Goal: Task Accomplishment & Management: Manage account settings

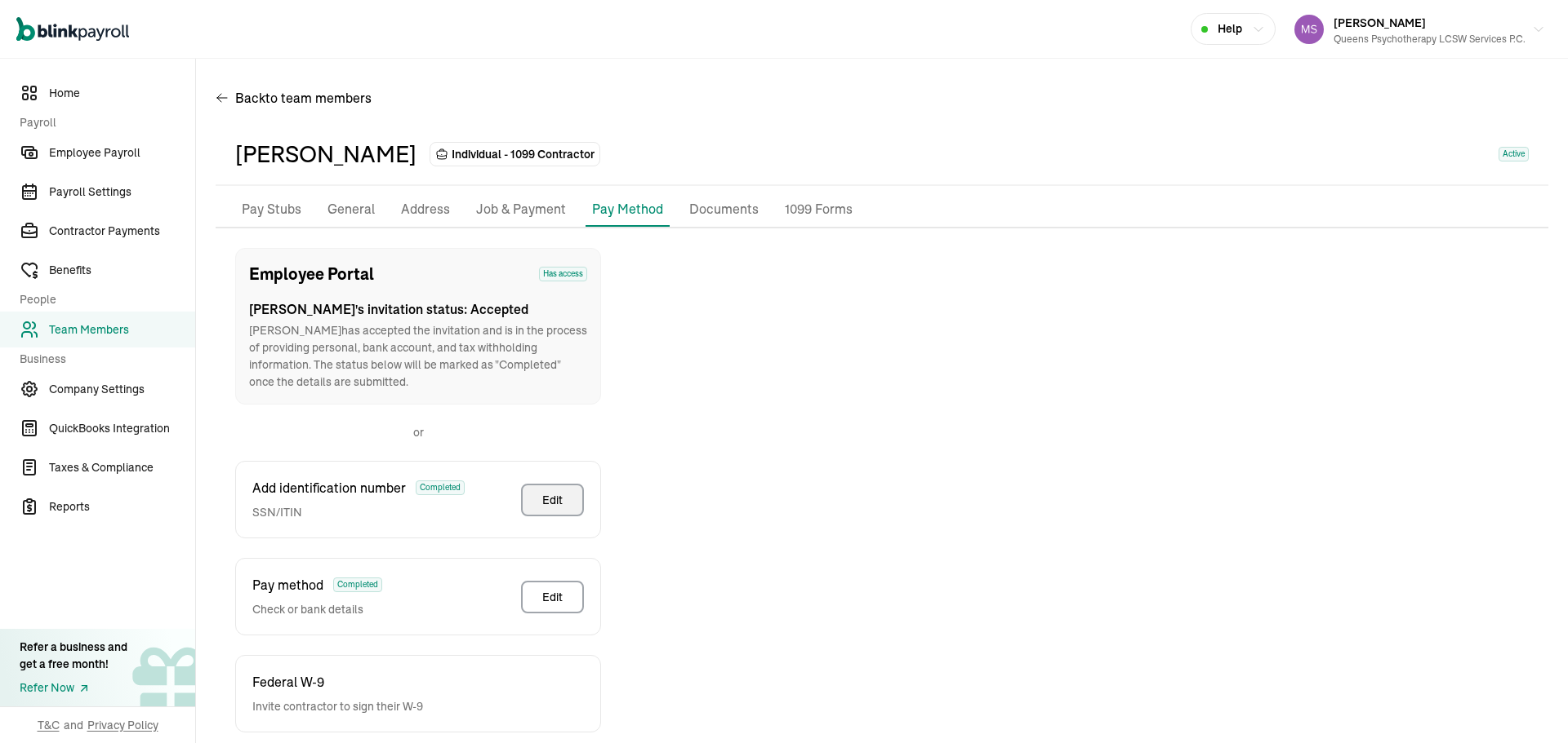
scroll to position [81, 0]
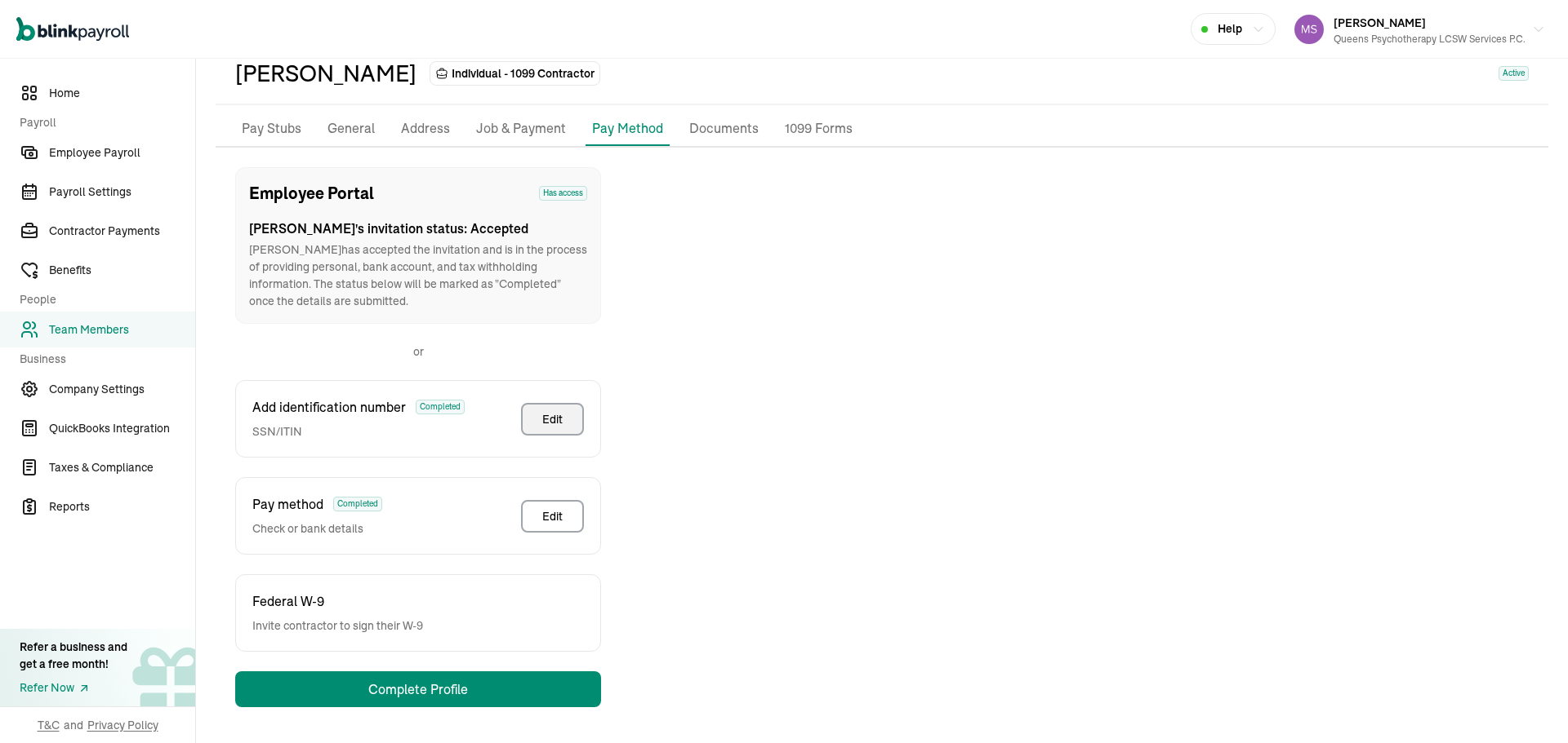
click at [102, 330] on span "Team Members" at bounding box center [122, 330] width 146 height 17
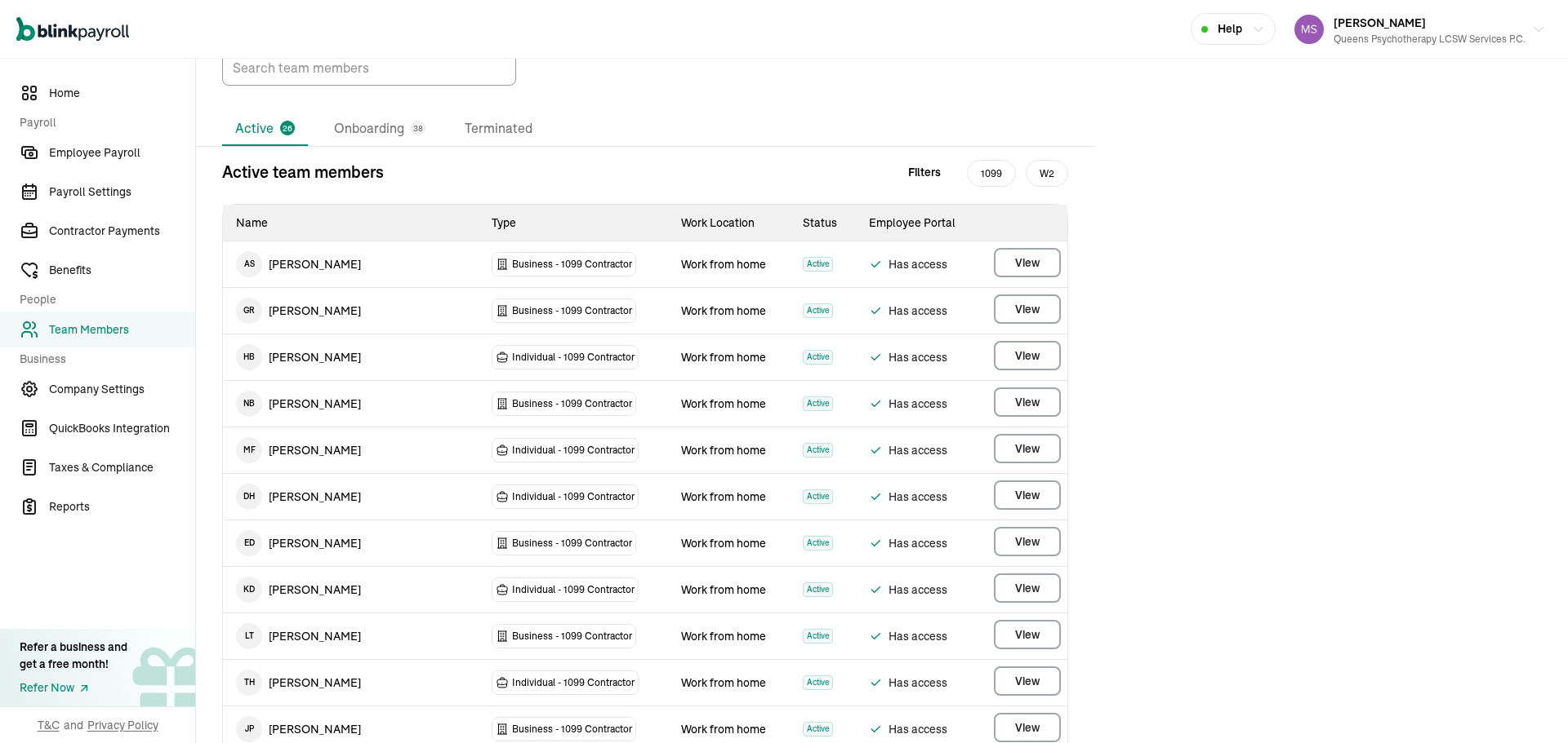
click at [365, 146] on li "Onboarding 38" at bounding box center [379, 129] width 117 height 34
click at [368, 146] on li "Onboarding 38" at bounding box center [379, 129] width 117 height 34
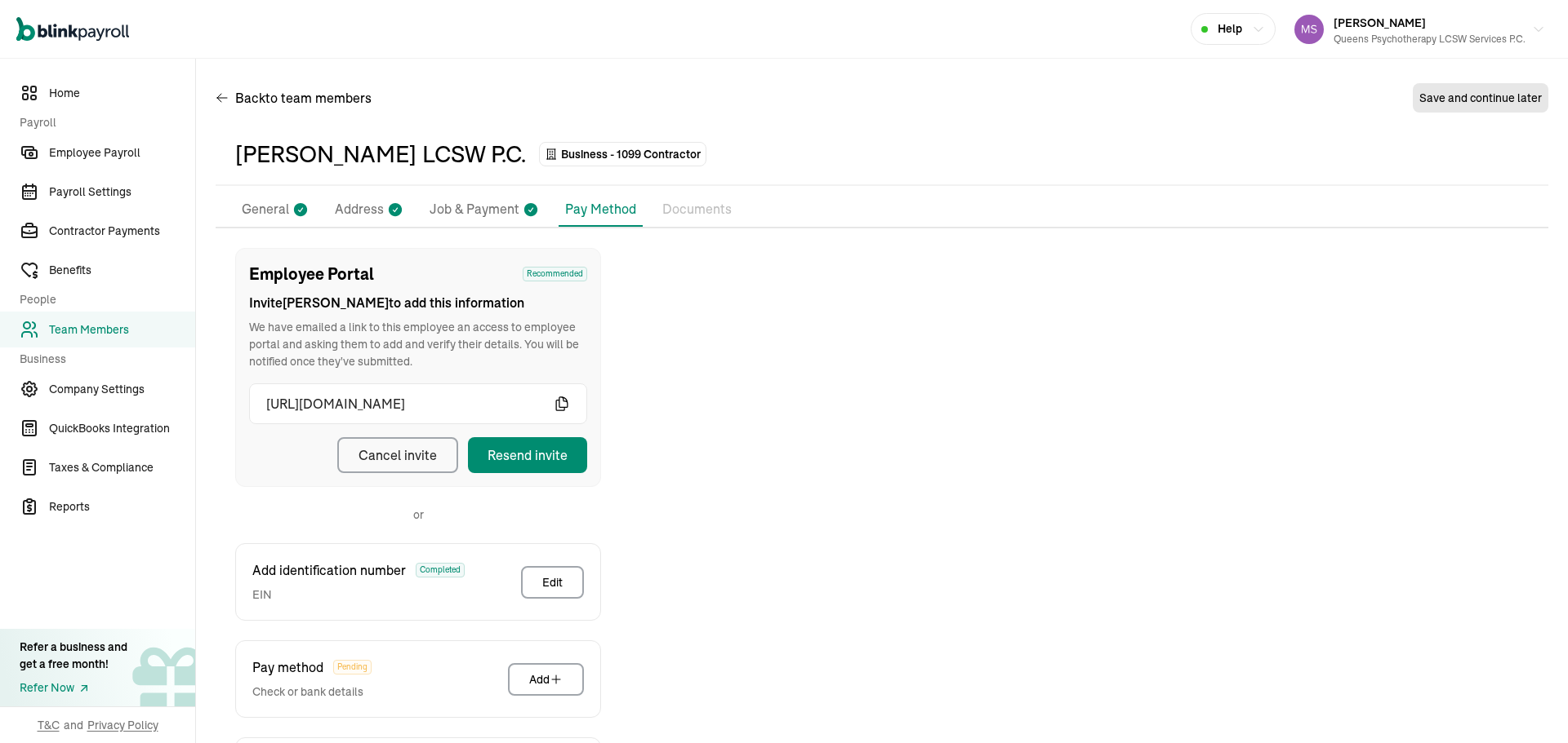
click at [399, 215] on icon at bounding box center [395, 210] width 16 height 22
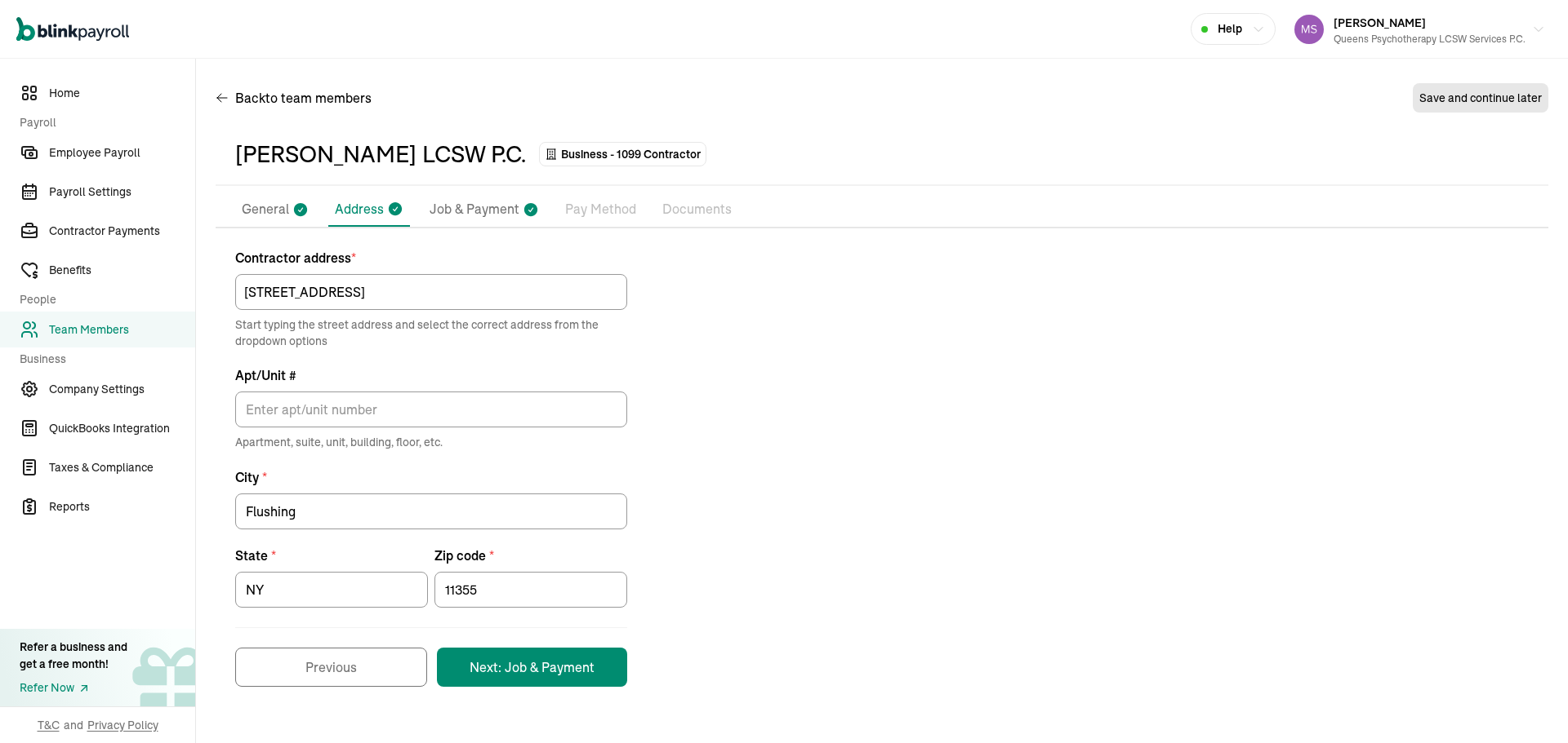
click at [269, 194] on li "General" at bounding box center [275, 210] width 80 height 34
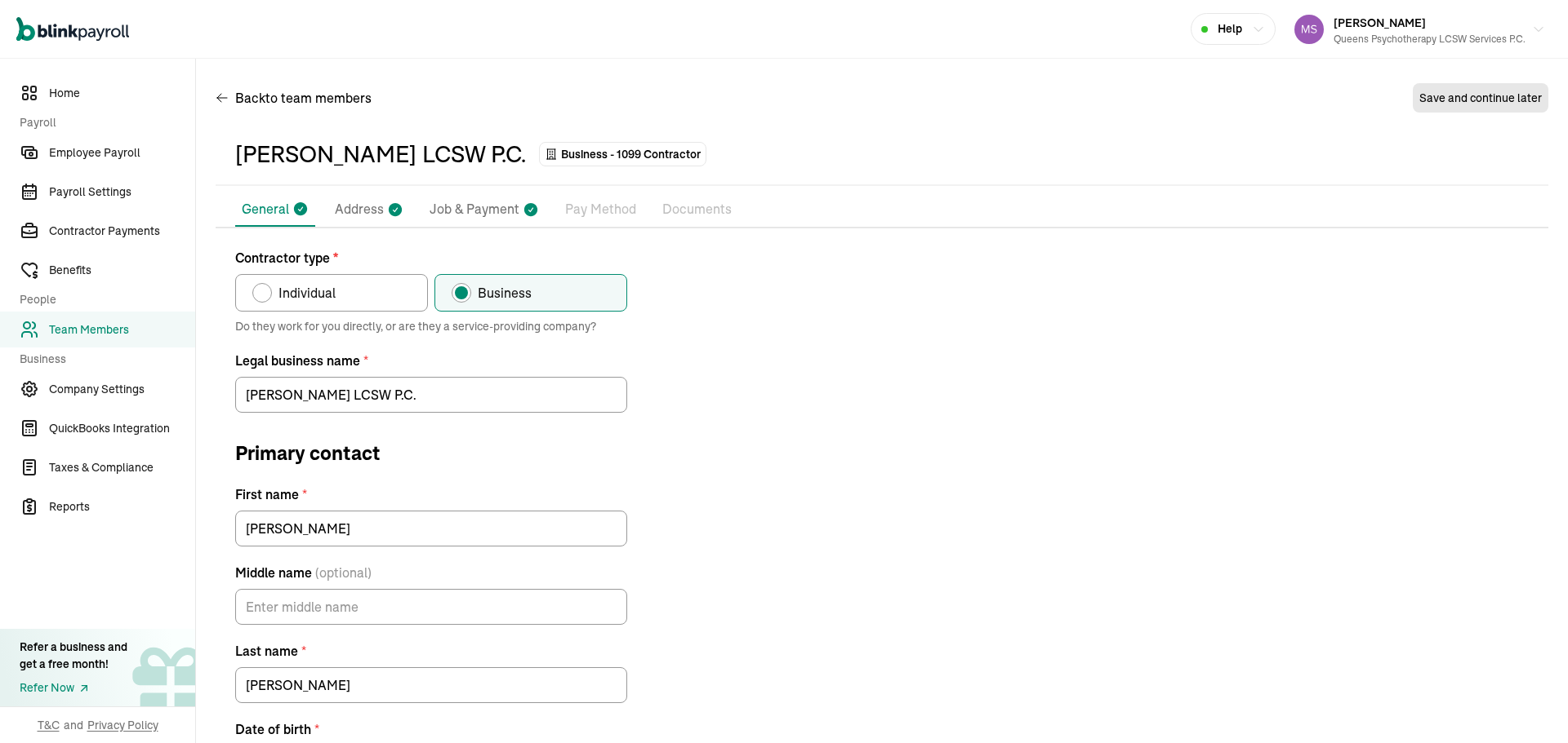
click at [477, 204] on p "Job & Payment" at bounding box center [475, 210] width 90 height 22
select select "Works from home"
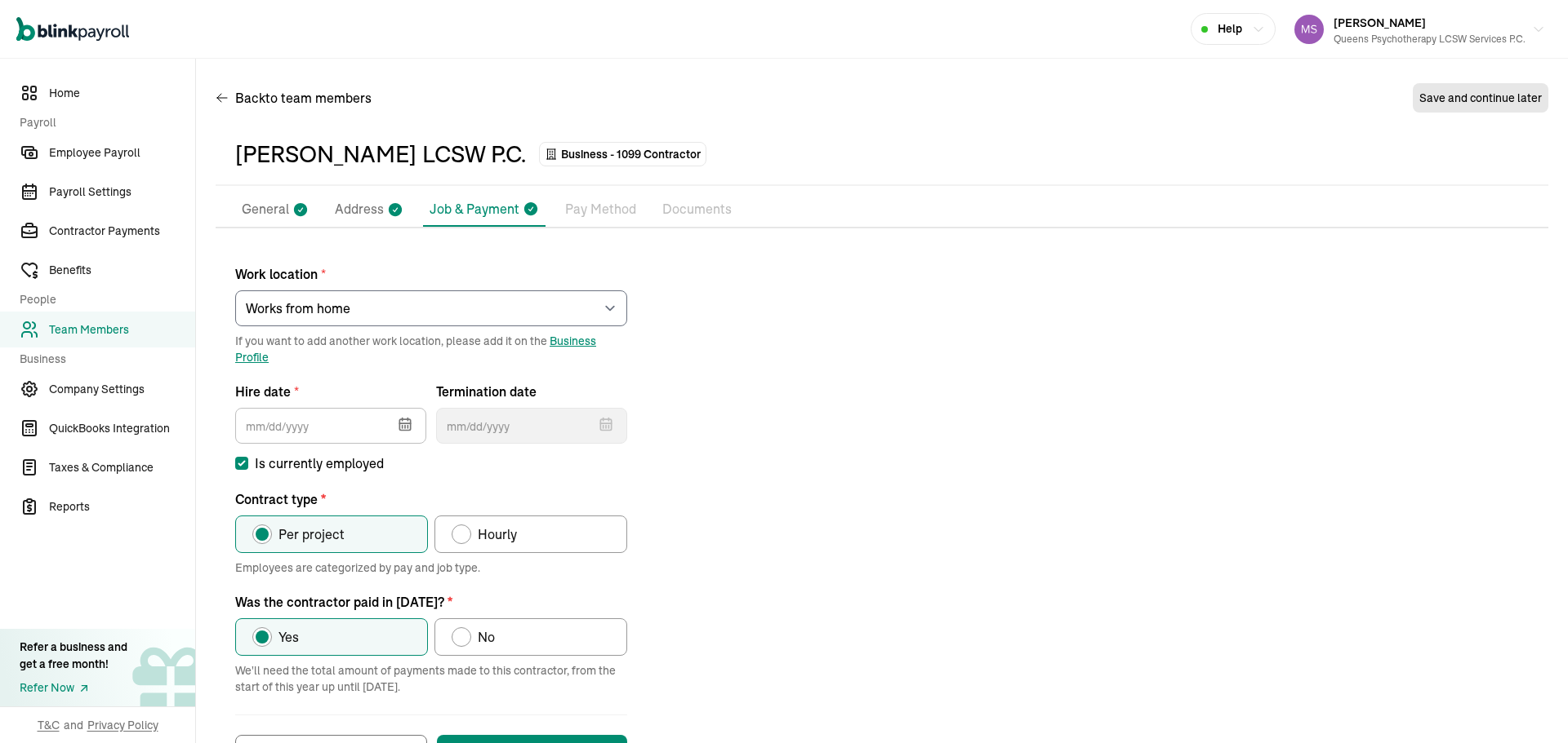
type input "[DATE]"
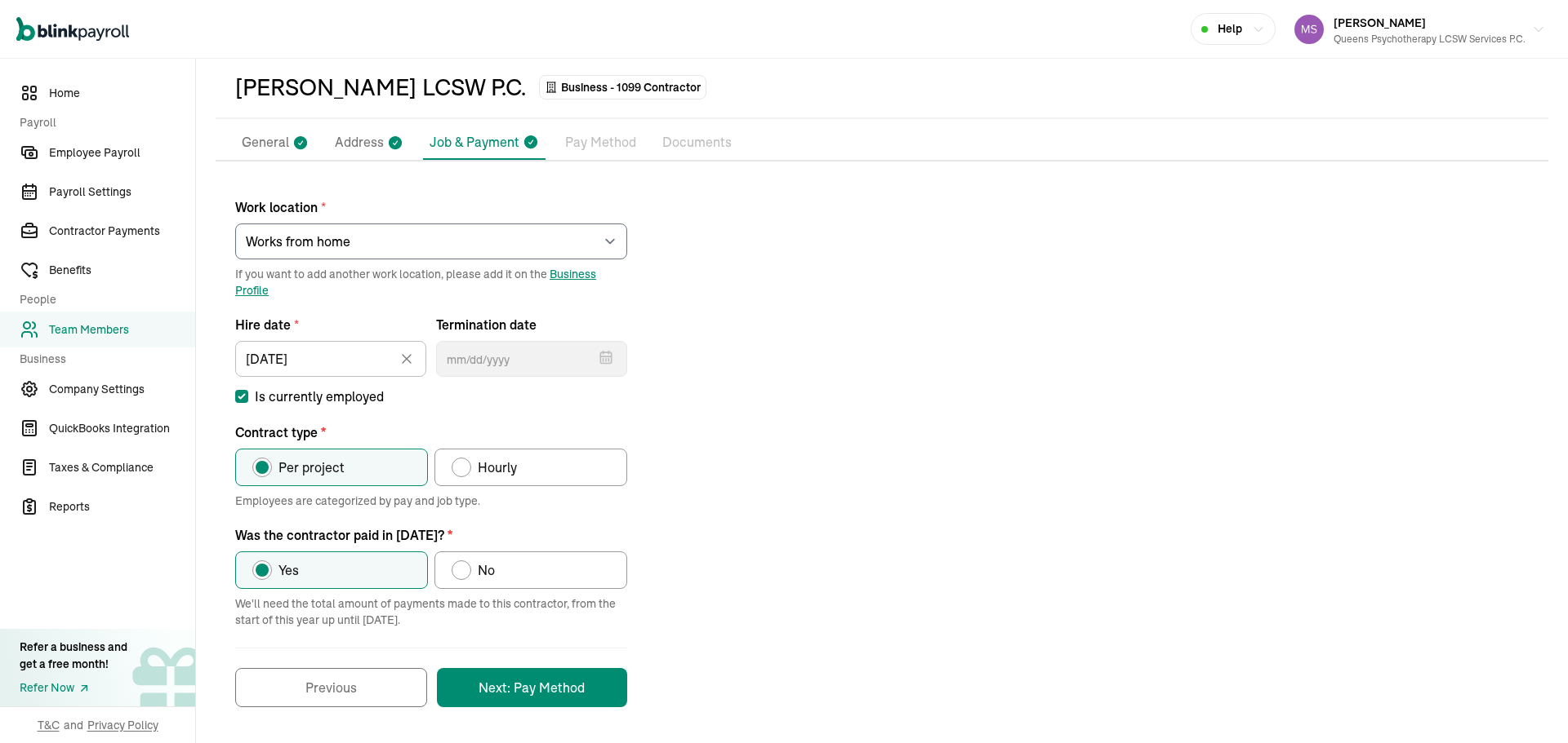
click at [601, 146] on p "Pay Method" at bounding box center [600, 143] width 71 height 22
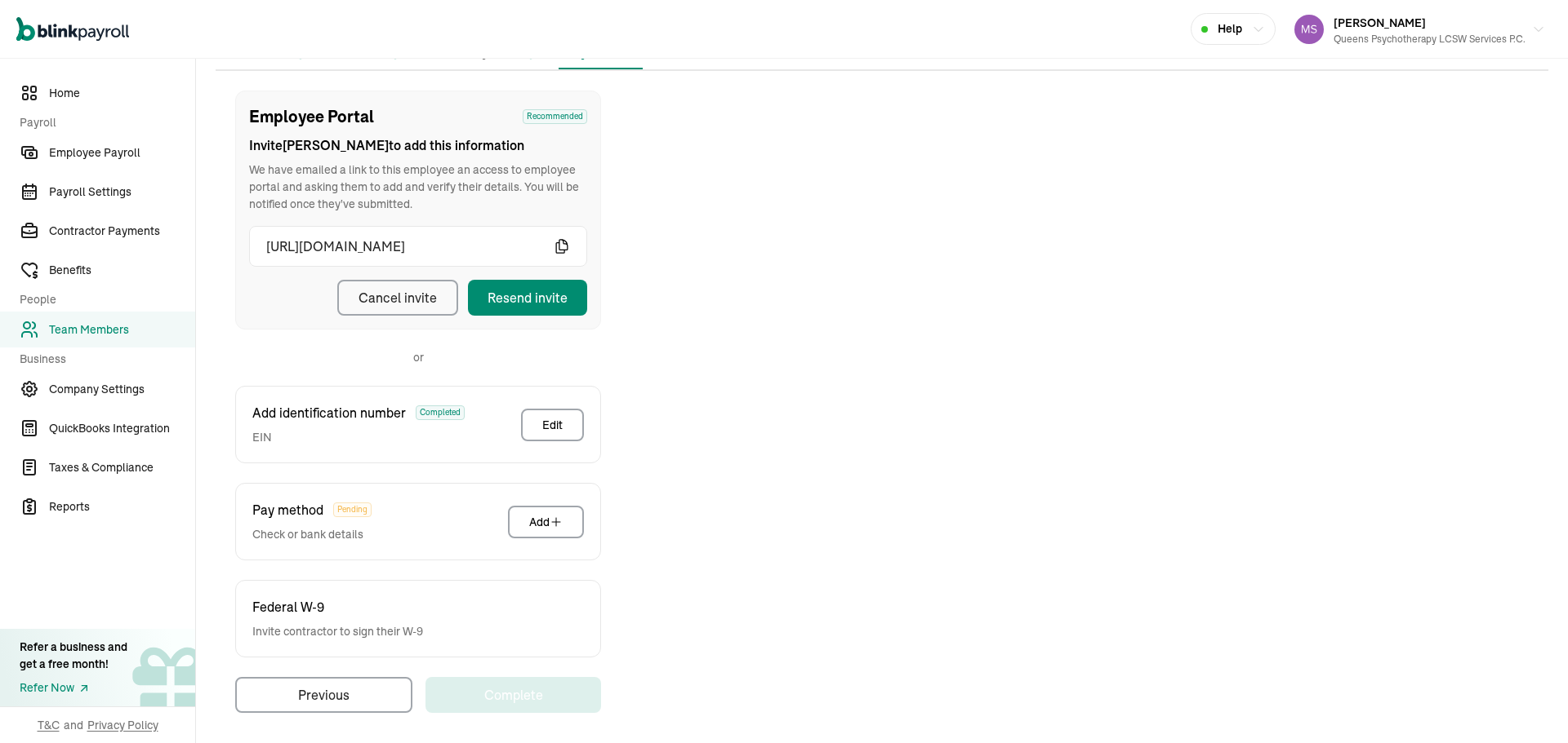
scroll to position [163, 0]
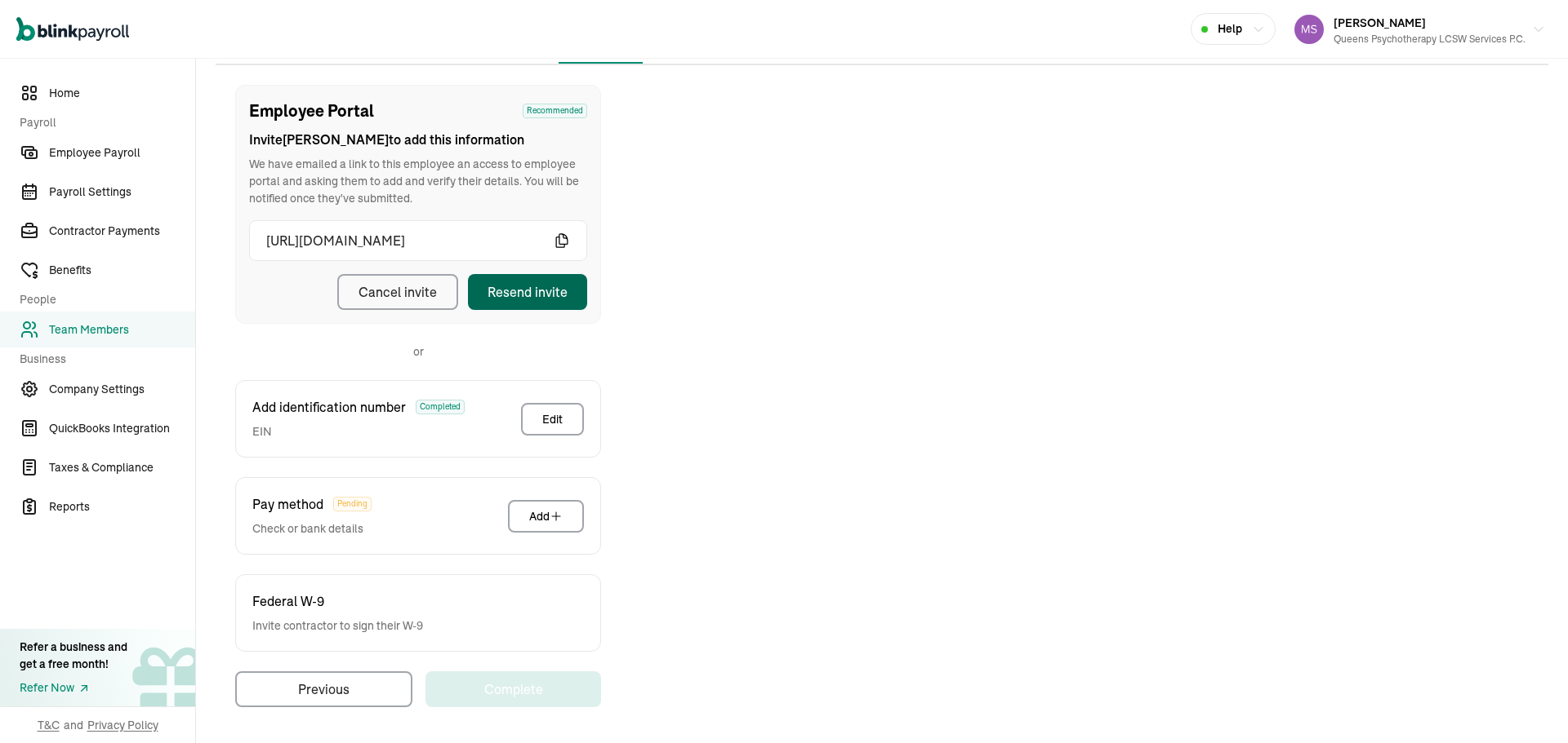
click at [571, 294] on button "Resend invite" at bounding box center [527, 292] width 119 height 36
click at [570, 294] on button "Resend invite" at bounding box center [527, 292] width 119 height 36
click at [864, 251] on div "Employee Portal Recommended Invite [PERSON_NAME] to add this information We hav…" at bounding box center [881, 395] width 1333 height 622
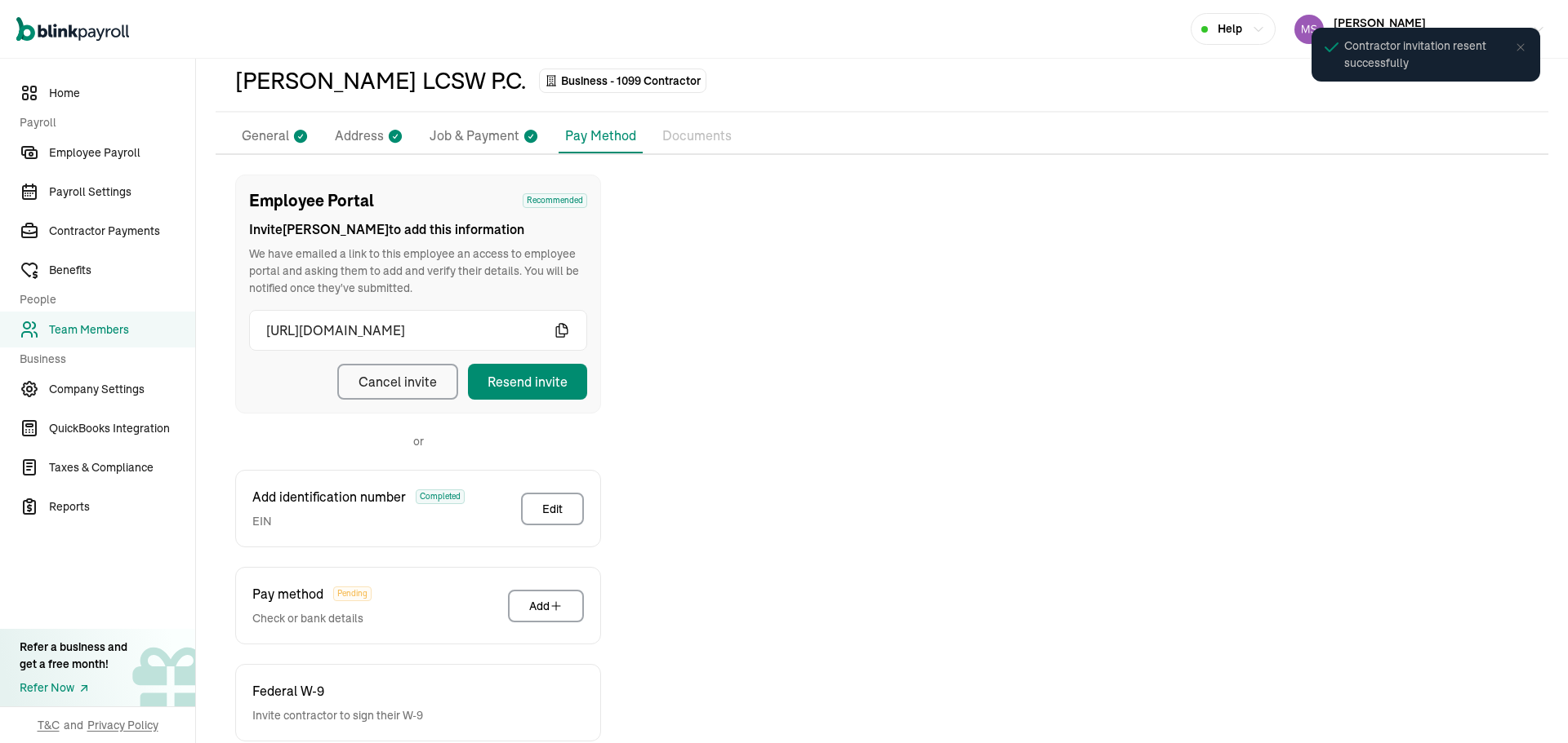
scroll to position [0, 0]
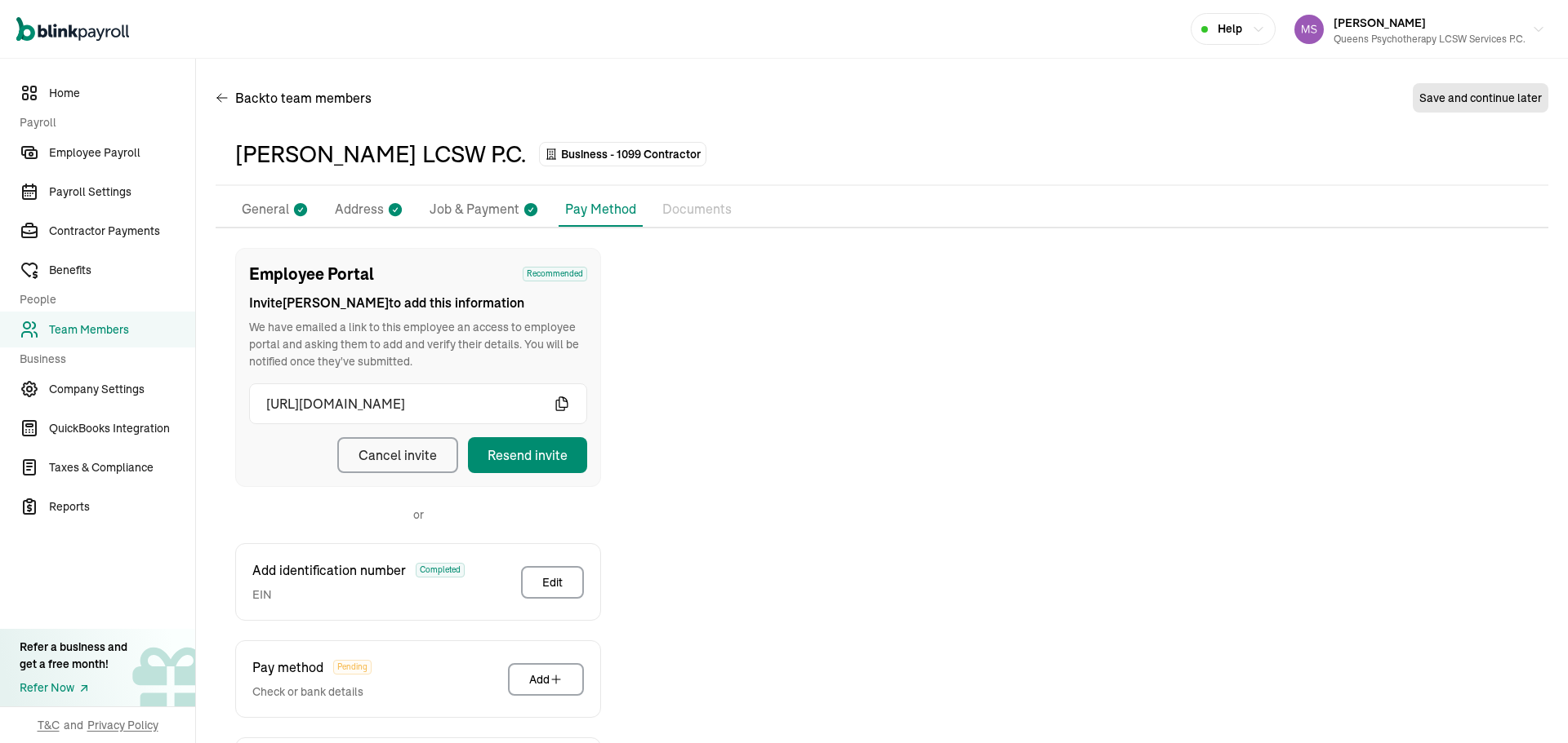
drag, startPoint x: 142, startPoint y: 342, endPoint x: 148, endPoint y: 359, distance: 18.0
click at [143, 342] on link "Team Members" at bounding box center [97, 330] width 196 height 36
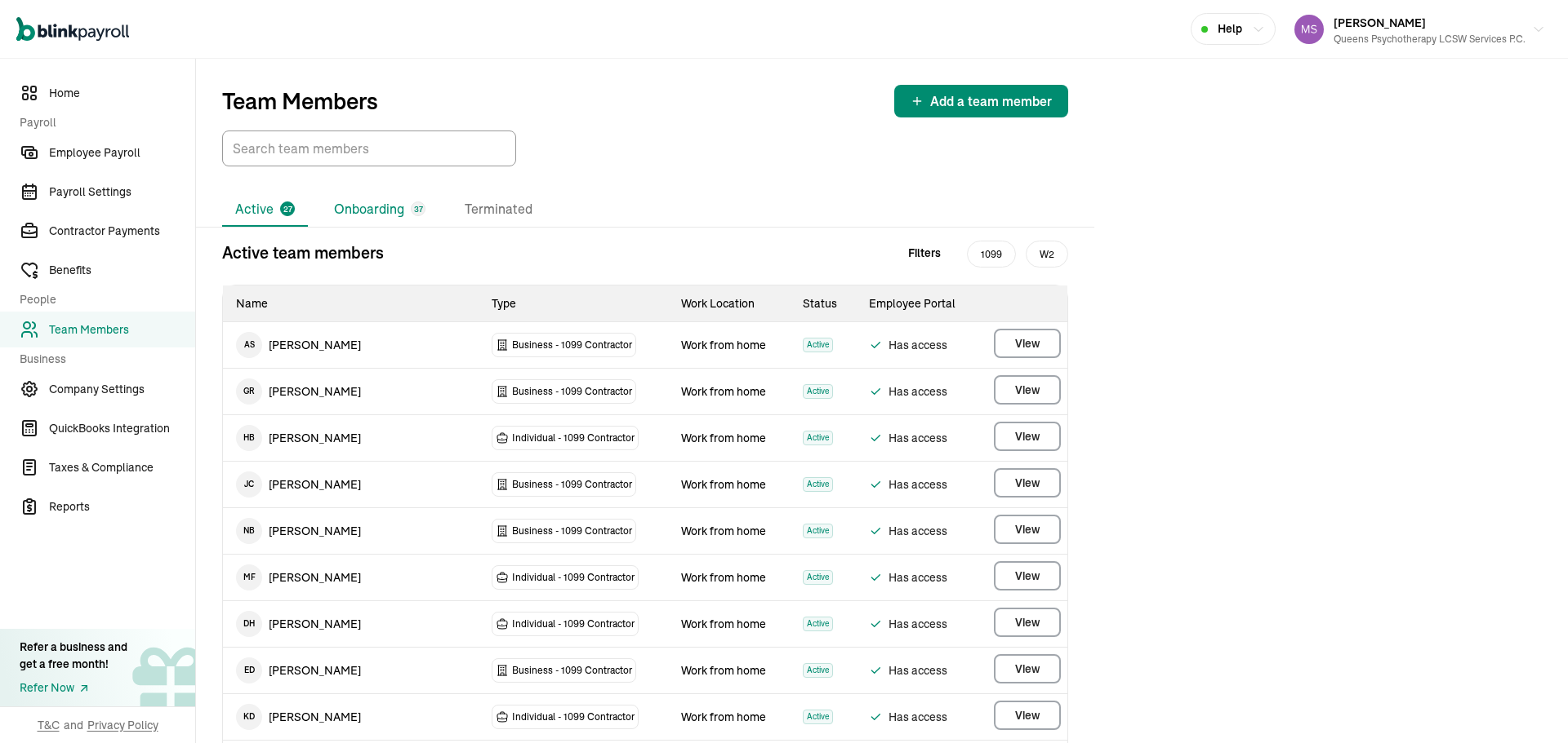
click at [365, 219] on li "Onboarding 37" at bounding box center [379, 210] width 117 height 34
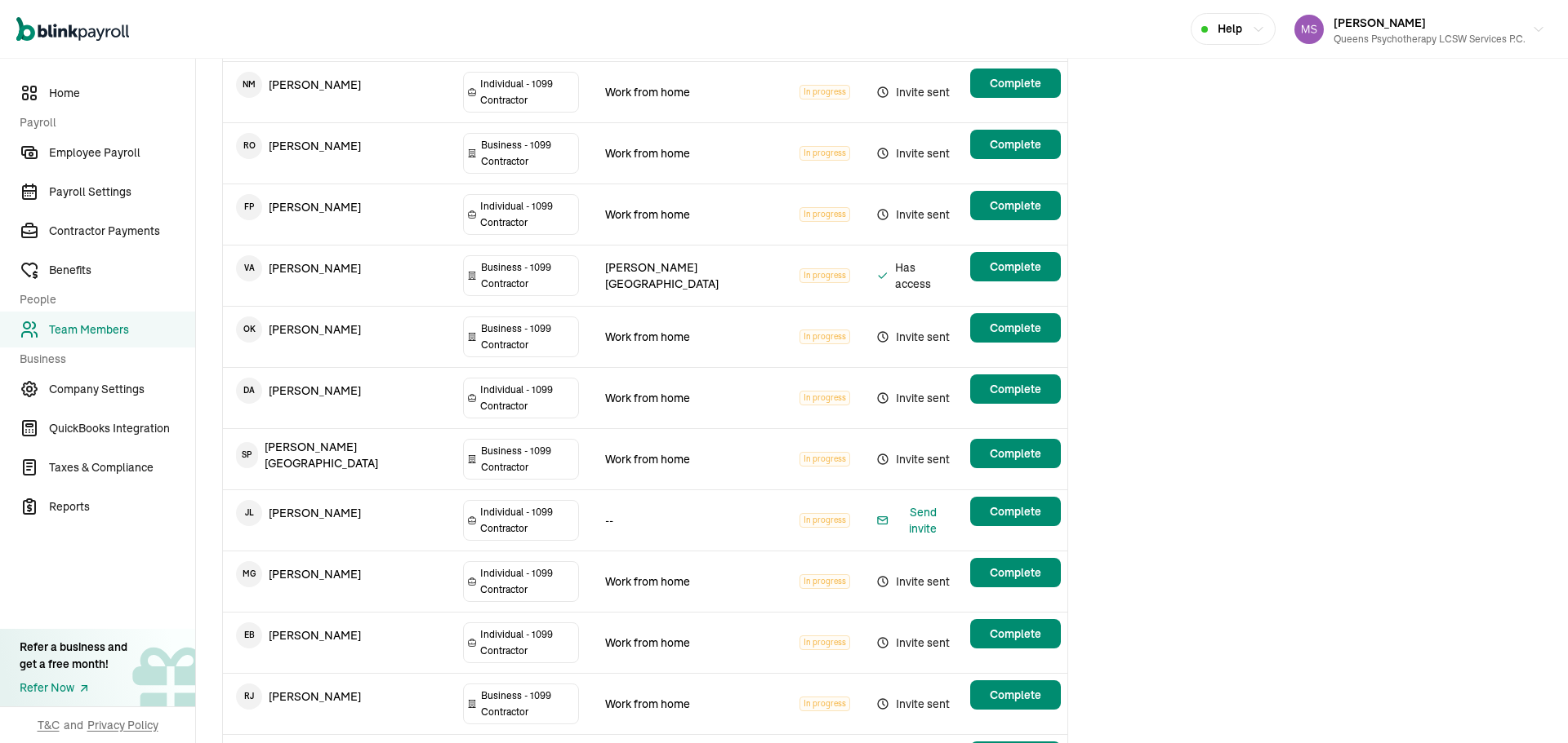
scroll to position [898, 0]
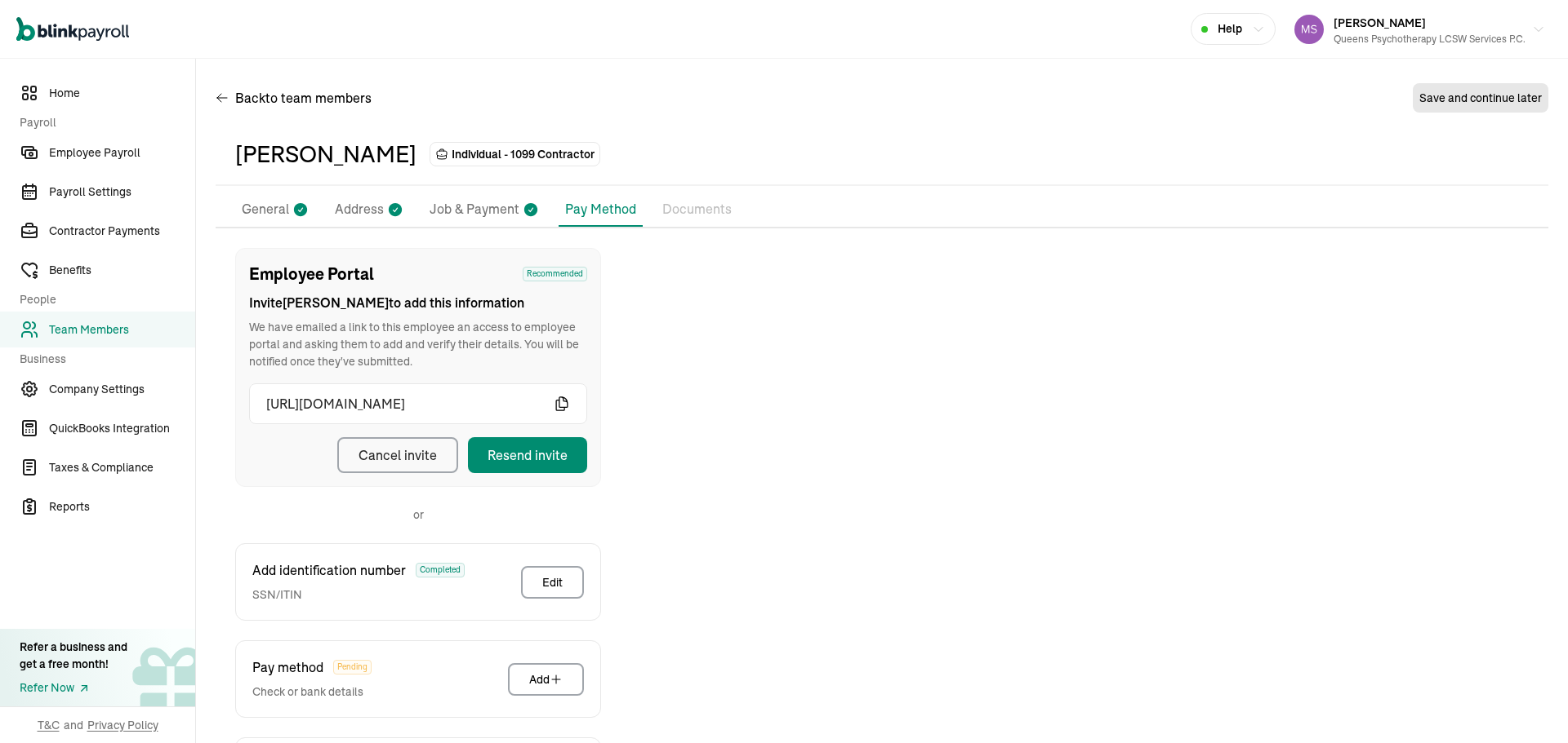
click at [297, 204] on icon at bounding box center [300, 210] width 13 height 13
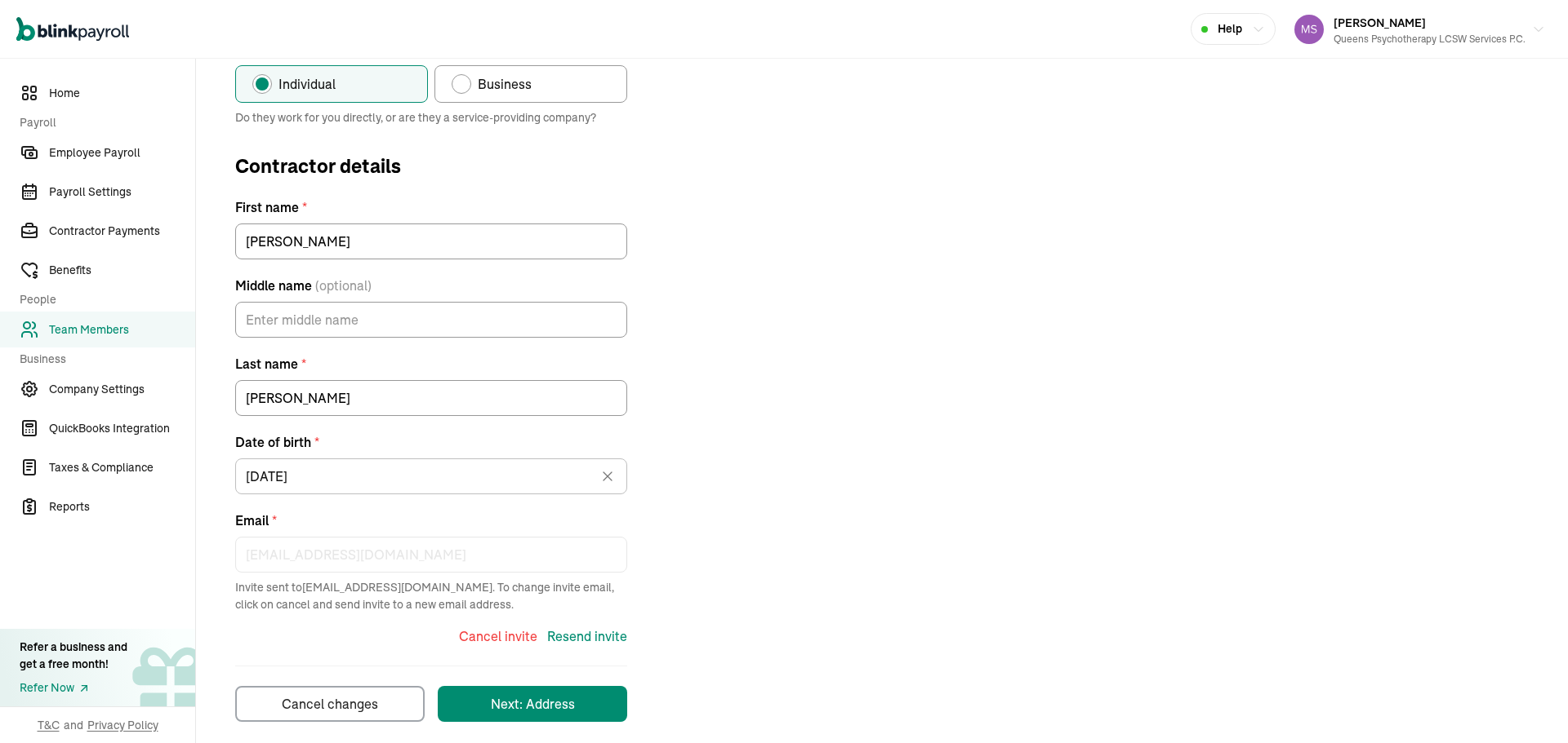
scroll to position [223, 0]
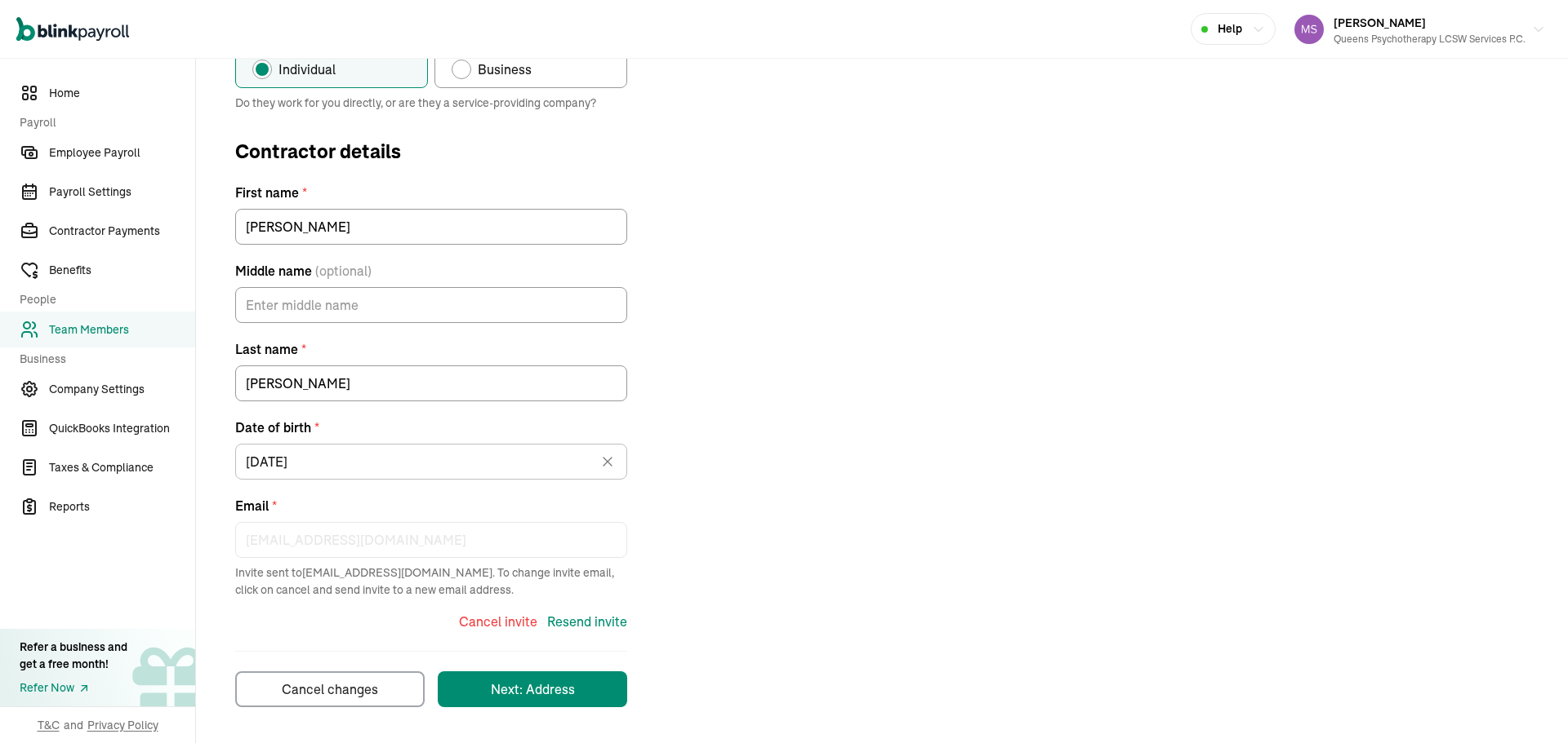
click at [453, 521] on div "[EMAIL_ADDRESS][DOMAIN_NAME]" at bounding box center [431, 537] width 392 height 42
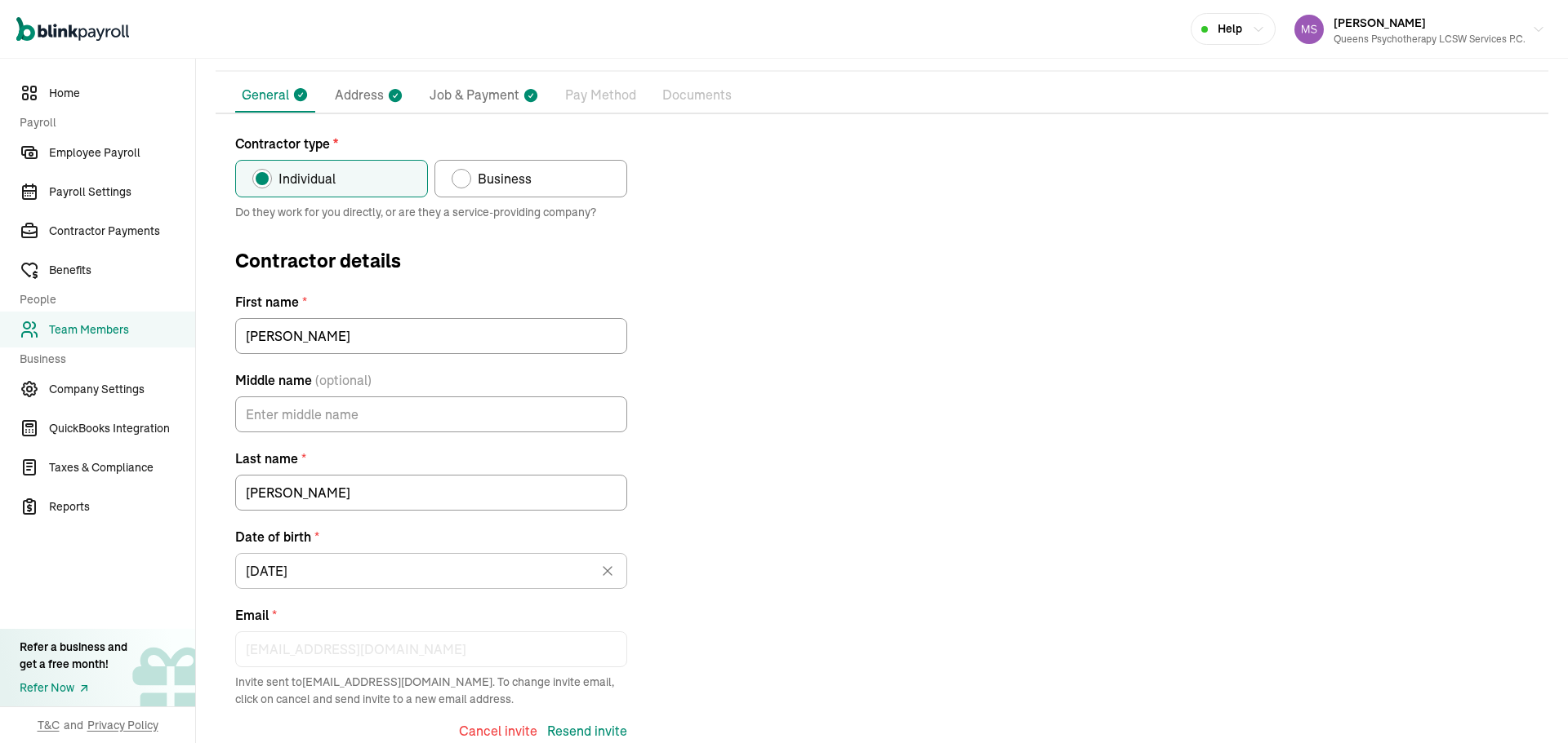
scroll to position [0, 0]
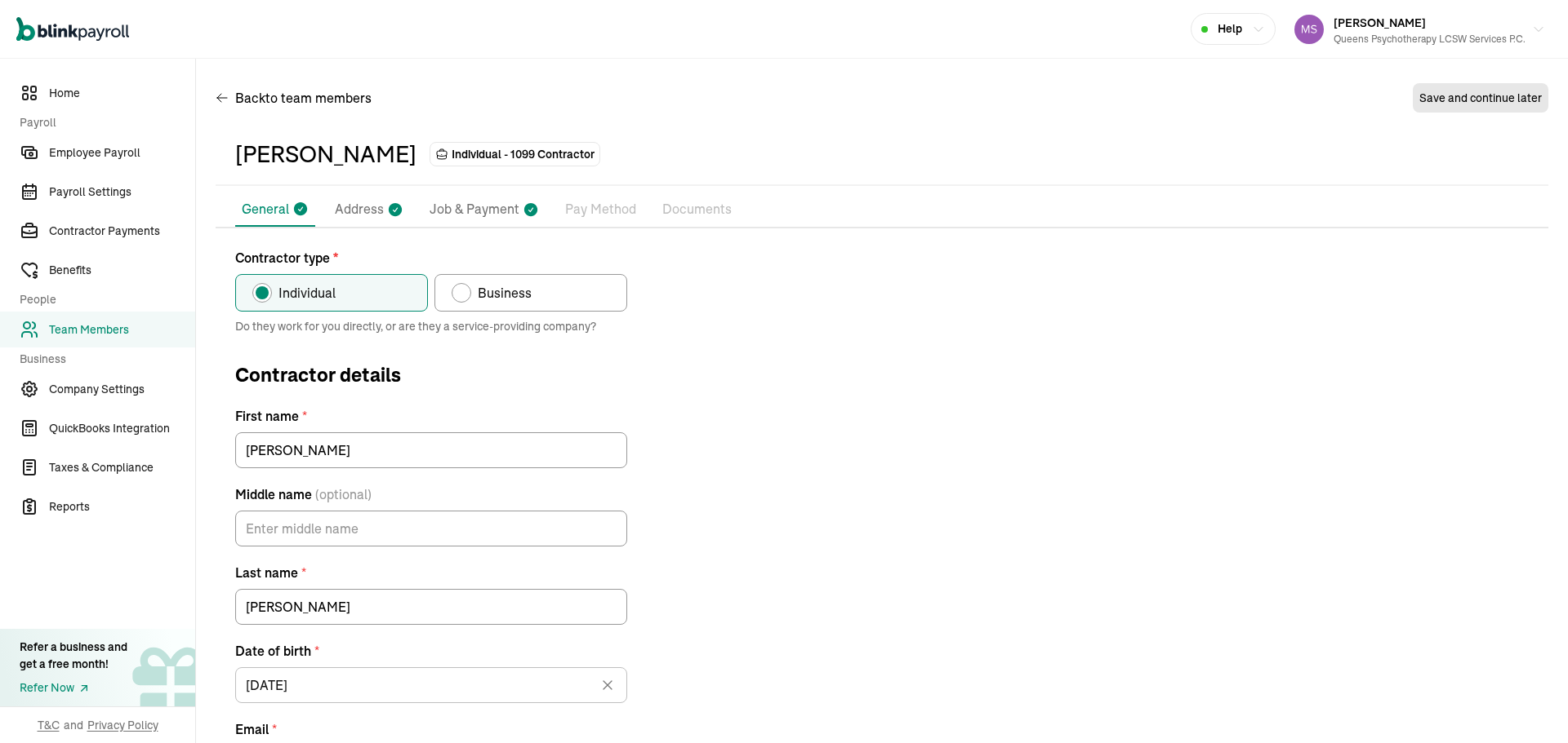
click at [565, 214] on p "Pay Method" at bounding box center [600, 210] width 71 height 22
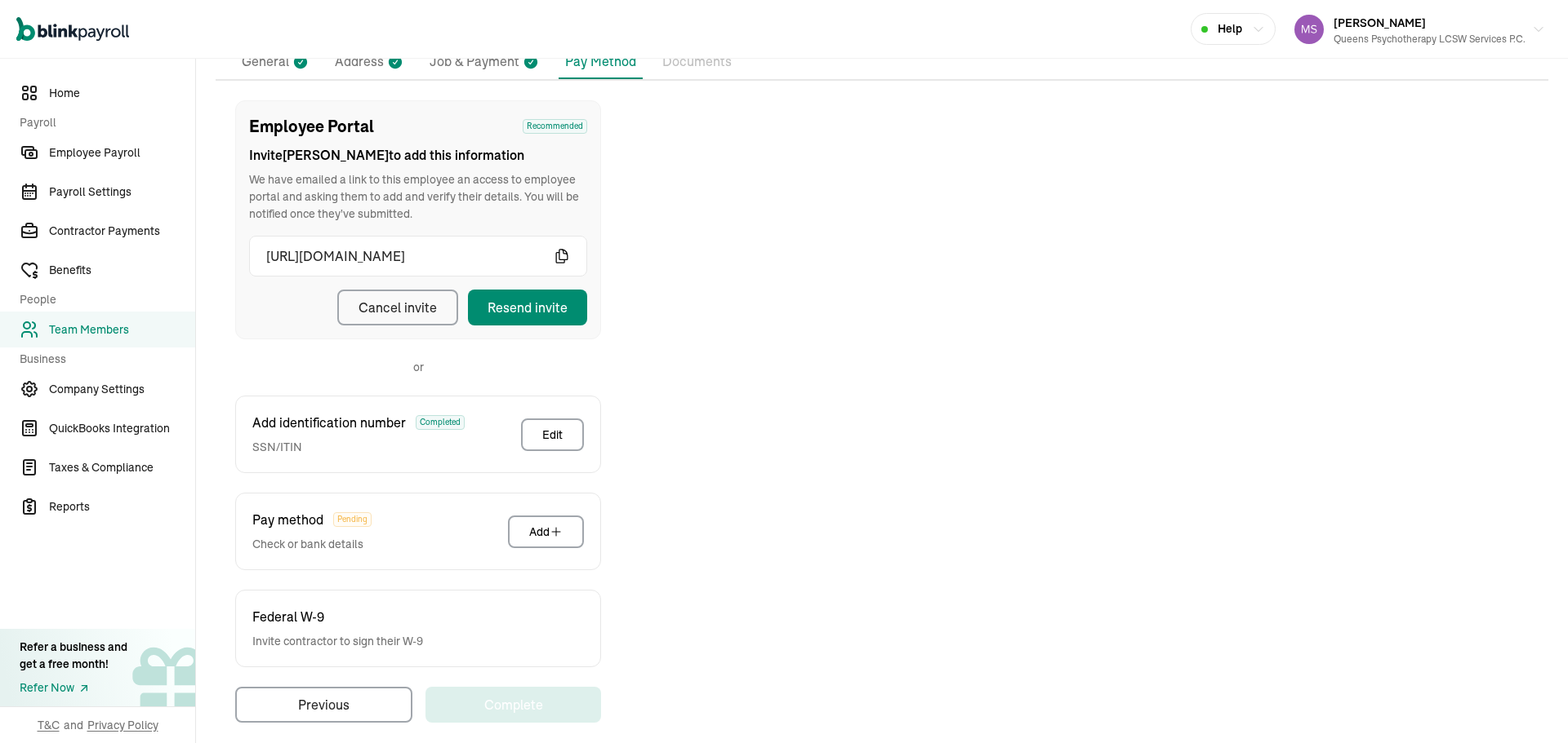
scroll to position [163, 0]
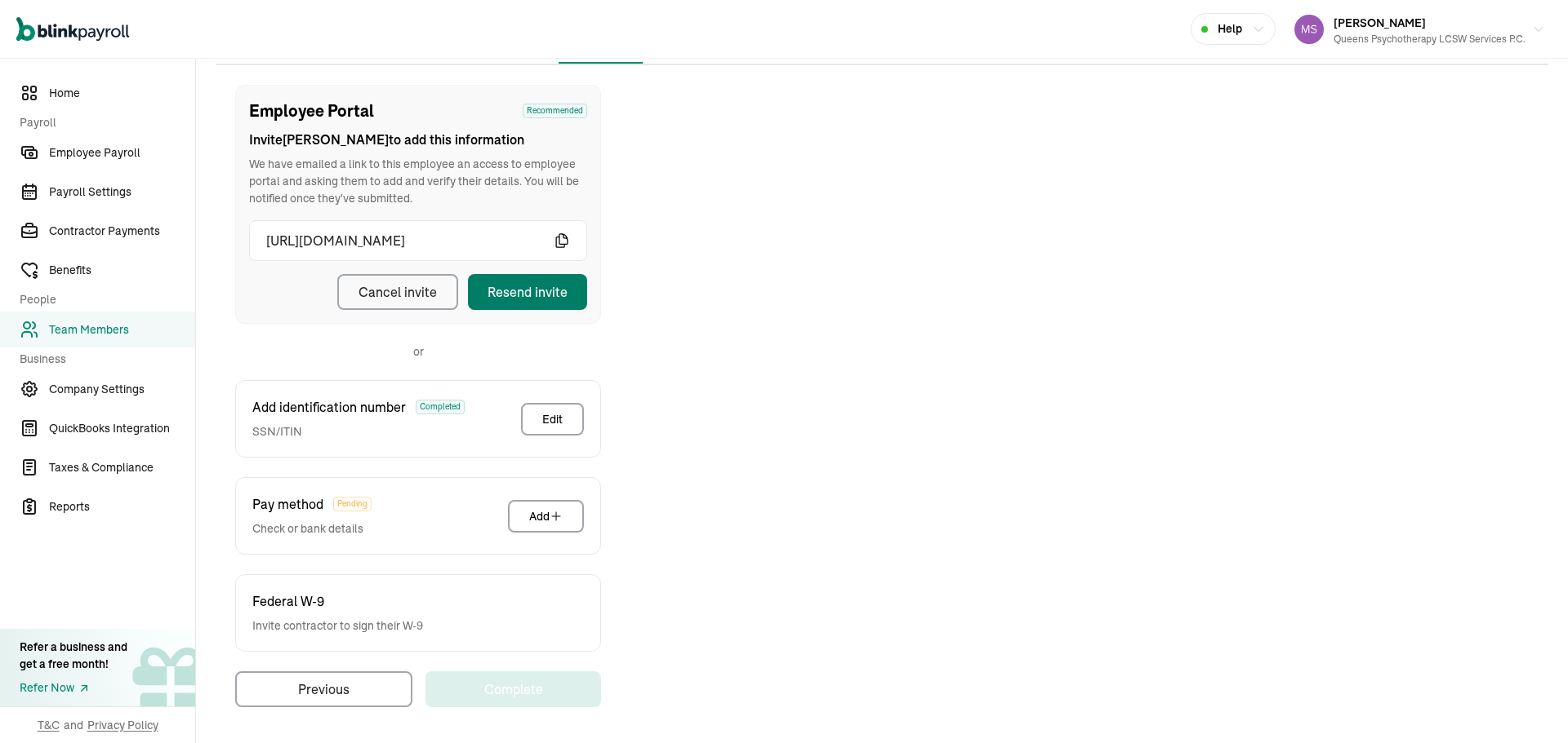
click at [570, 304] on button "Resend invite" at bounding box center [527, 292] width 119 height 36
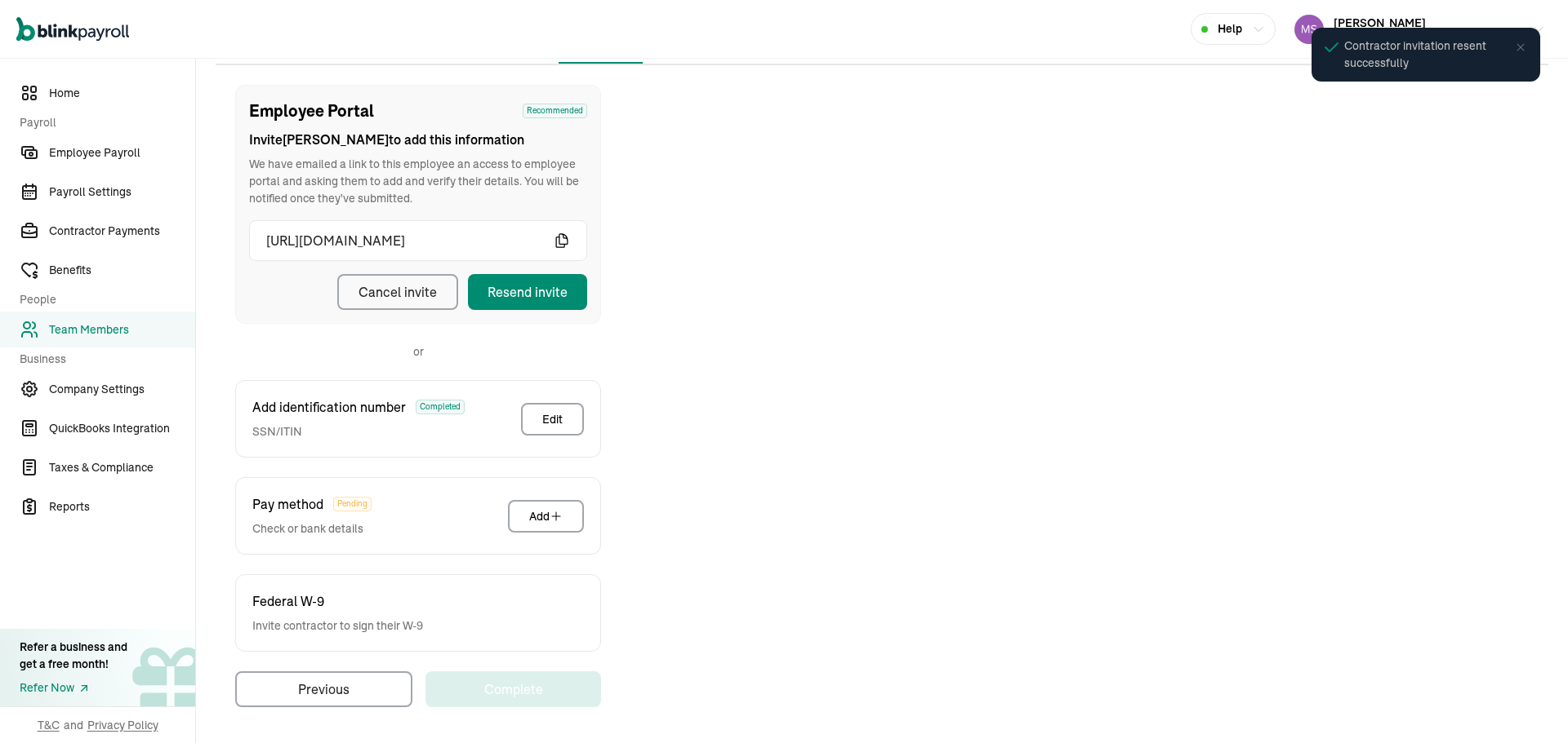
click at [152, 314] on link "Team Members" at bounding box center [97, 330] width 196 height 36
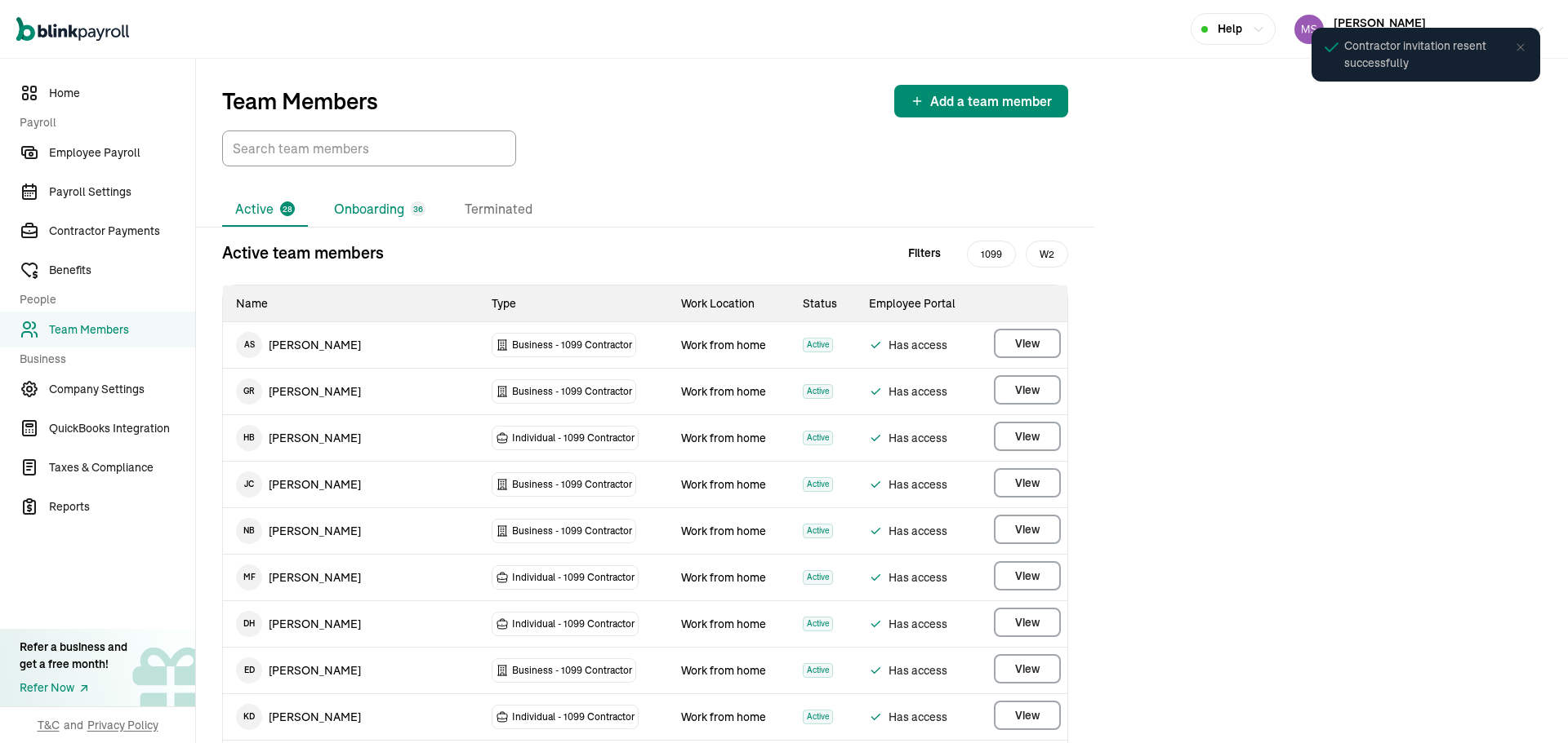
click at [371, 210] on li "Onboarding 36" at bounding box center [379, 210] width 117 height 34
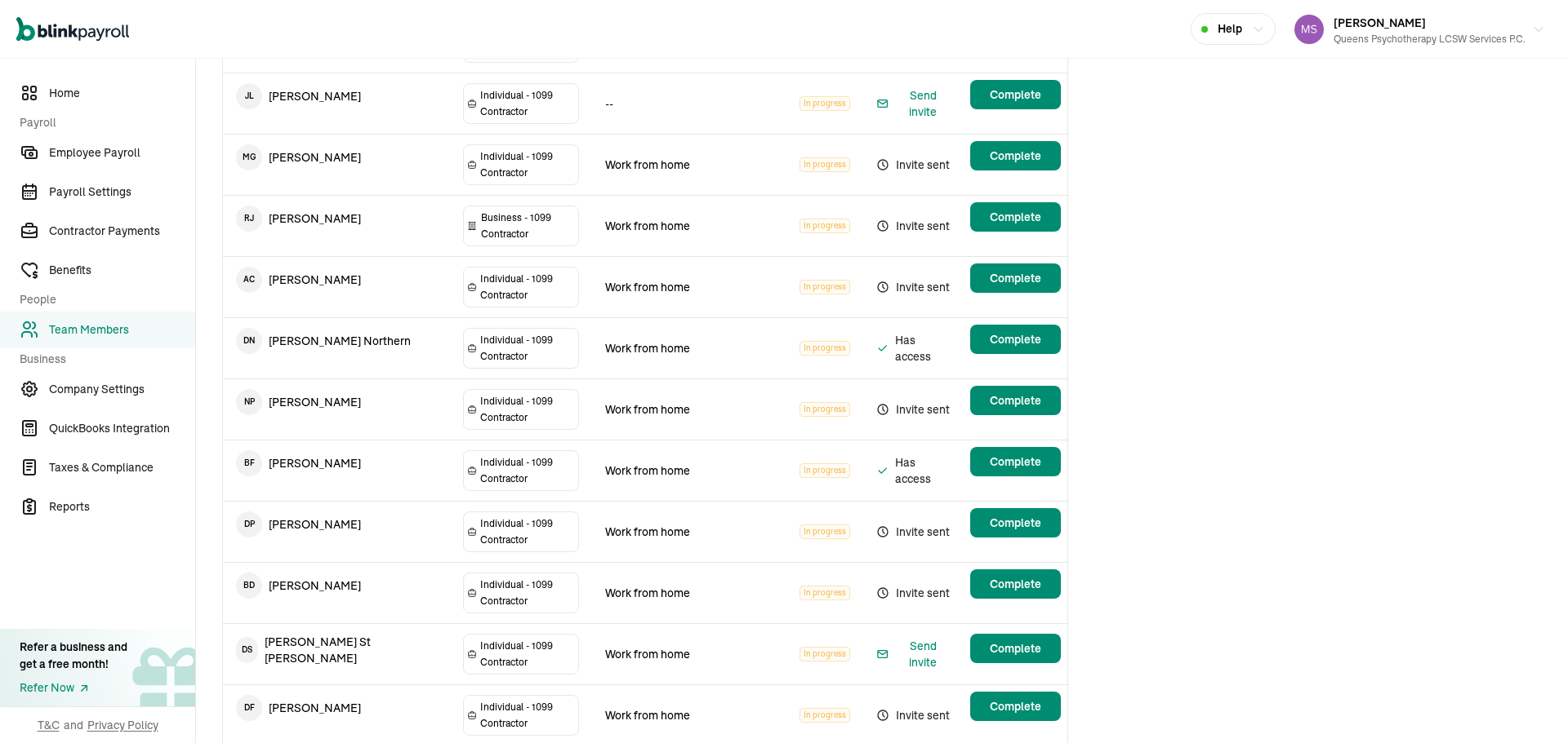
scroll to position [1307, 0]
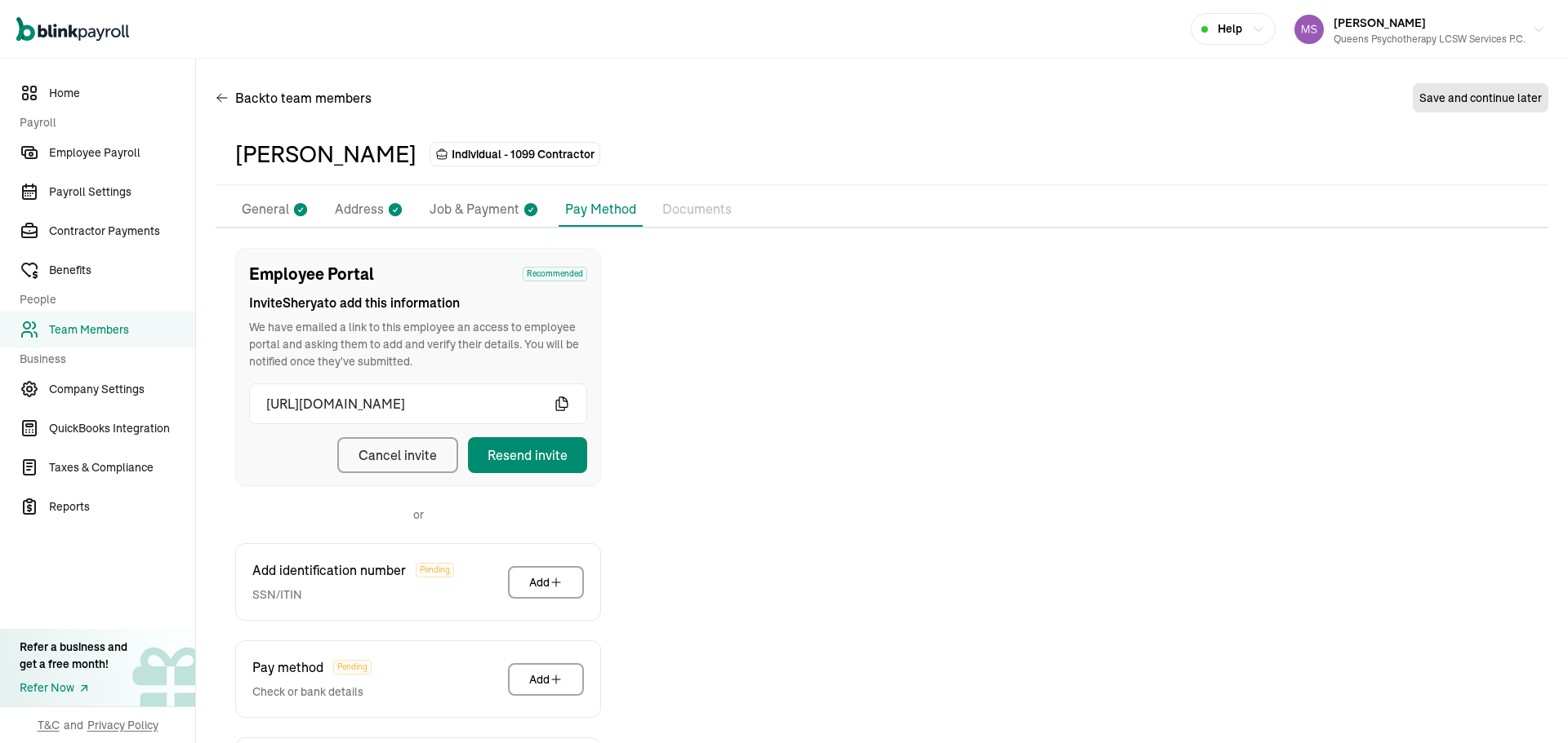
click at [260, 204] on p "General" at bounding box center [265, 210] width 48 height 22
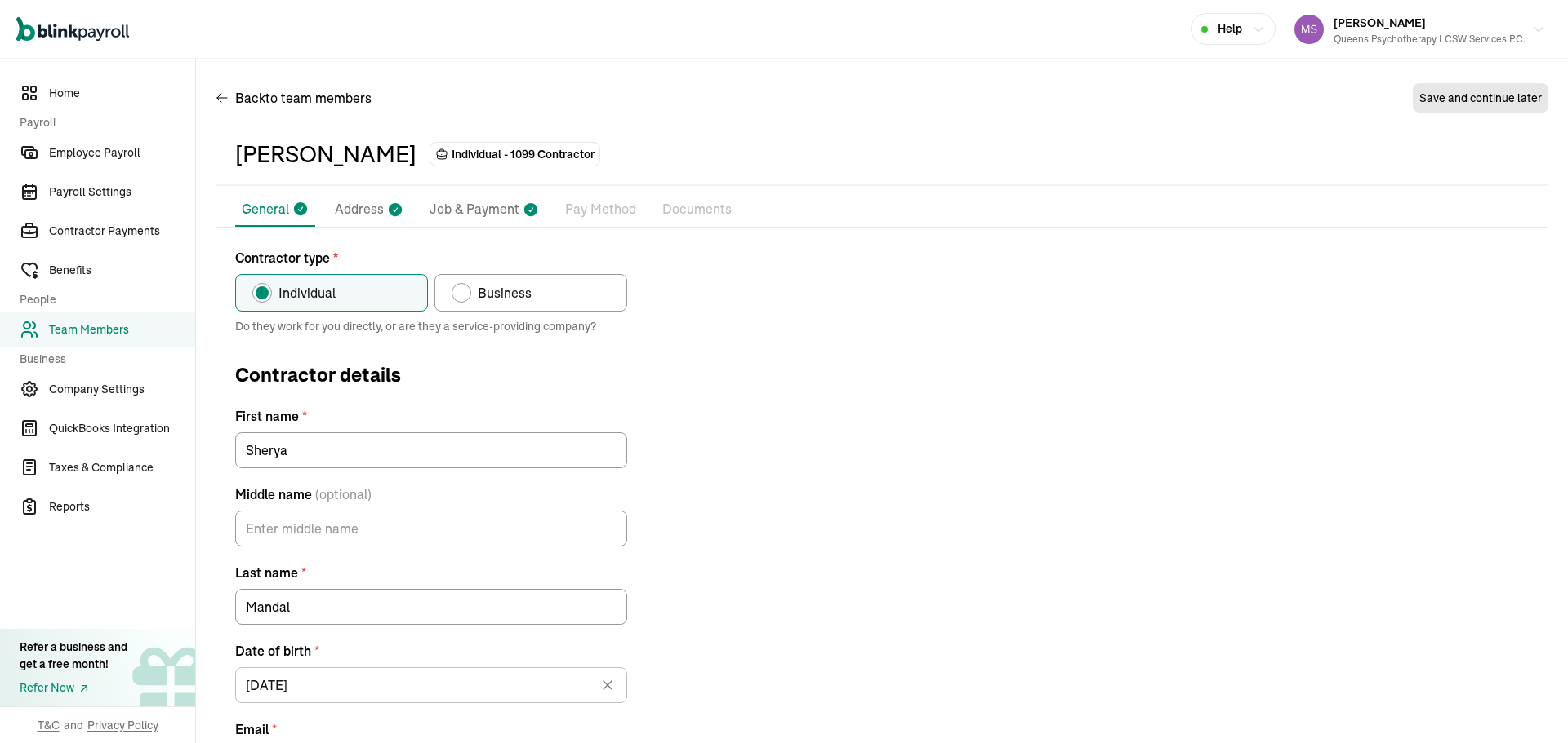
click at [621, 212] on p "Pay Method" at bounding box center [600, 210] width 71 height 22
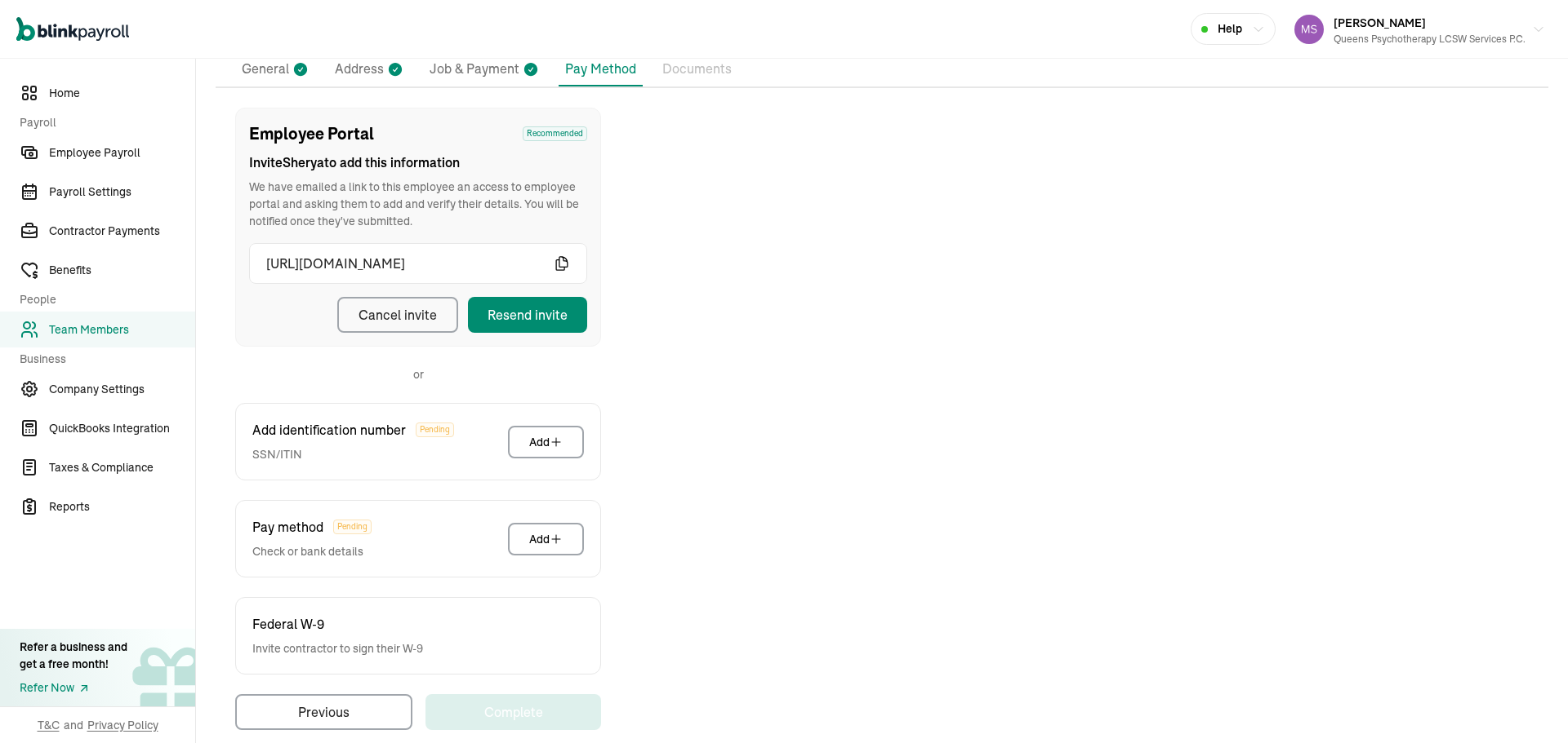
scroll to position [163, 0]
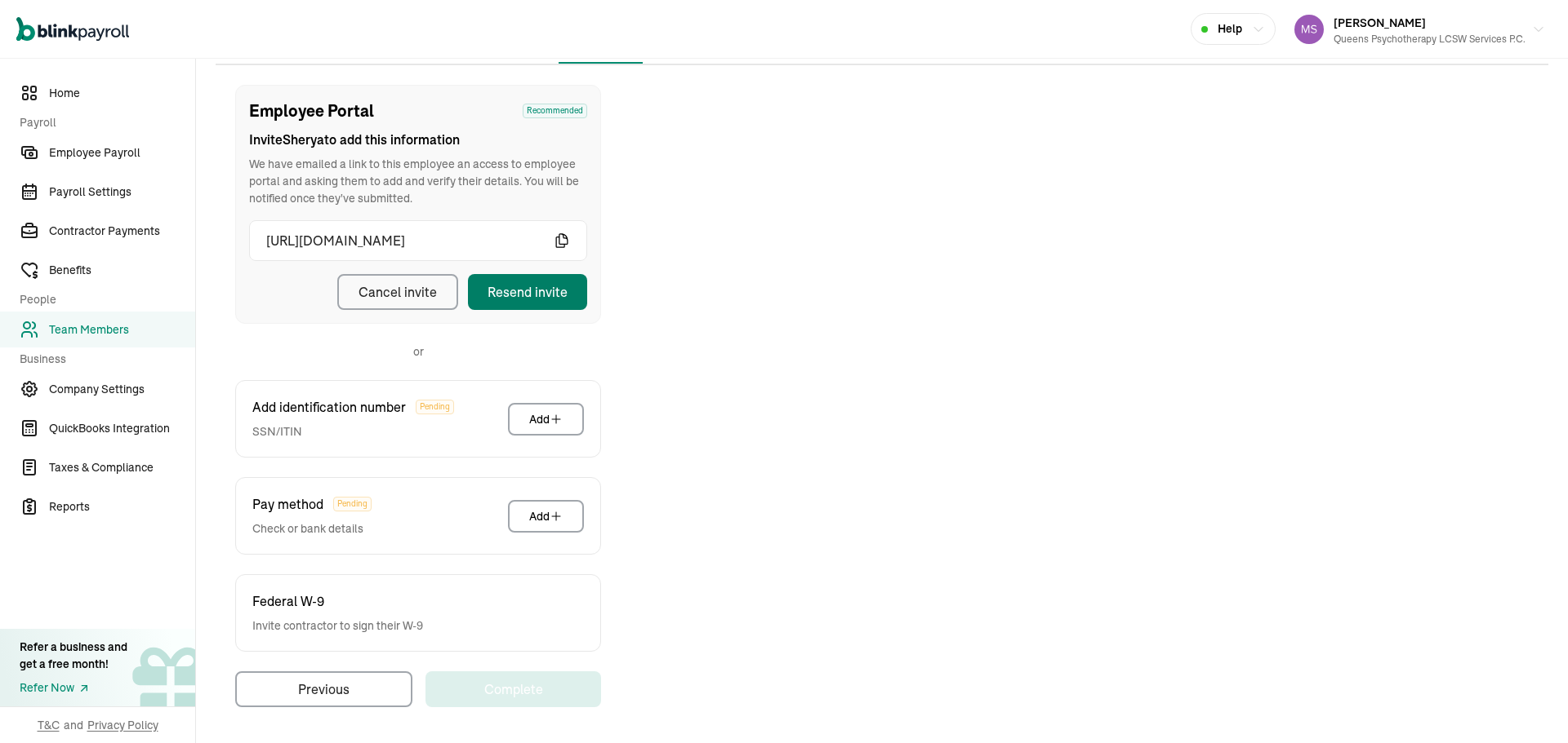
click at [567, 285] on div "Resend invite" at bounding box center [527, 293] width 80 height 20
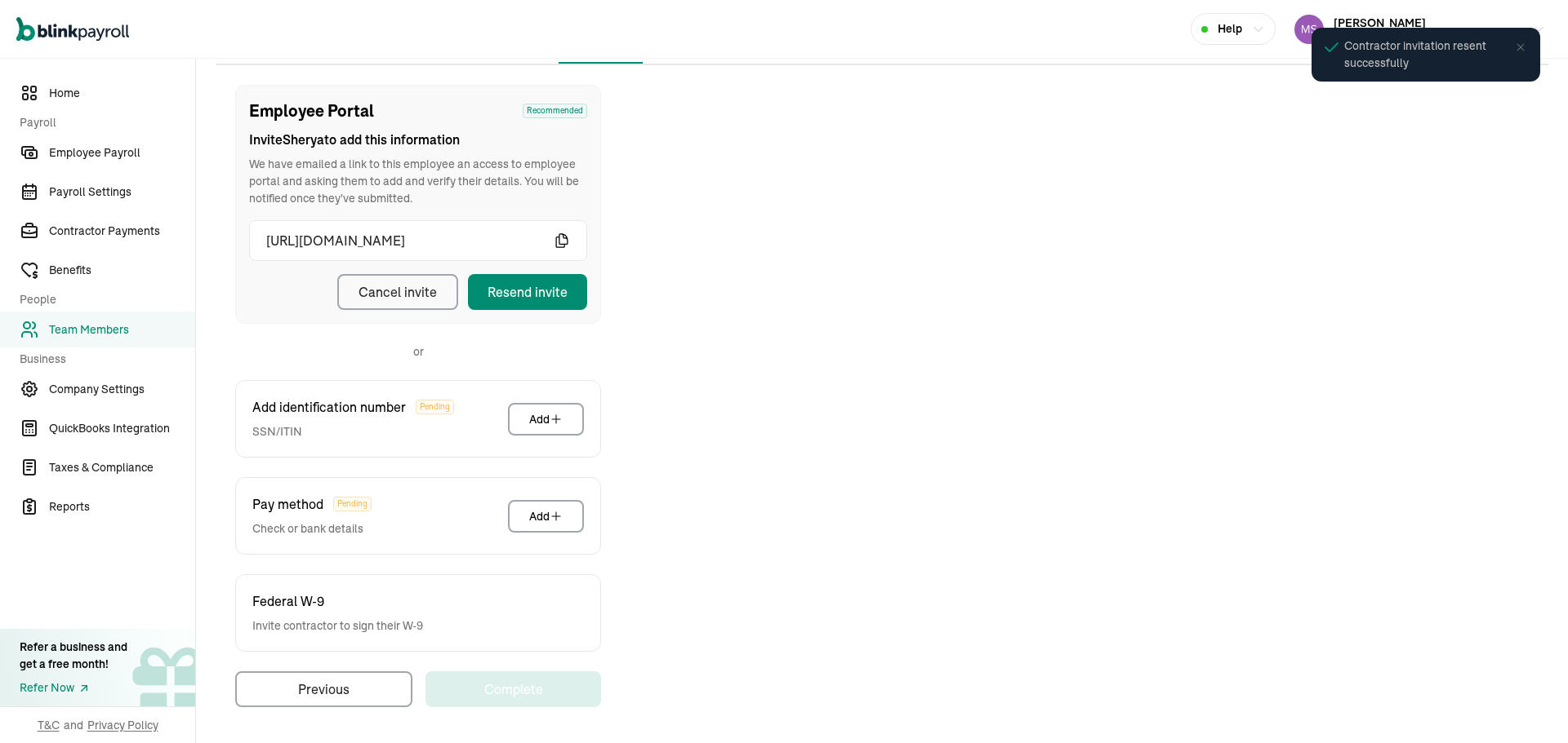
click at [152, 335] on span "Team Members" at bounding box center [122, 330] width 146 height 17
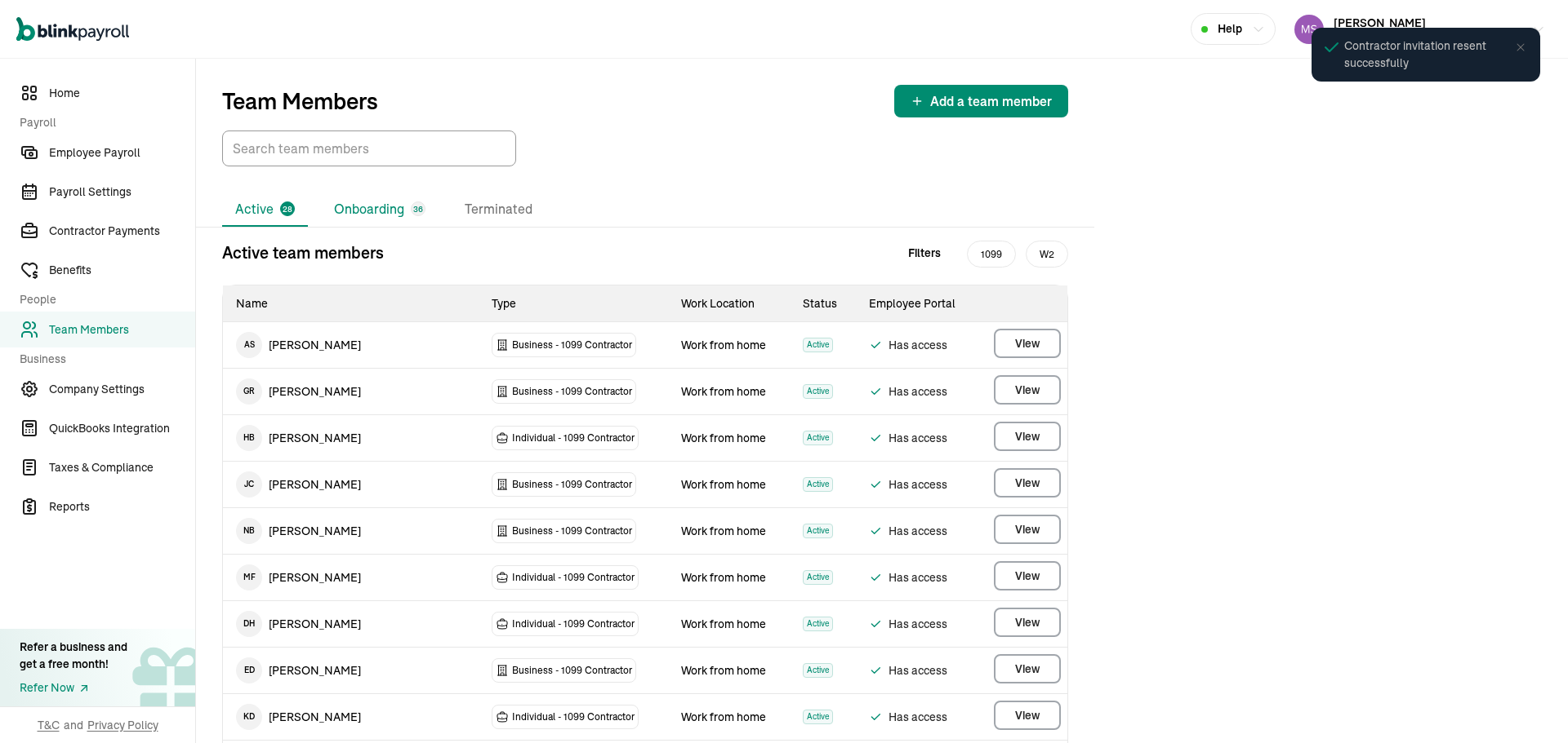
click at [382, 214] on li "Onboarding 36" at bounding box center [379, 210] width 117 height 34
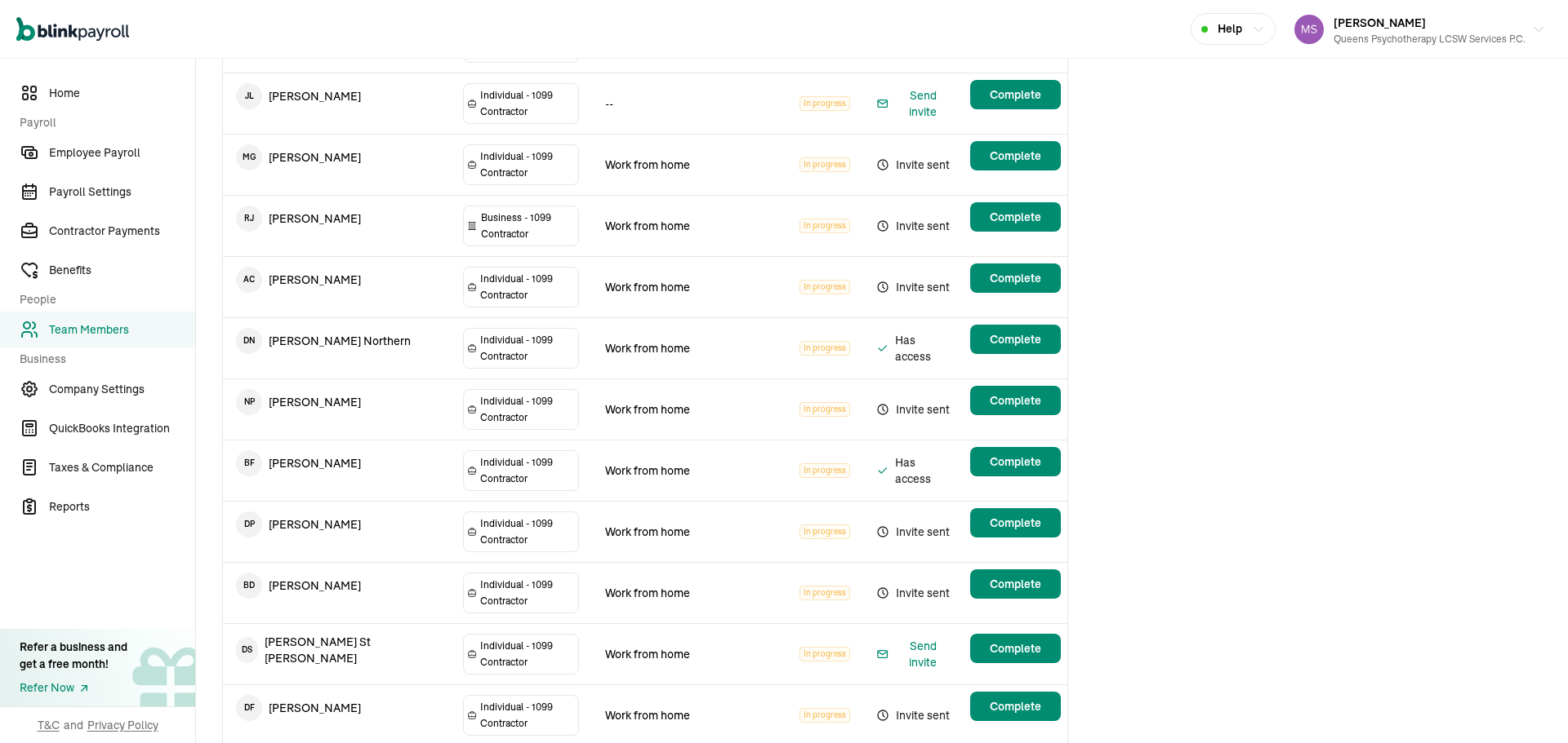
scroll to position [1307, 0]
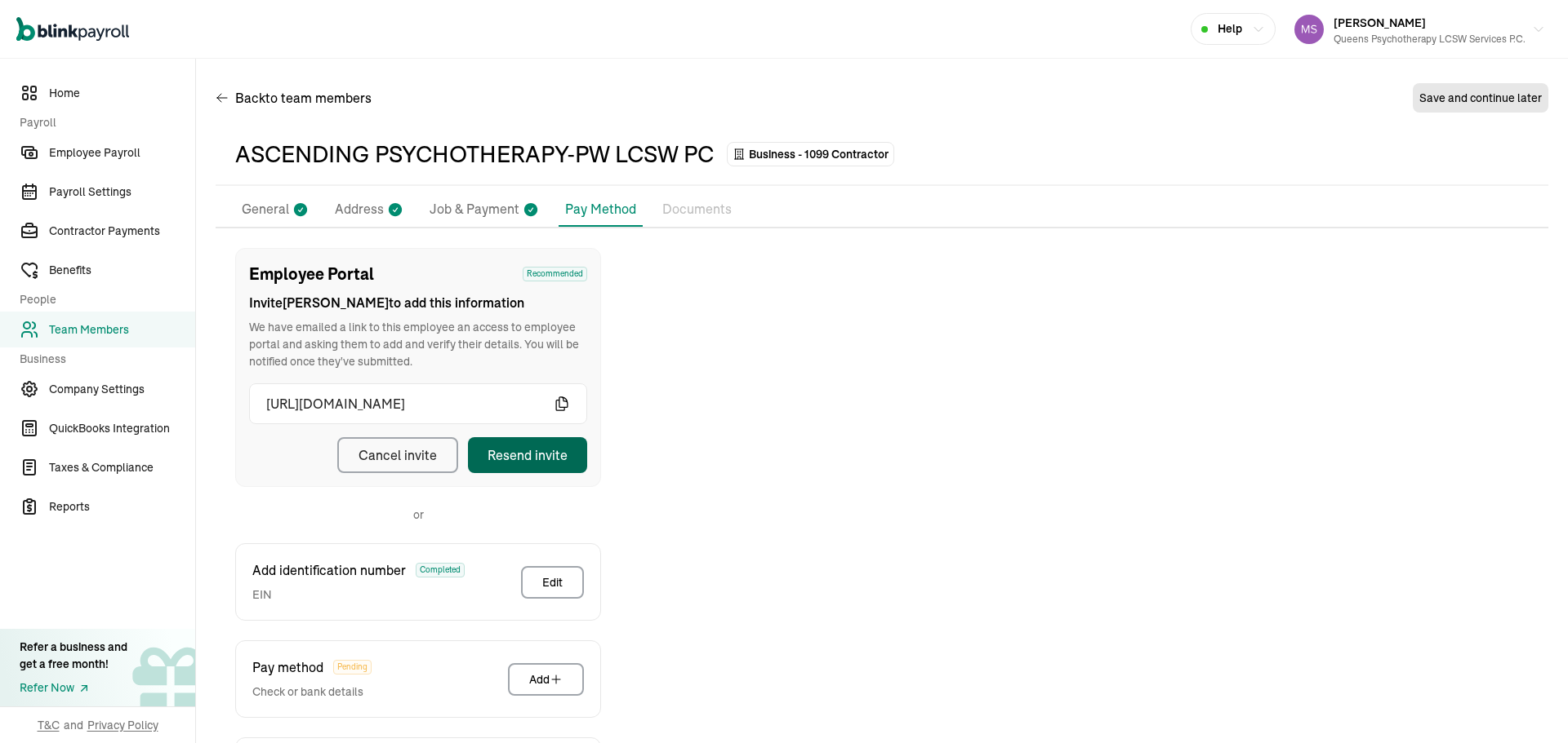
click at [538, 466] on button "Resend invite" at bounding box center [527, 456] width 119 height 36
drag, startPoint x: 269, startPoint y: 217, endPoint x: 449, endPoint y: 209, distance: 180.2
click at [269, 217] on p "General" at bounding box center [265, 210] width 48 height 22
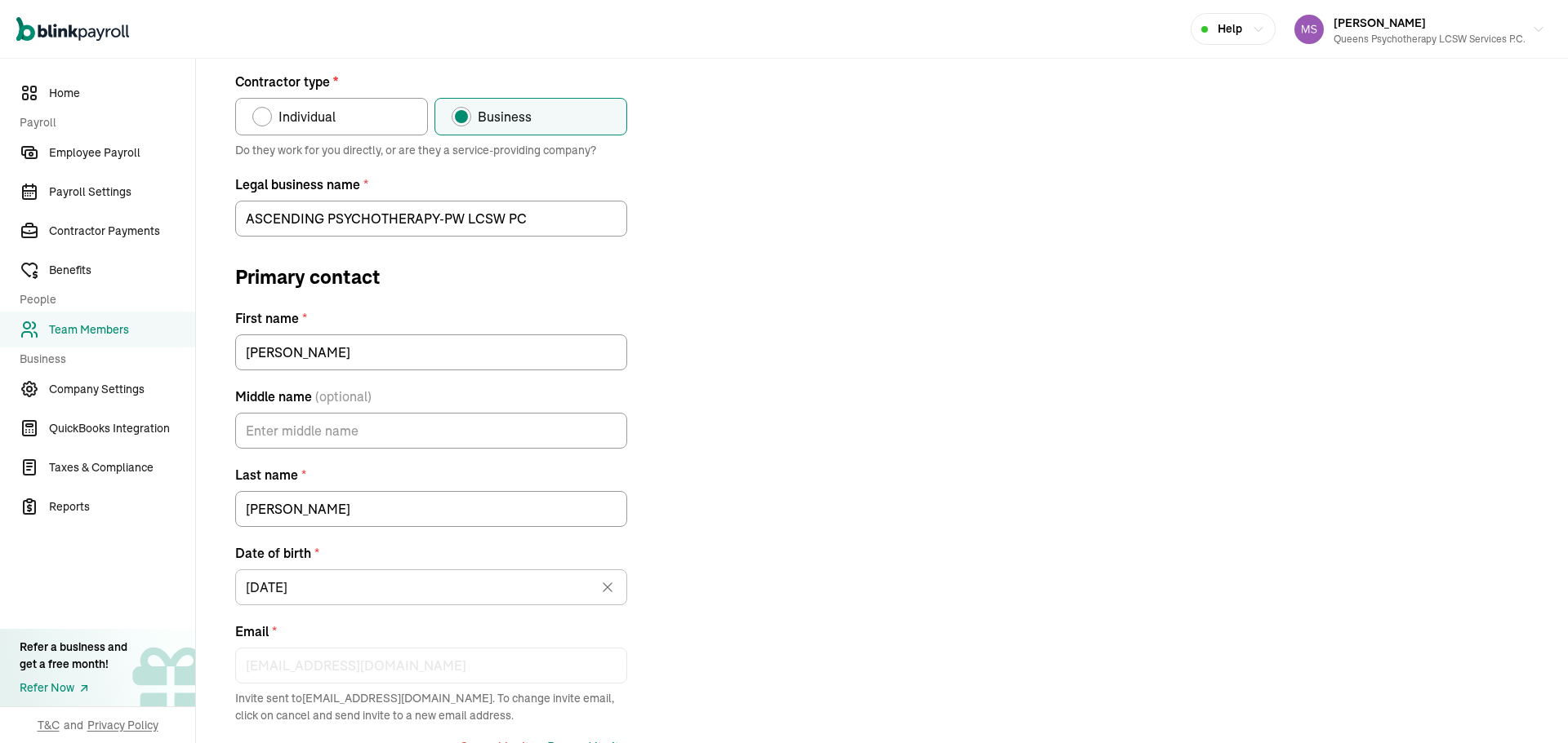
scroll to position [193, 0]
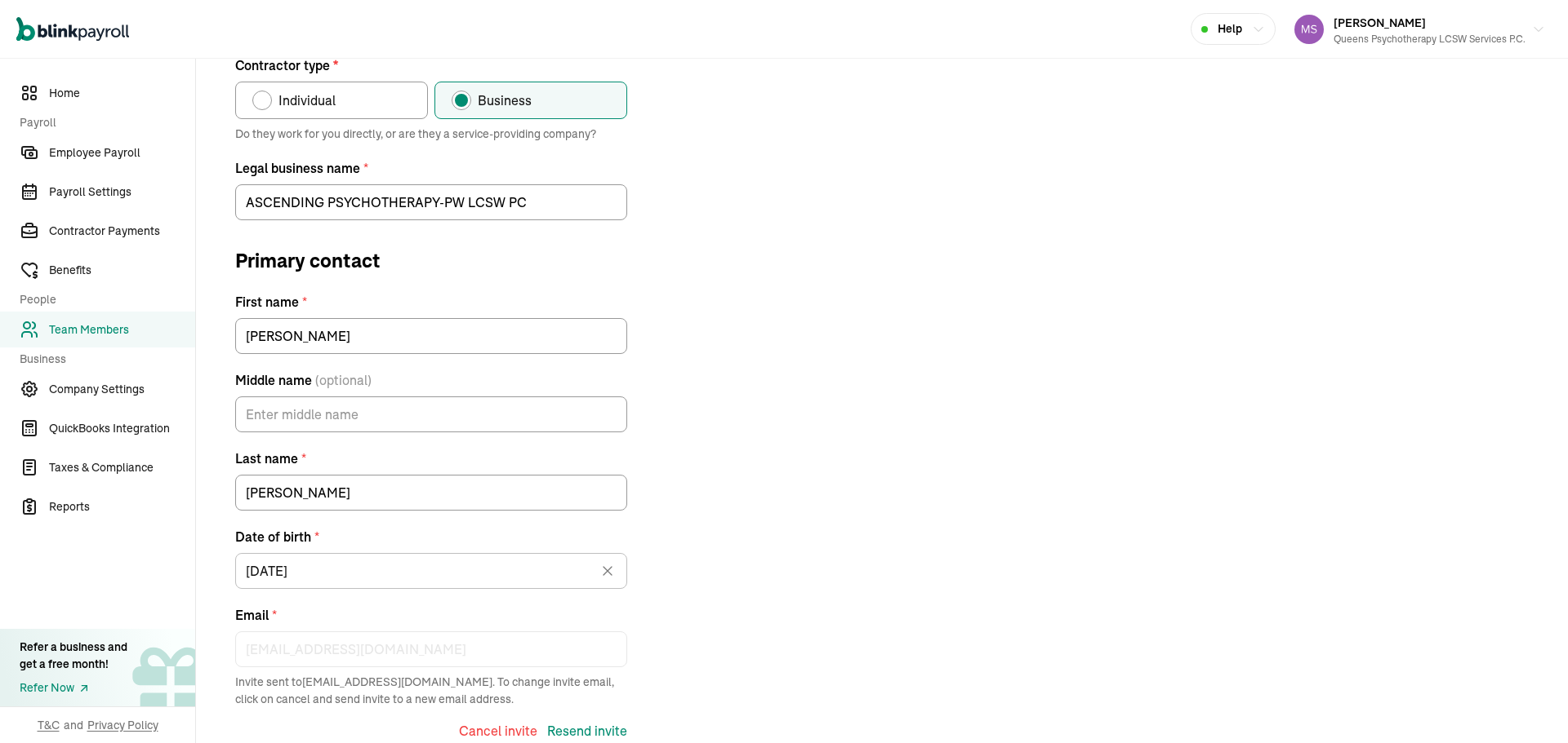
click at [132, 317] on link "Team Members" at bounding box center [97, 330] width 196 height 36
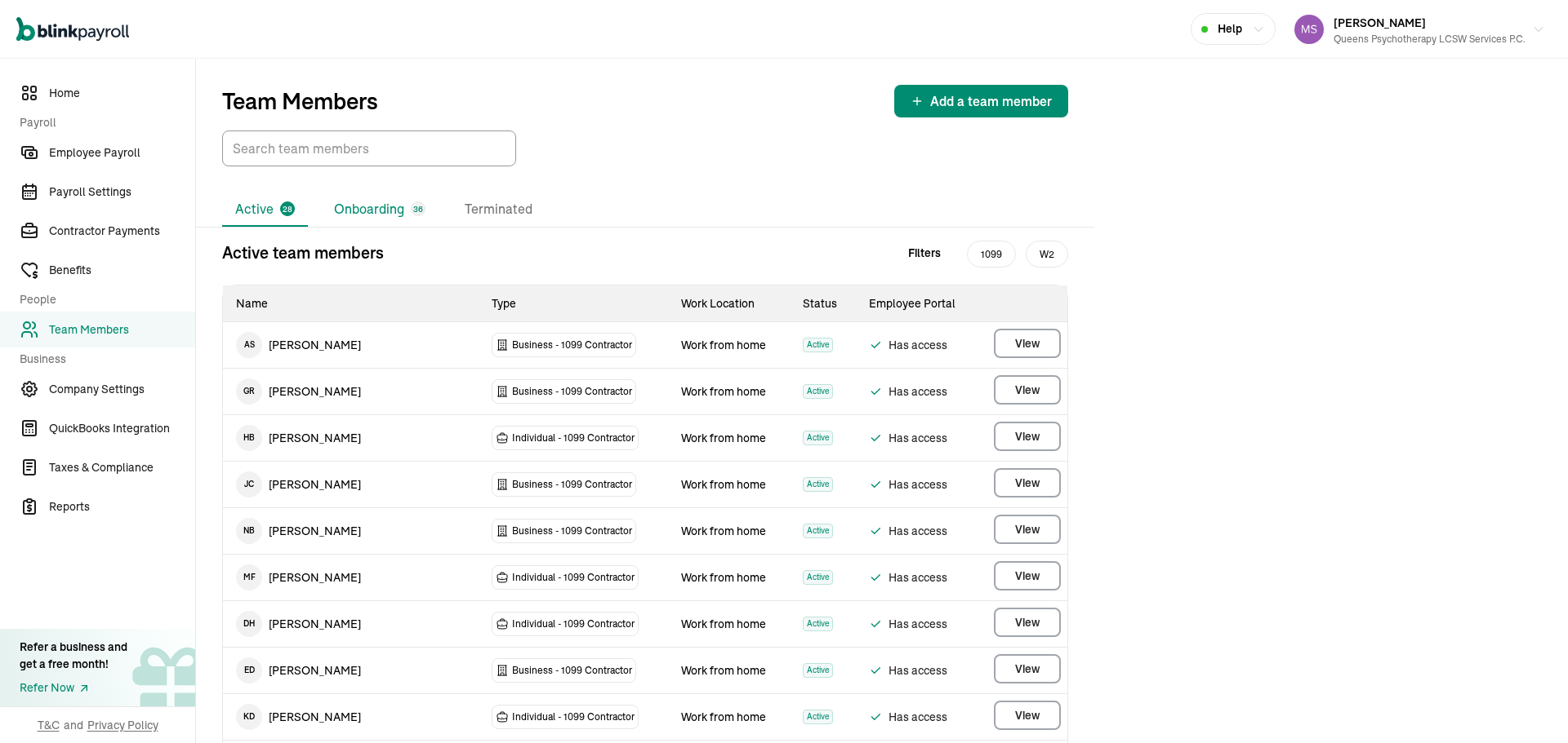
click at [388, 207] on li "Onboarding 36" at bounding box center [379, 210] width 117 height 34
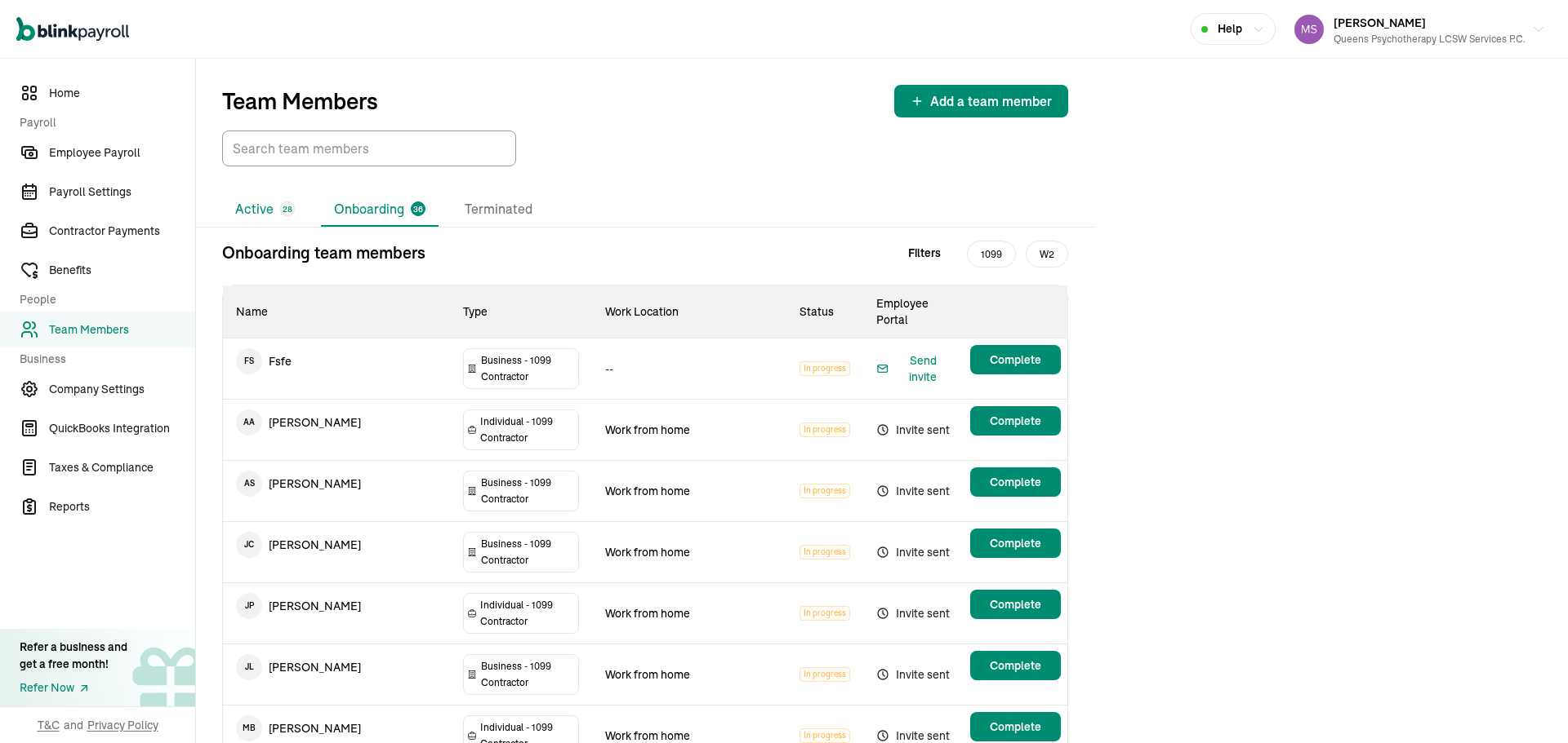
click at [262, 213] on li "Active 28" at bounding box center [264, 210] width 86 height 34
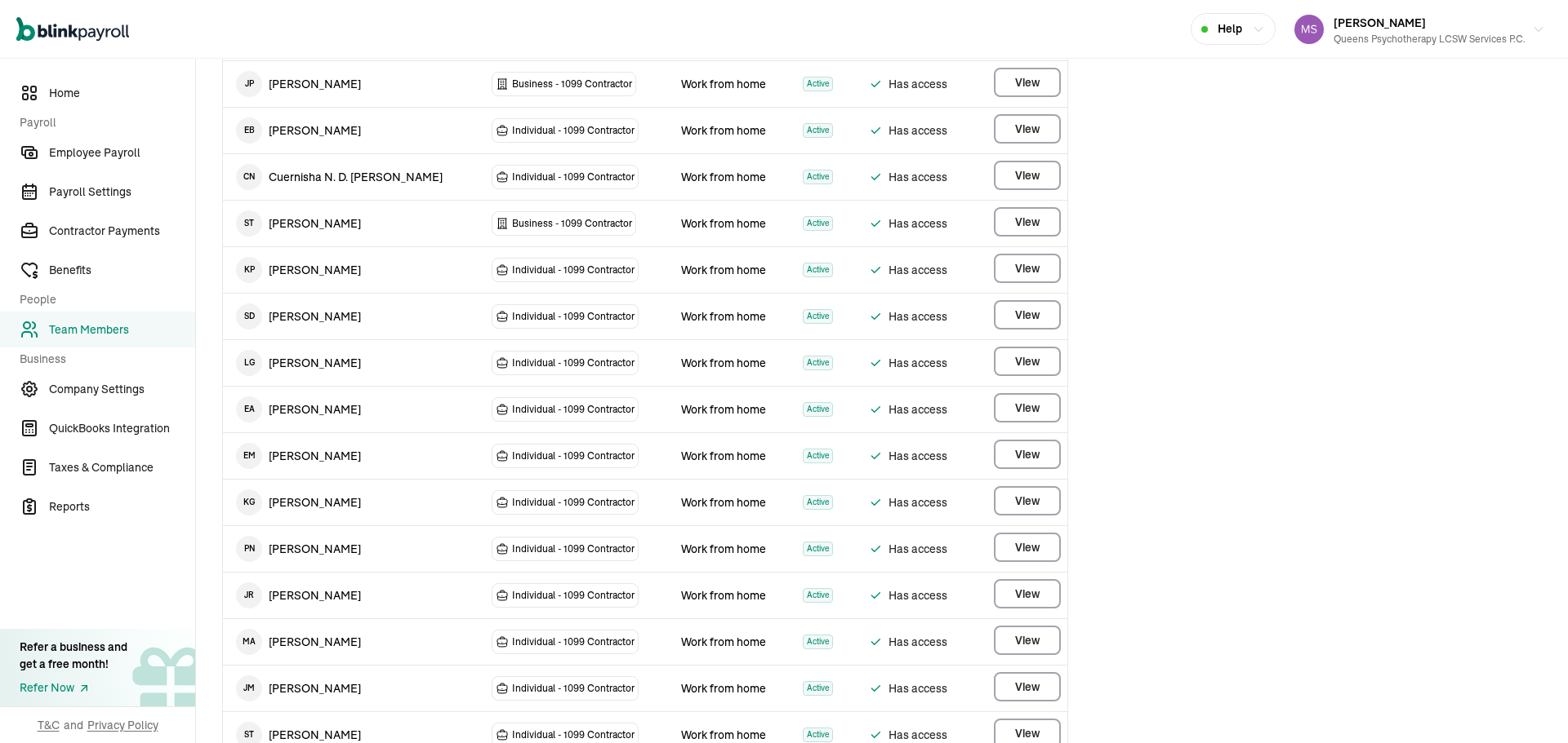
scroll to position [816, 0]
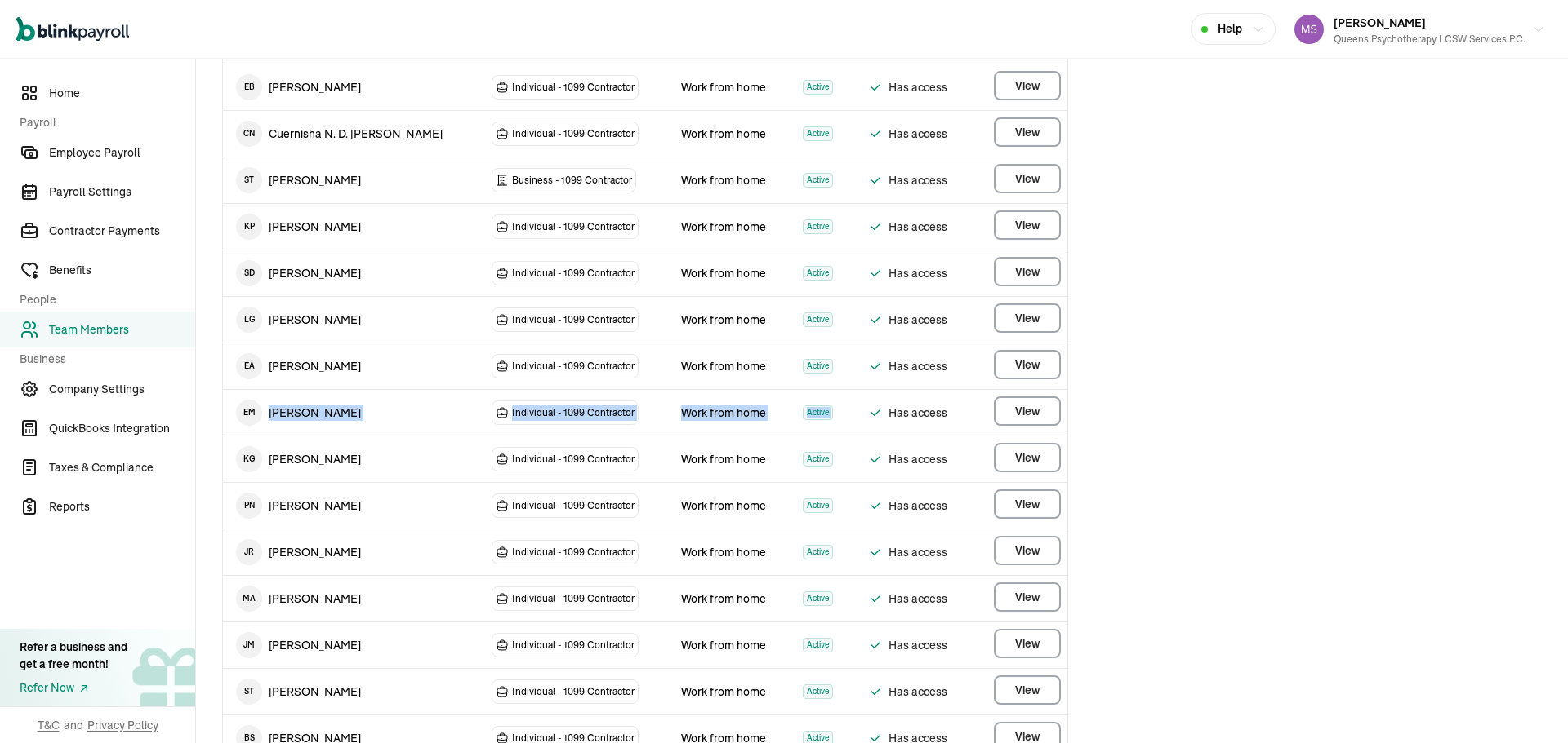
drag, startPoint x: 314, startPoint y: 404, endPoint x: 966, endPoint y: 410, distance: 652.0
click at [966, 410] on tr "E M [PERSON_NAME] Individual - 1099 [DEMOGRAPHIC_DATA] Work from home Active Ha…" at bounding box center [644, 413] width 844 height 47
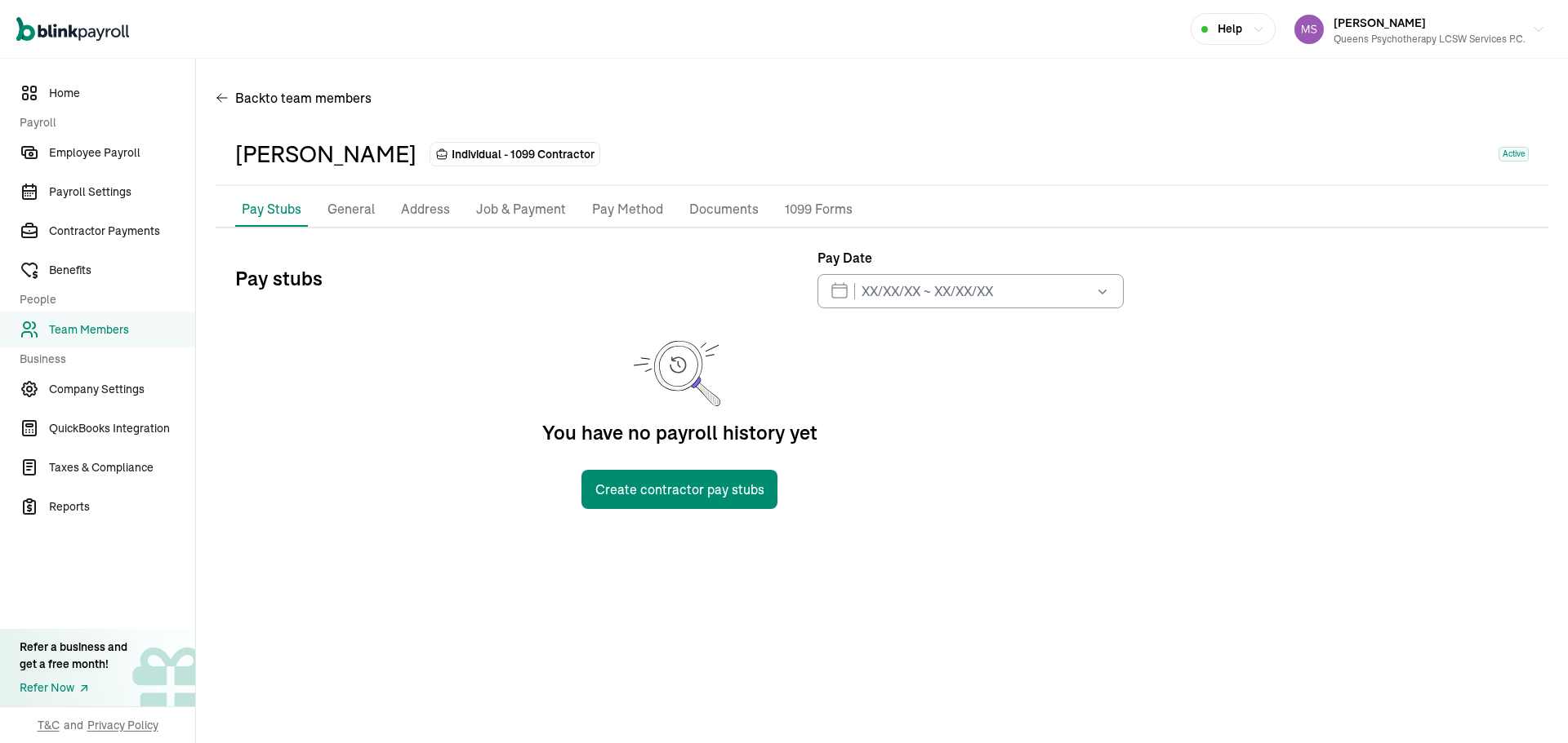
click at [615, 206] on p "Pay Method" at bounding box center [627, 210] width 71 height 22
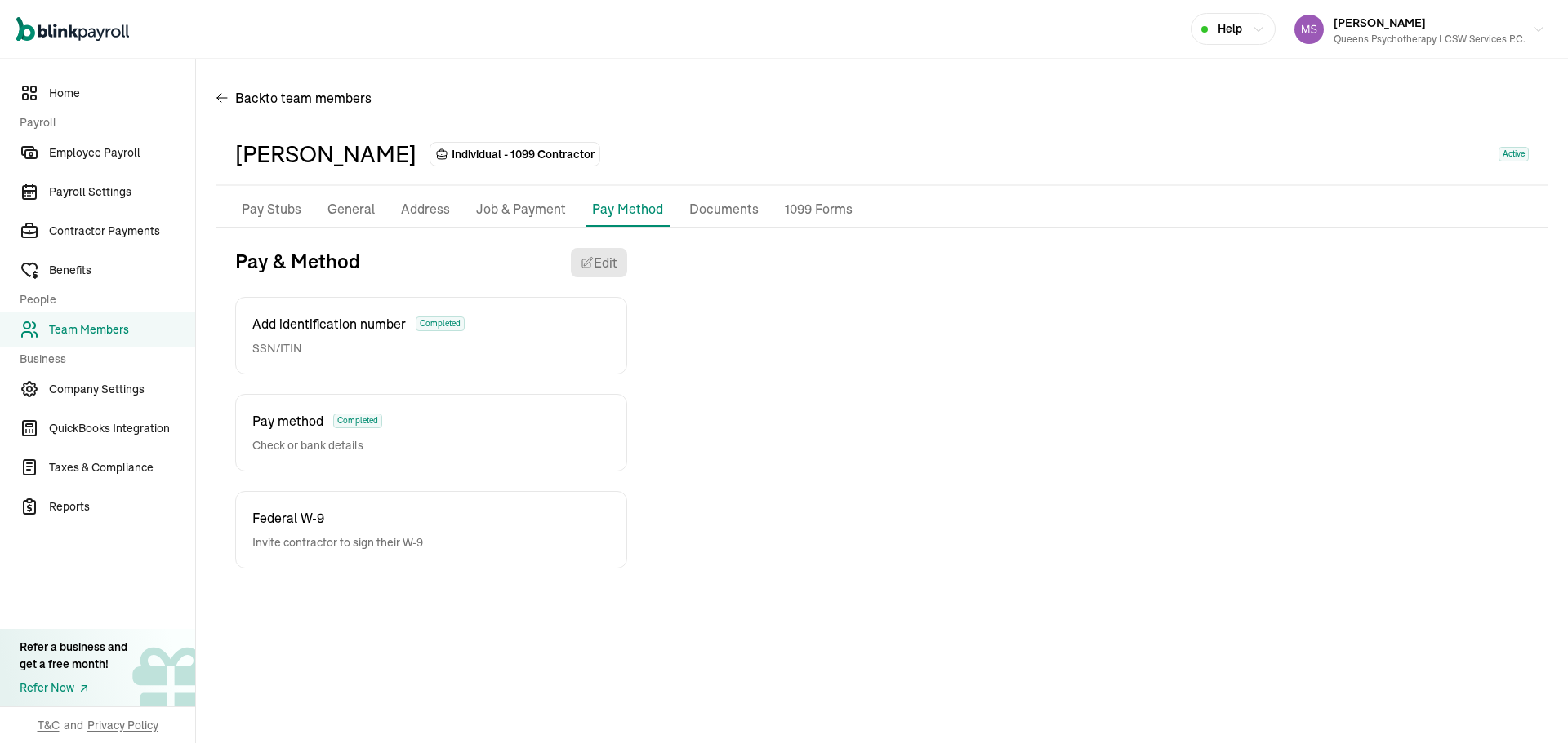
click at [287, 203] on p "Pay Stubs" at bounding box center [271, 210] width 59 height 22
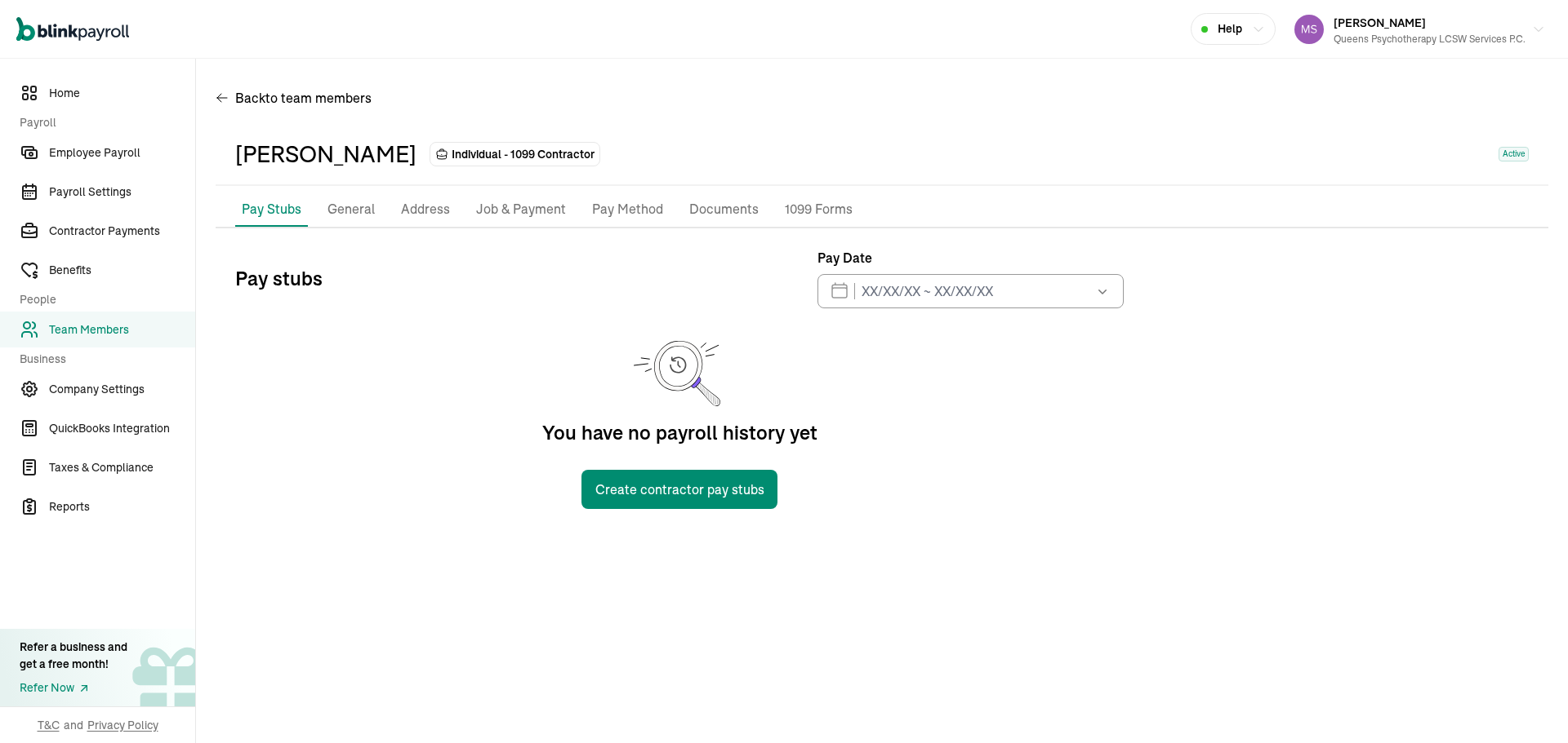
click at [326, 205] on li "General" at bounding box center [351, 210] width 60 height 34
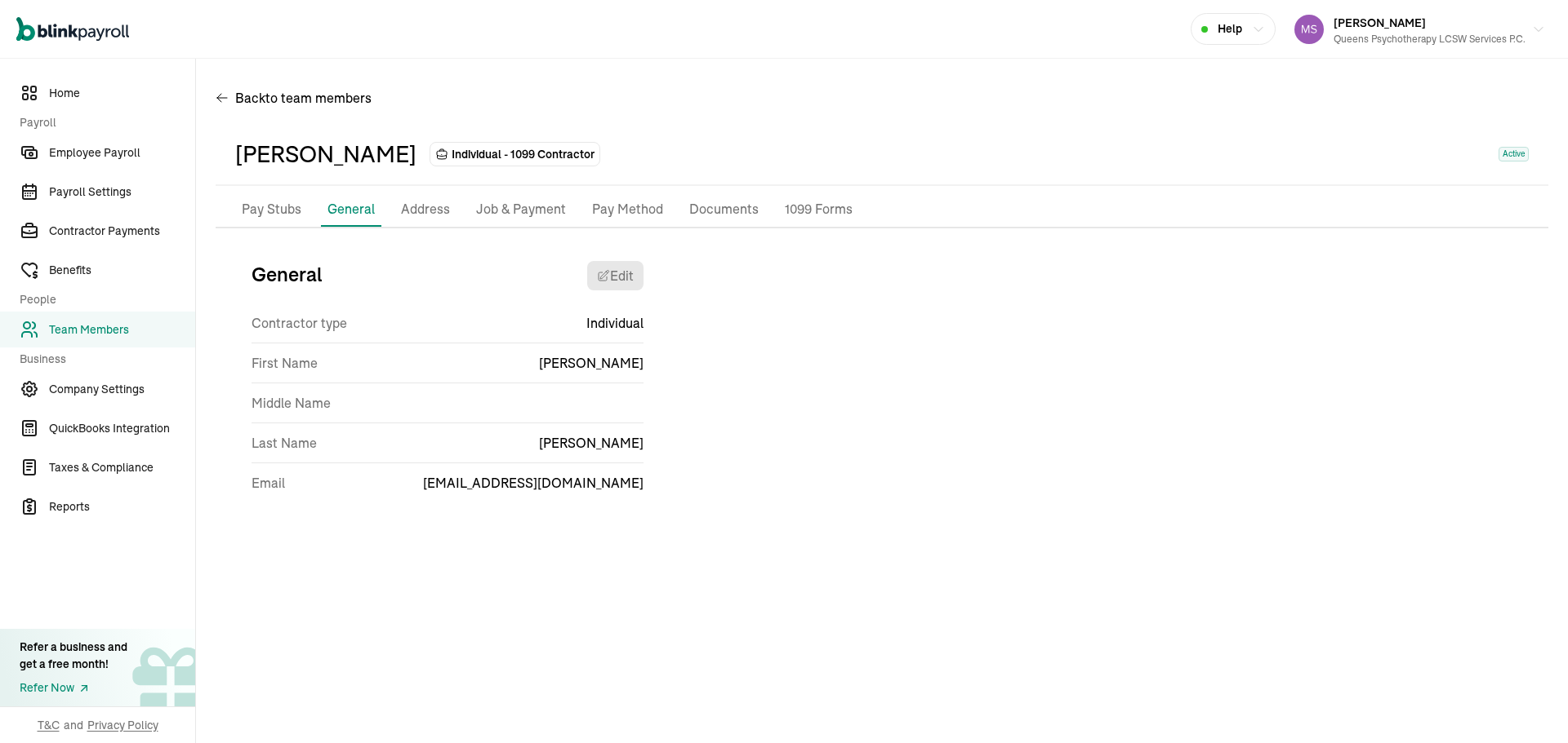
click at [542, 203] on p "Job & Payment" at bounding box center [521, 210] width 90 height 22
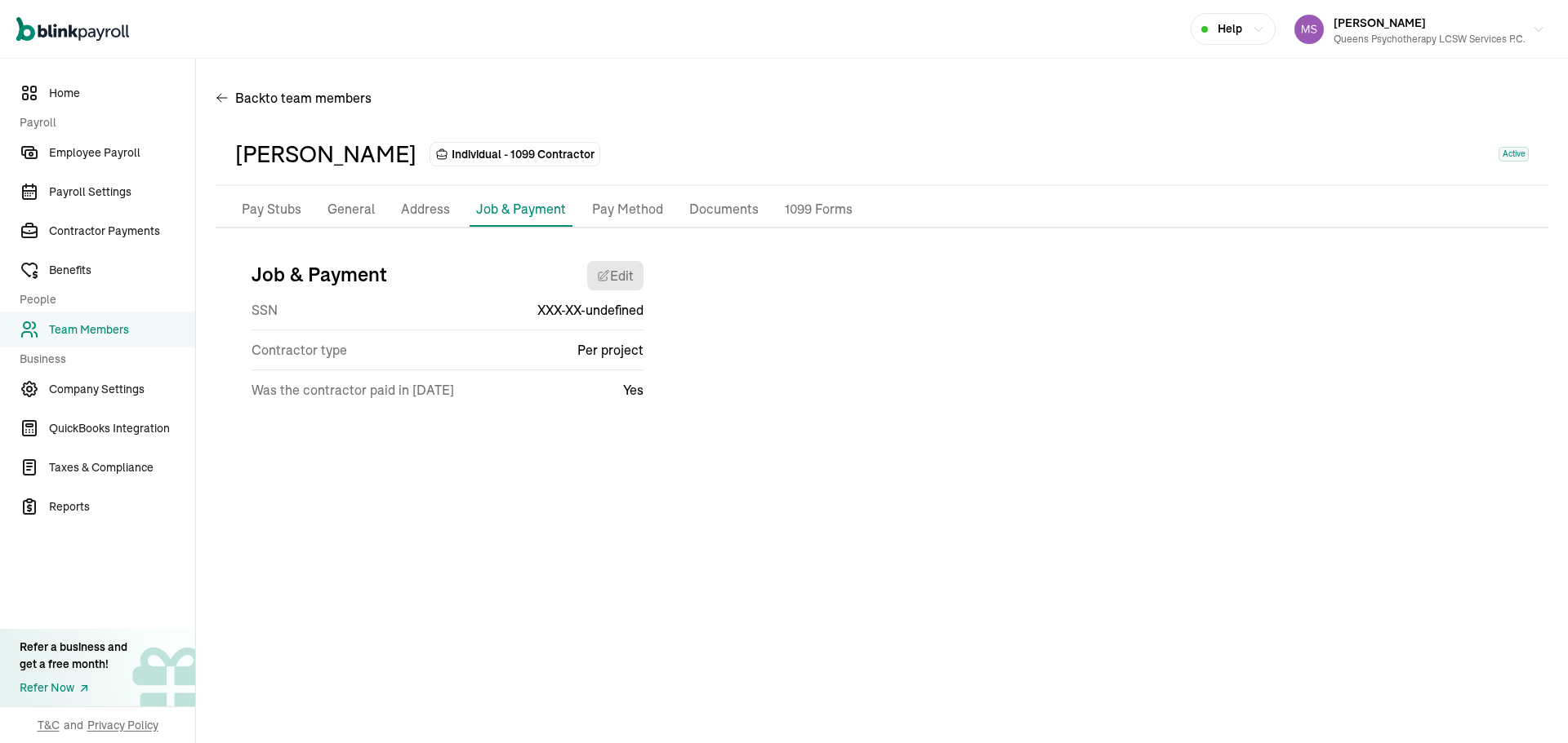
click at [633, 199] on p "Pay Method" at bounding box center [627, 210] width 71 height 22
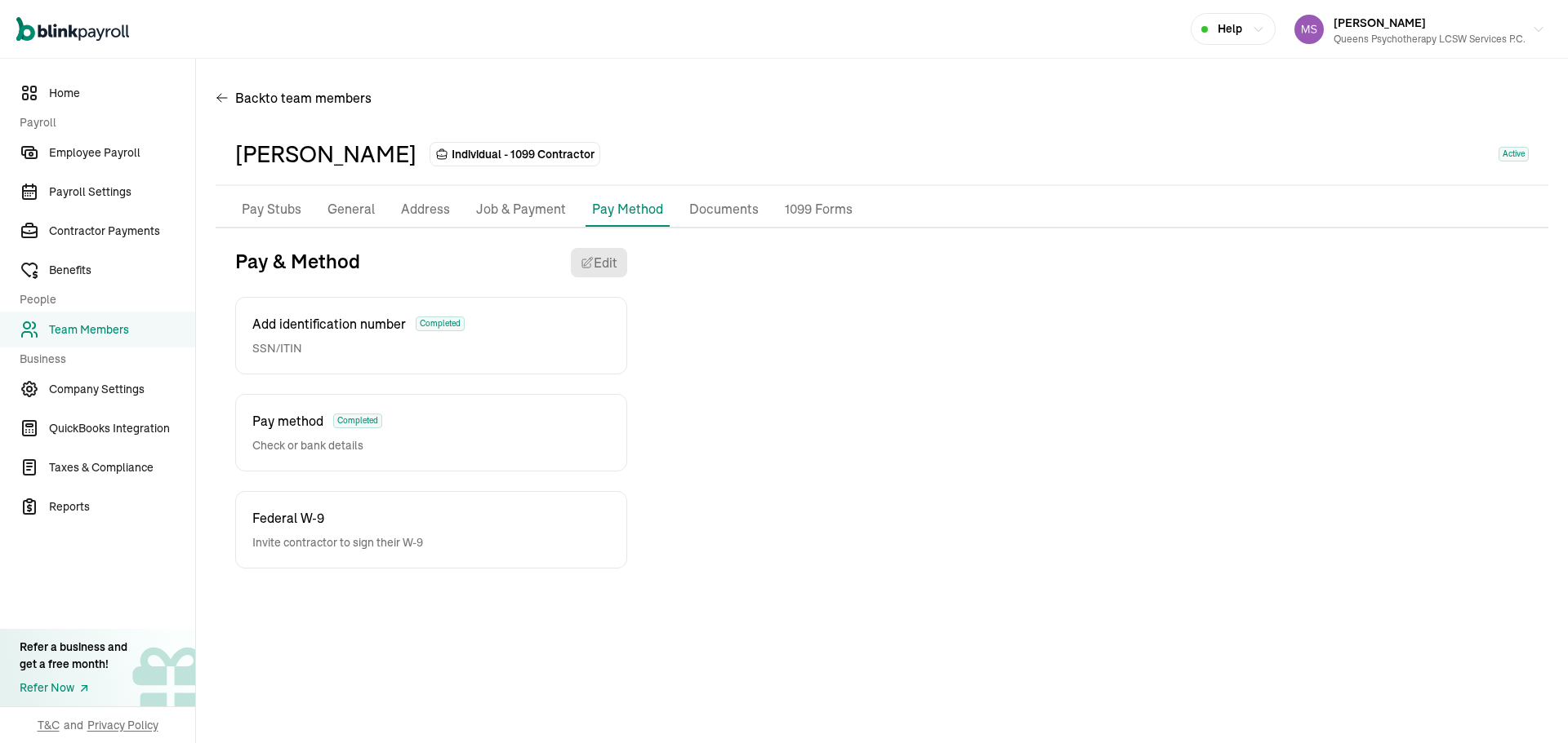
click at [742, 210] on p "Documents" at bounding box center [724, 210] width 69 height 22
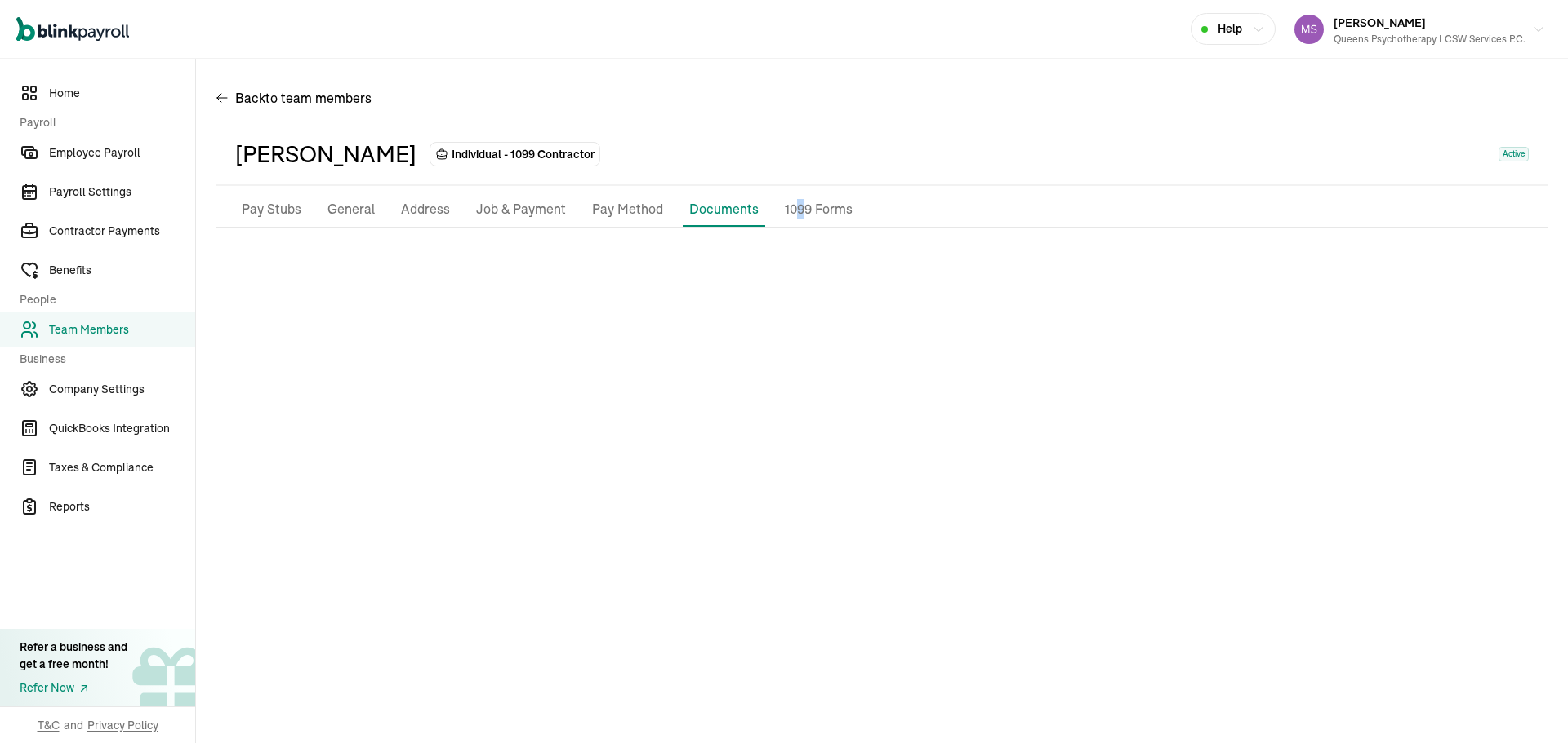
click at [795, 206] on p "1099 Forms" at bounding box center [818, 210] width 68 height 22
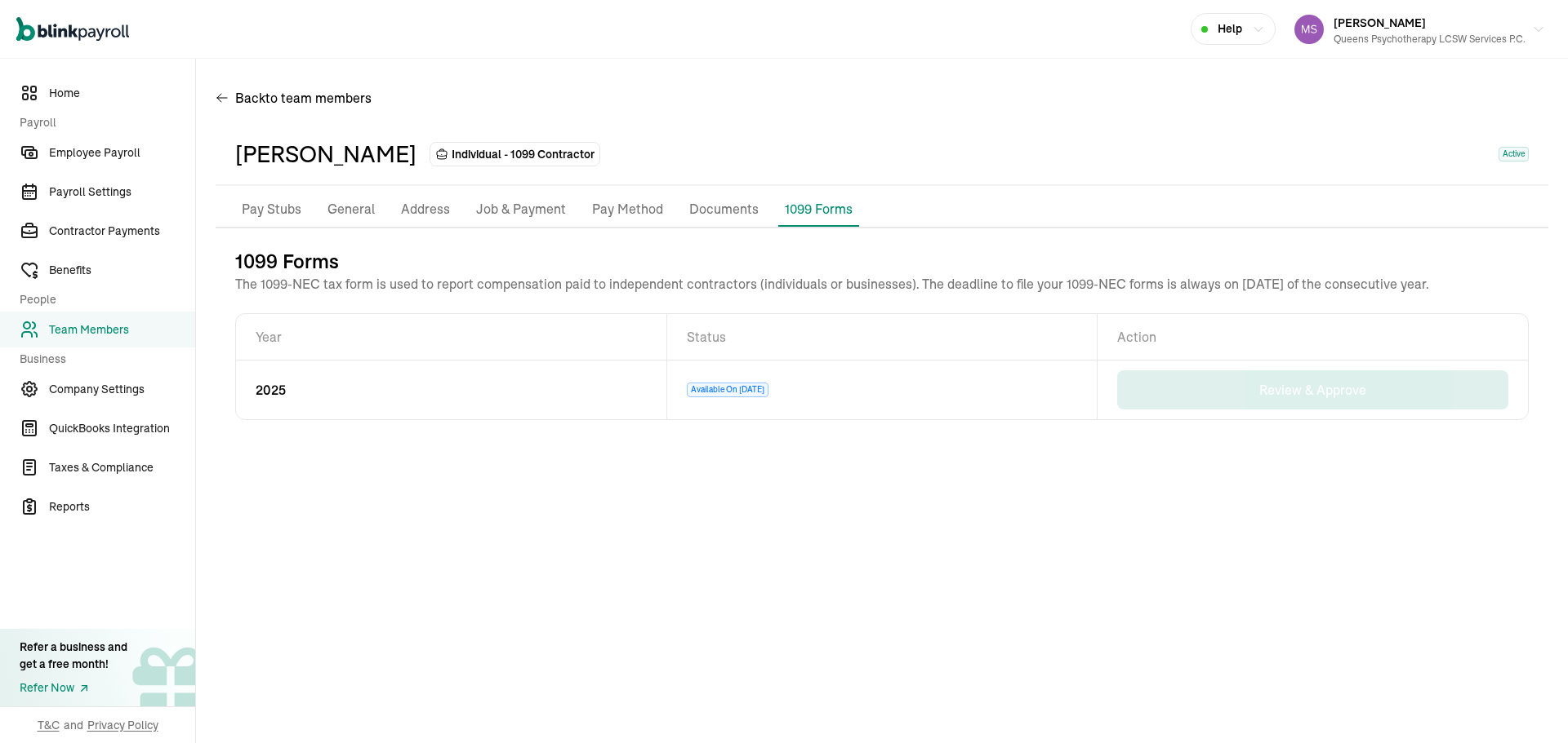
click at [748, 211] on p "Documents" at bounding box center [724, 210] width 69 height 22
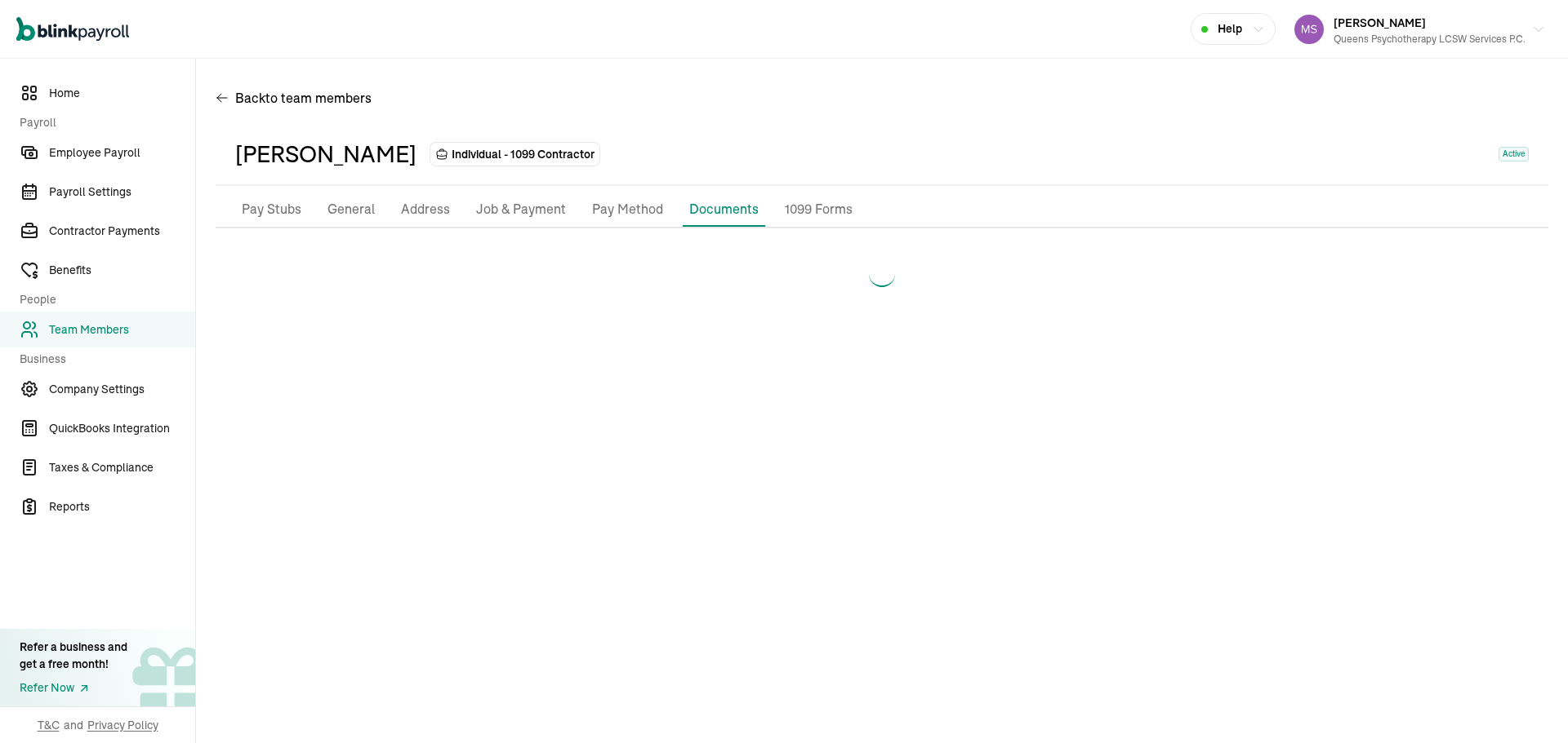
click at [636, 208] on p "Pay Method" at bounding box center [627, 210] width 71 height 22
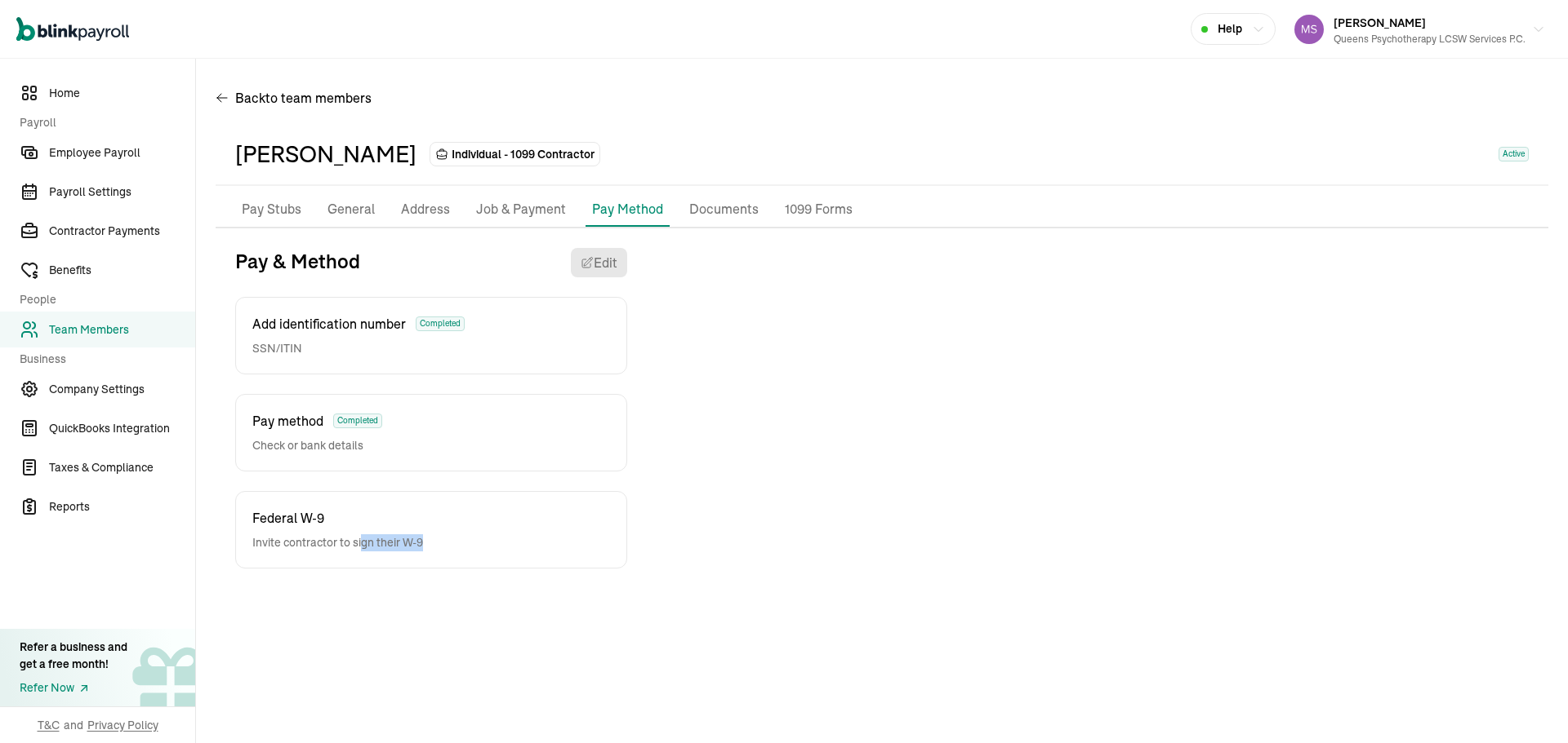
drag, startPoint x: 433, startPoint y: 538, endPoint x: 448, endPoint y: 538, distance: 15.0
click at [448, 538] on div "Federal W-9 Invite contractor to sign their W-9" at bounding box center [431, 530] width 392 height 77
click at [343, 213] on p "General" at bounding box center [351, 210] width 48 height 22
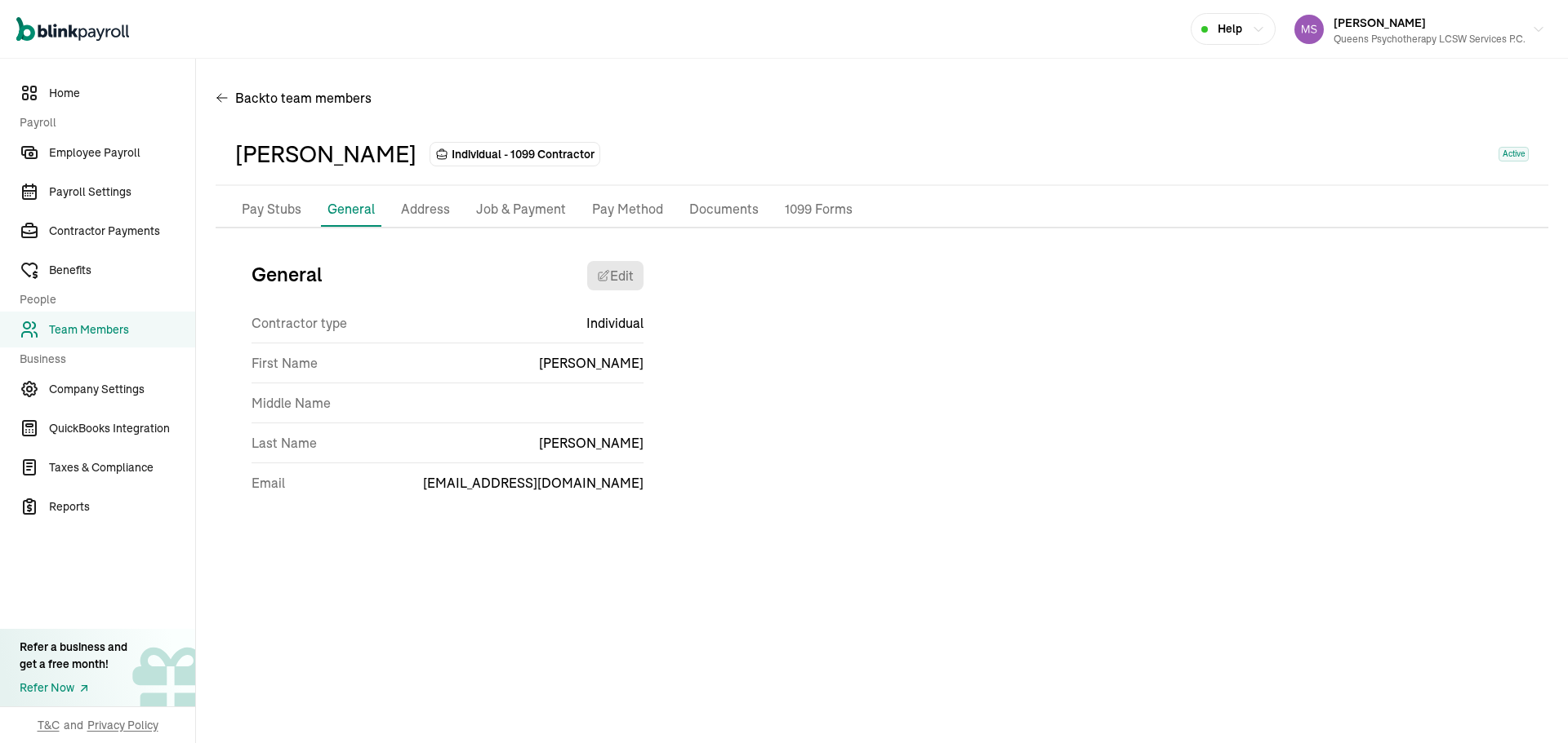
click at [415, 204] on p "Address" at bounding box center [425, 210] width 49 height 22
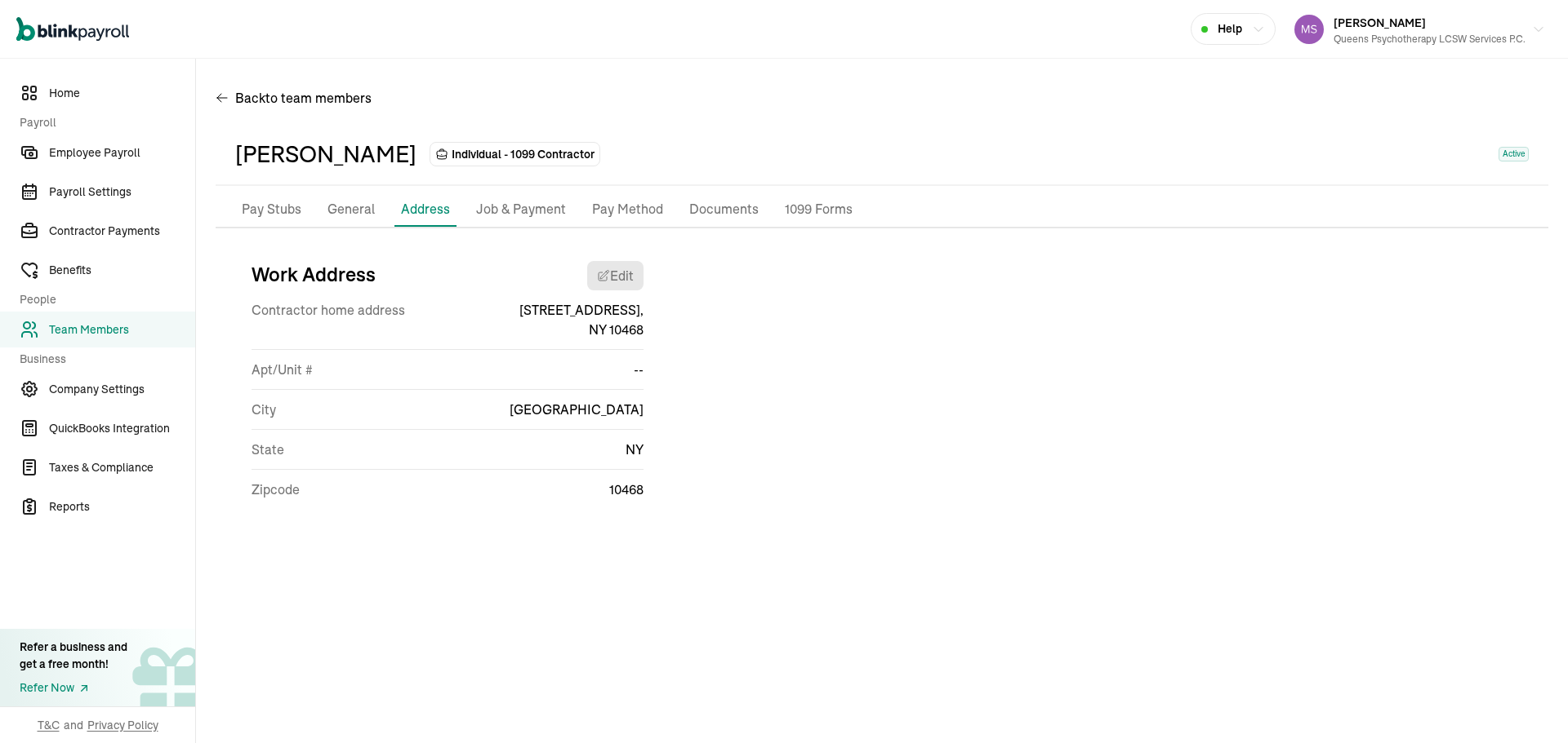
click at [534, 199] on p "Job & Payment" at bounding box center [521, 210] width 90 height 22
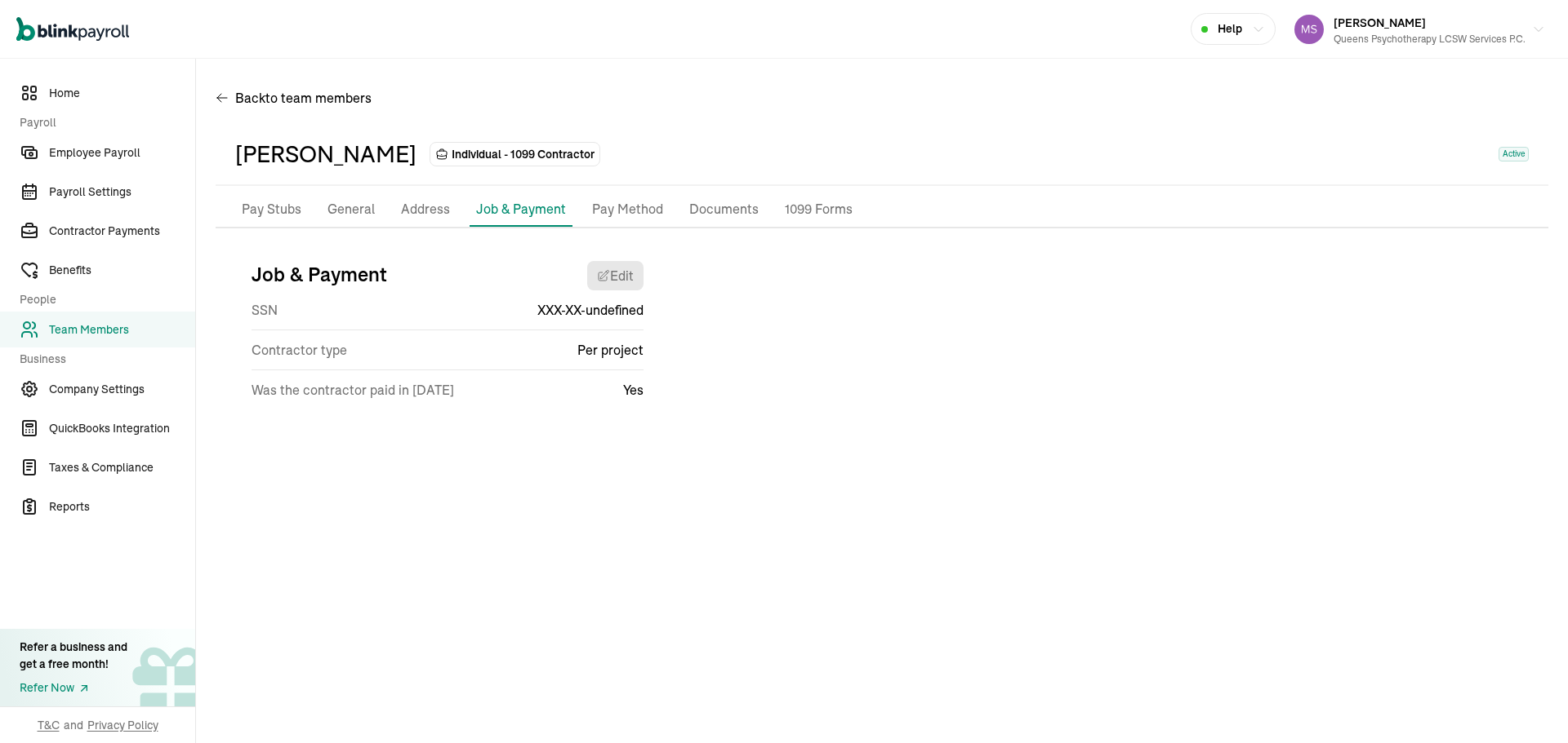
click at [624, 199] on p "Pay Method" at bounding box center [627, 210] width 71 height 22
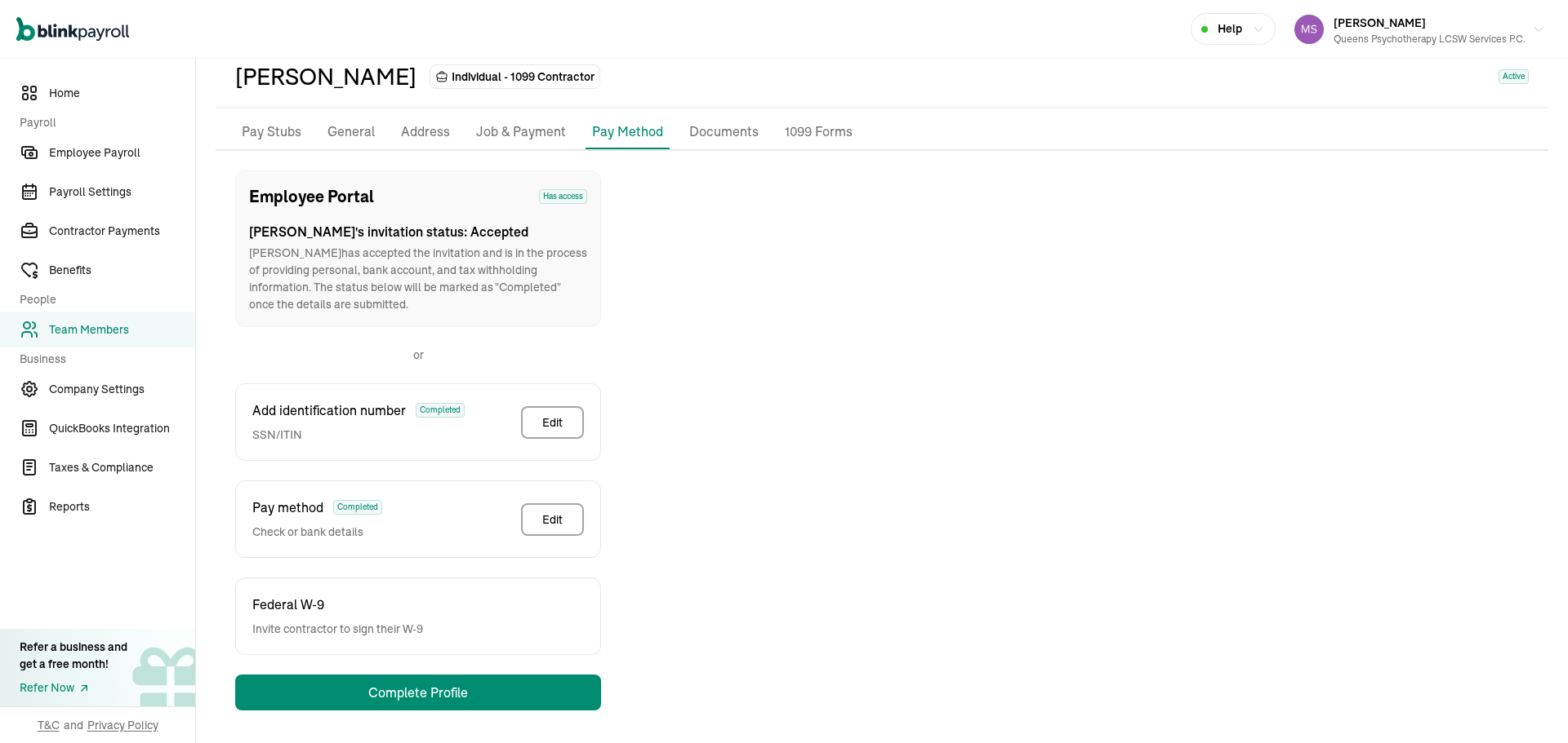
scroll to position [81, 0]
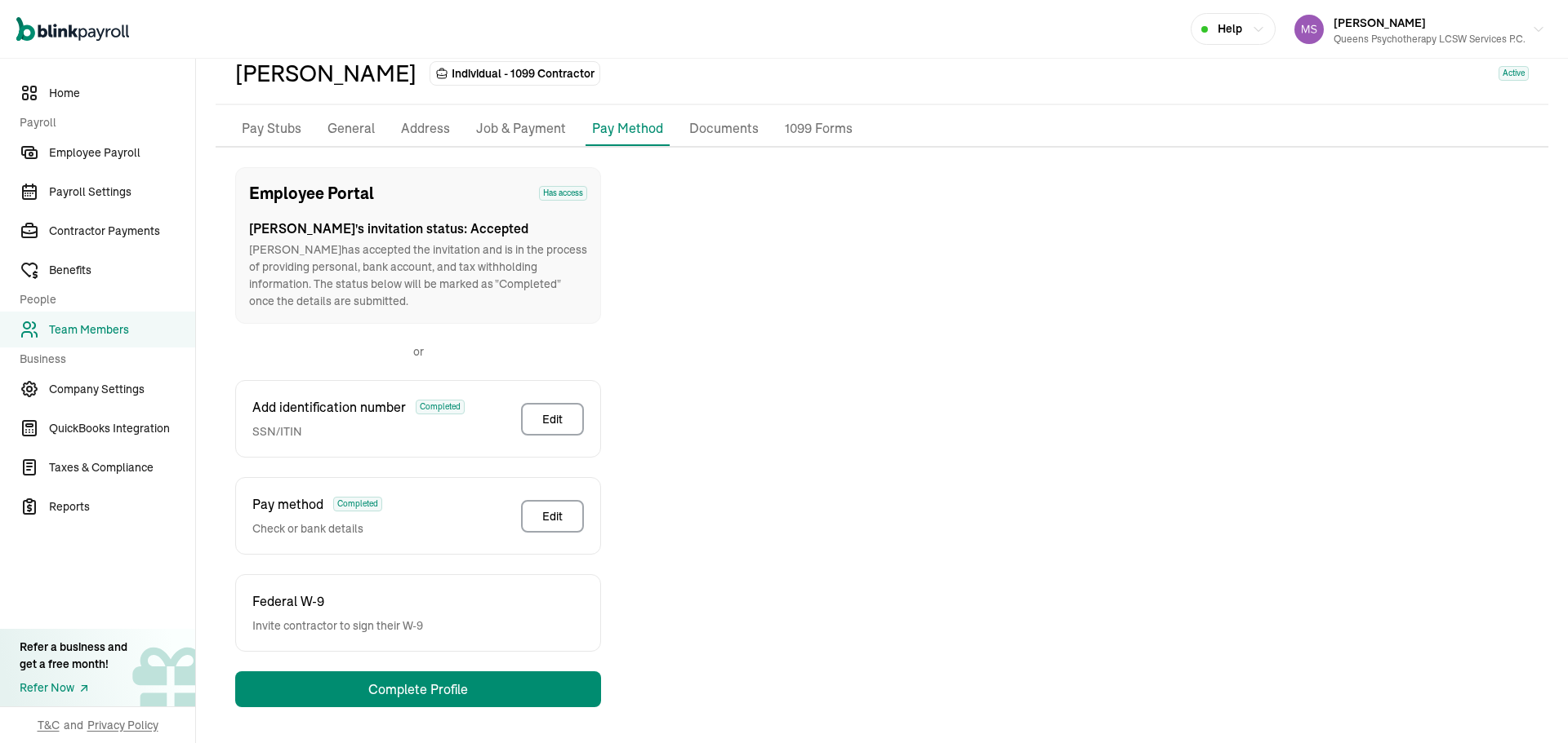
drag, startPoint x: 289, startPoint y: 243, endPoint x: 481, endPoint y: 297, distance: 199.4
click at [481, 297] on p "[PERSON_NAME] has accepted the invitation and is in the process of providing pe…" at bounding box center [417, 276] width 338 height 68
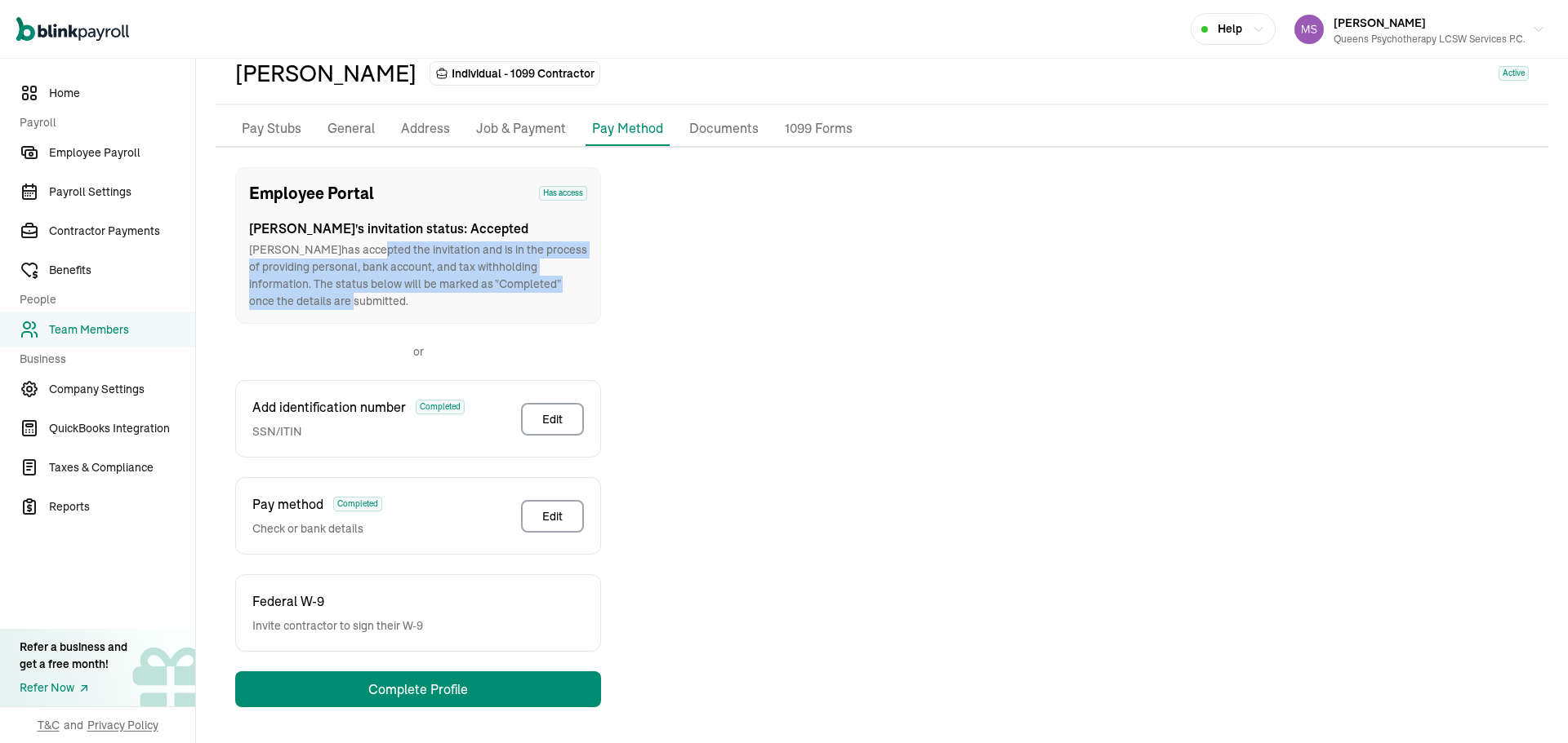
drag, startPoint x: 318, startPoint y: 247, endPoint x: 580, endPoint y: 283, distance: 264.5
click at [580, 283] on p "[PERSON_NAME] has accepted the invitation and is in the process of providing pe…" at bounding box center [417, 276] width 338 height 68
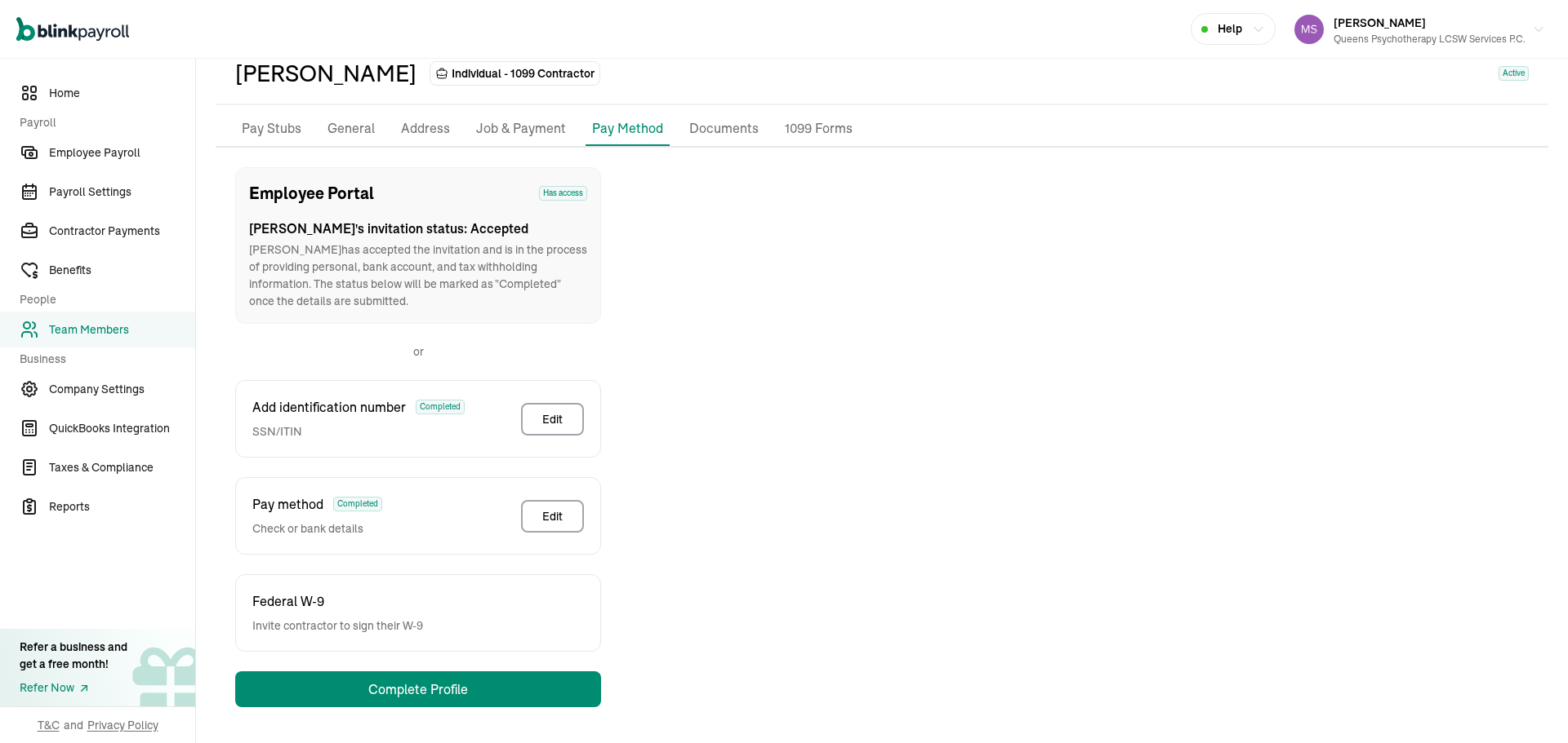
click at [415, 605] on p "Federal W-9" at bounding box center [337, 602] width 170 height 20
click at [438, 623] on div "Federal W-9 Invite contractor to sign their W-9" at bounding box center [418, 613] width 366 height 77
click at [276, 608] on span "Federal W-9" at bounding box center [288, 602] width 72 height 20
click at [427, 124] on p "Address" at bounding box center [425, 129] width 49 height 22
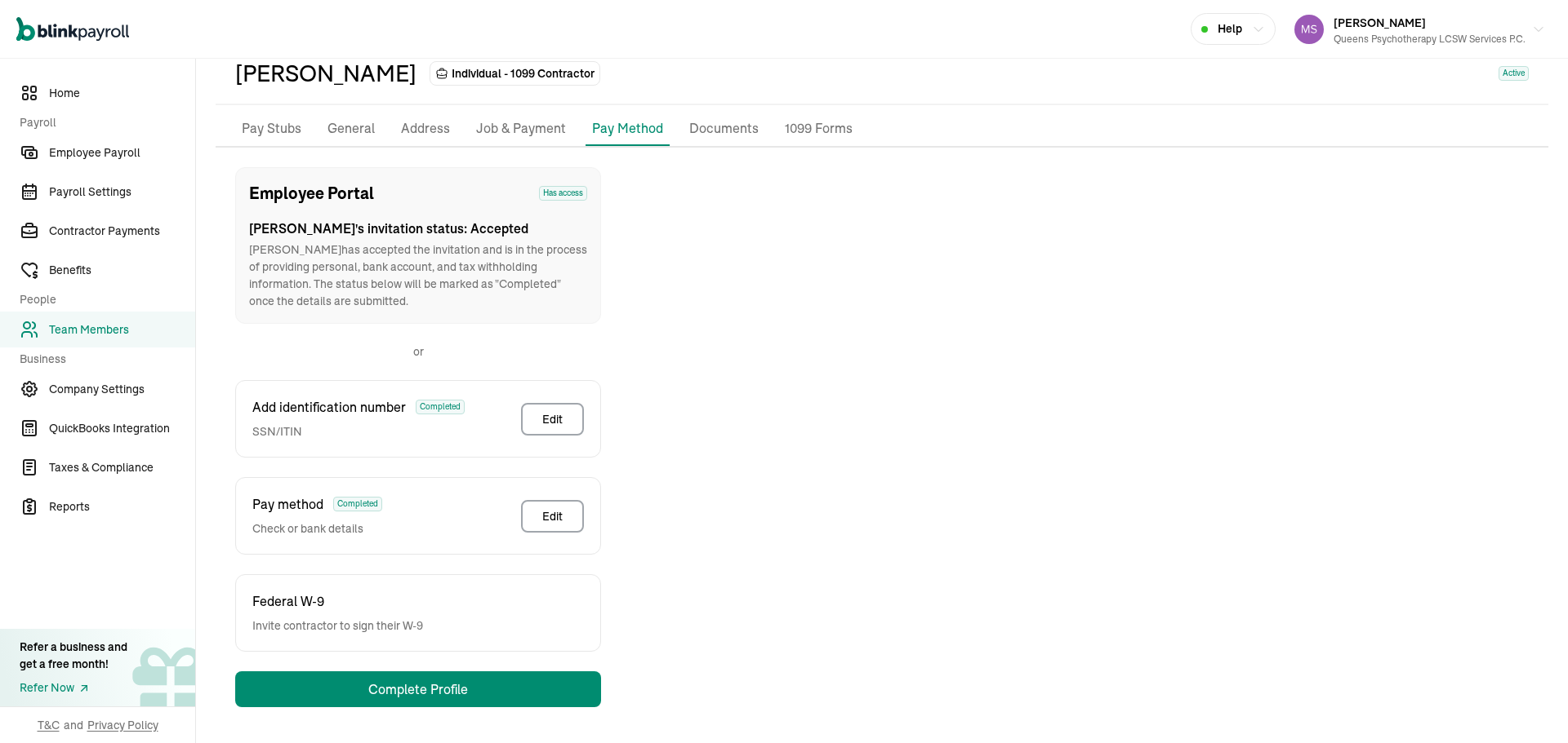
scroll to position [0, 0]
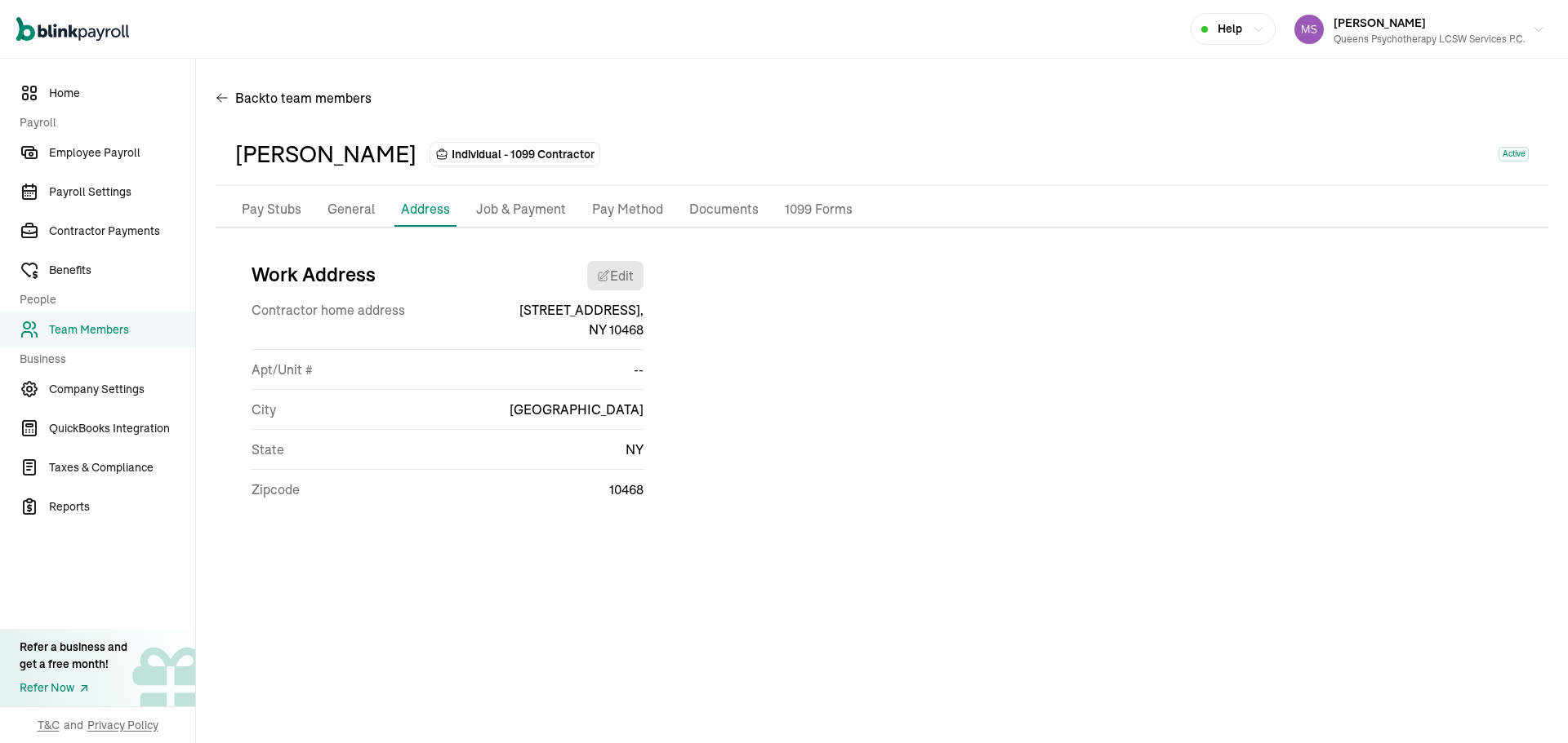
click at [488, 207] on p "Job & Payment" at bounding box center [521, 210] width 90 height 22
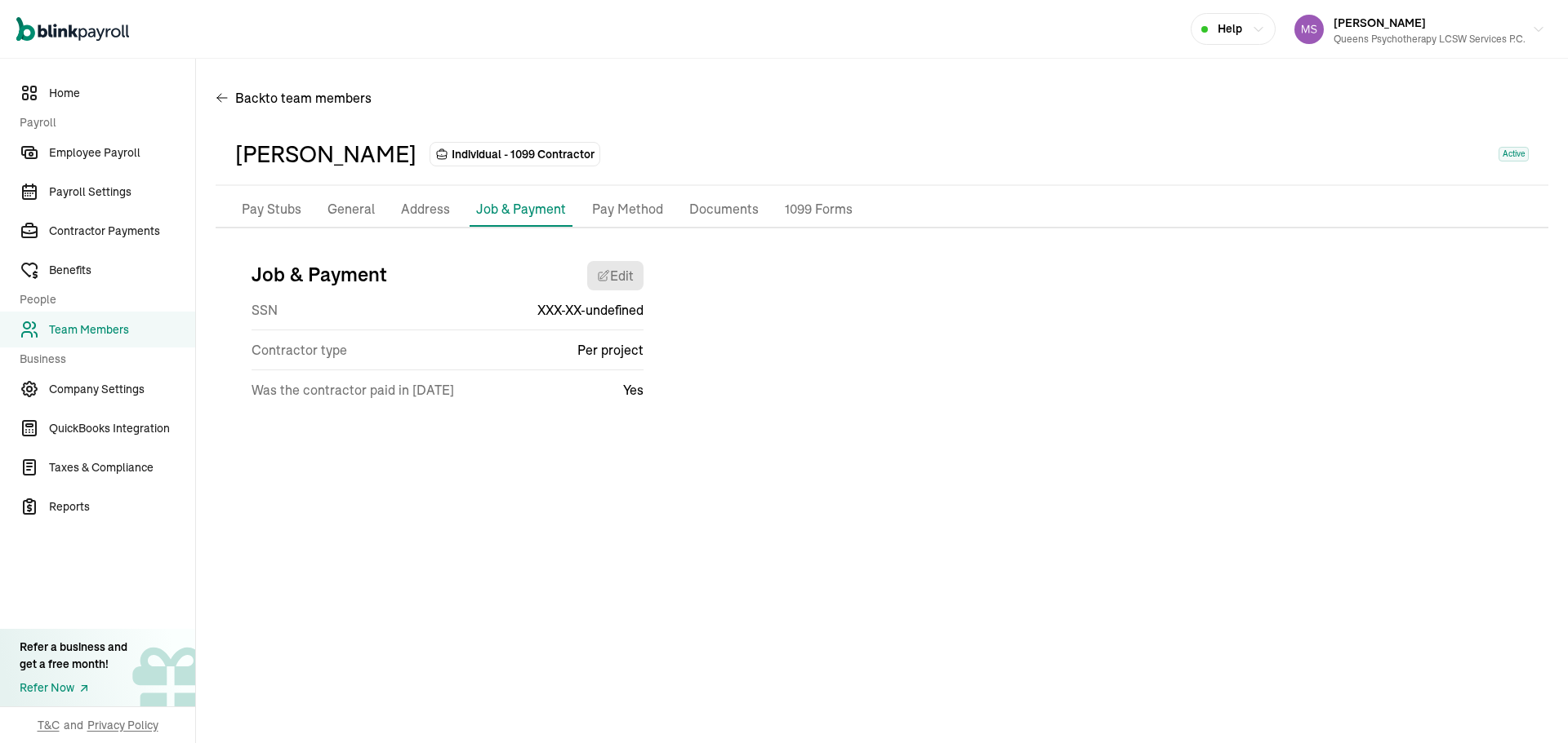
click at [351, 208] on p "General" at bounding box center [351, 210] width 48 height 22
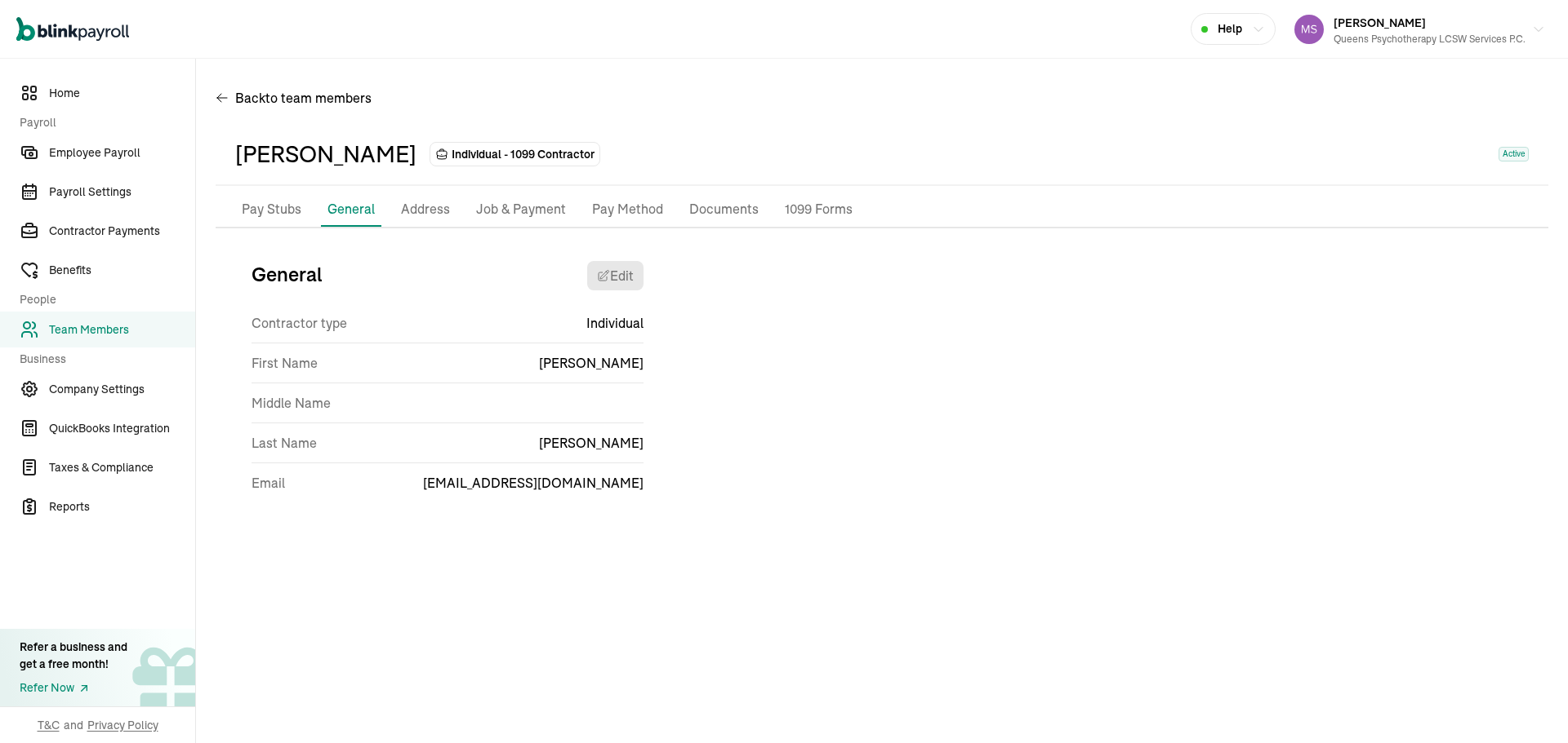
click at [269, 209] on p "Pay Stubs" at bounding box center [271, 210] width 59 height 22
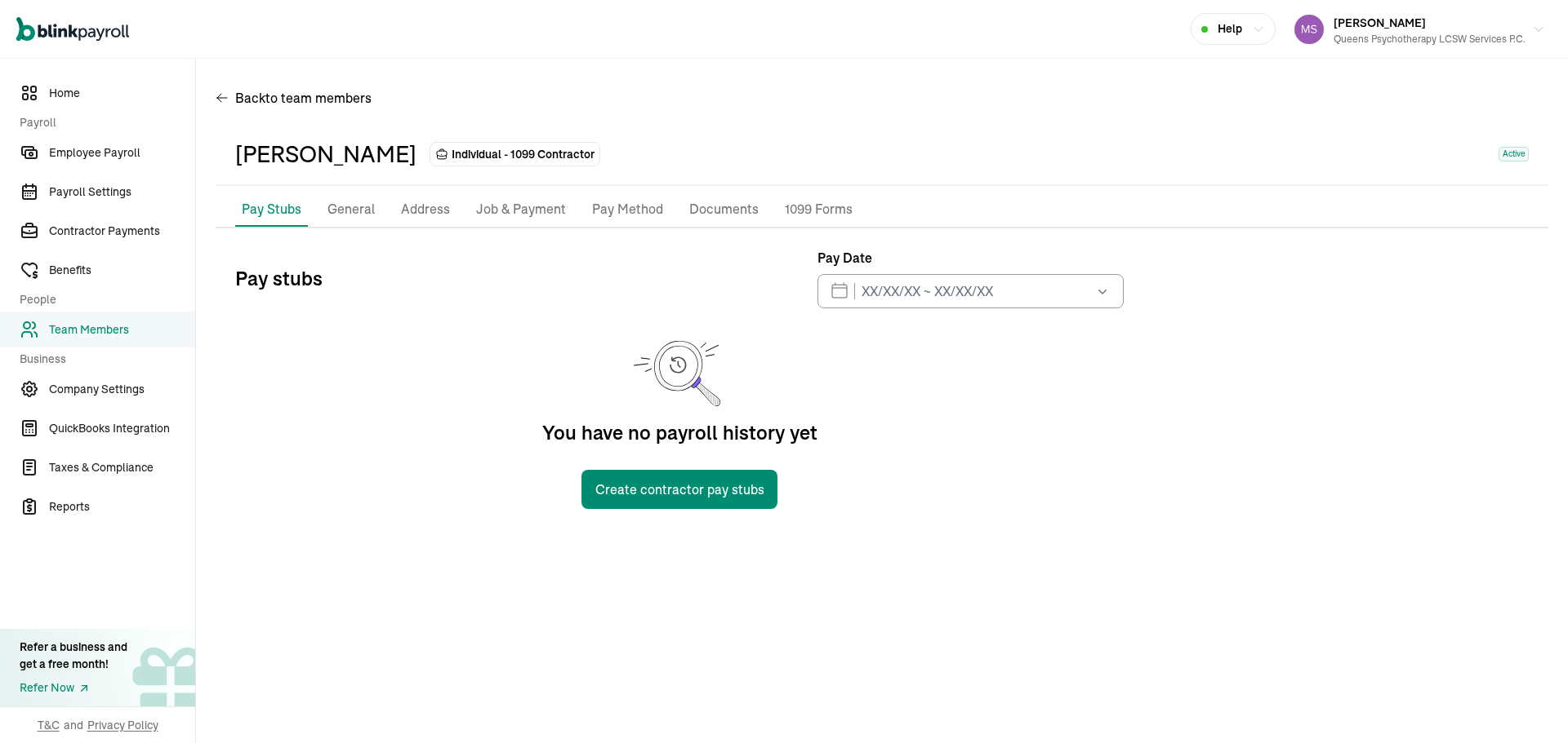
click at [1014, 526] on div "Back to team members [PERSON_NAME] Individual - 1099 Contractor Active Pay Stub…" at bounding box center [881, 302] width 1372 height 486
click at [115, 333] on span "Team Members" at bounding box center [122, 330] width 146 height 17
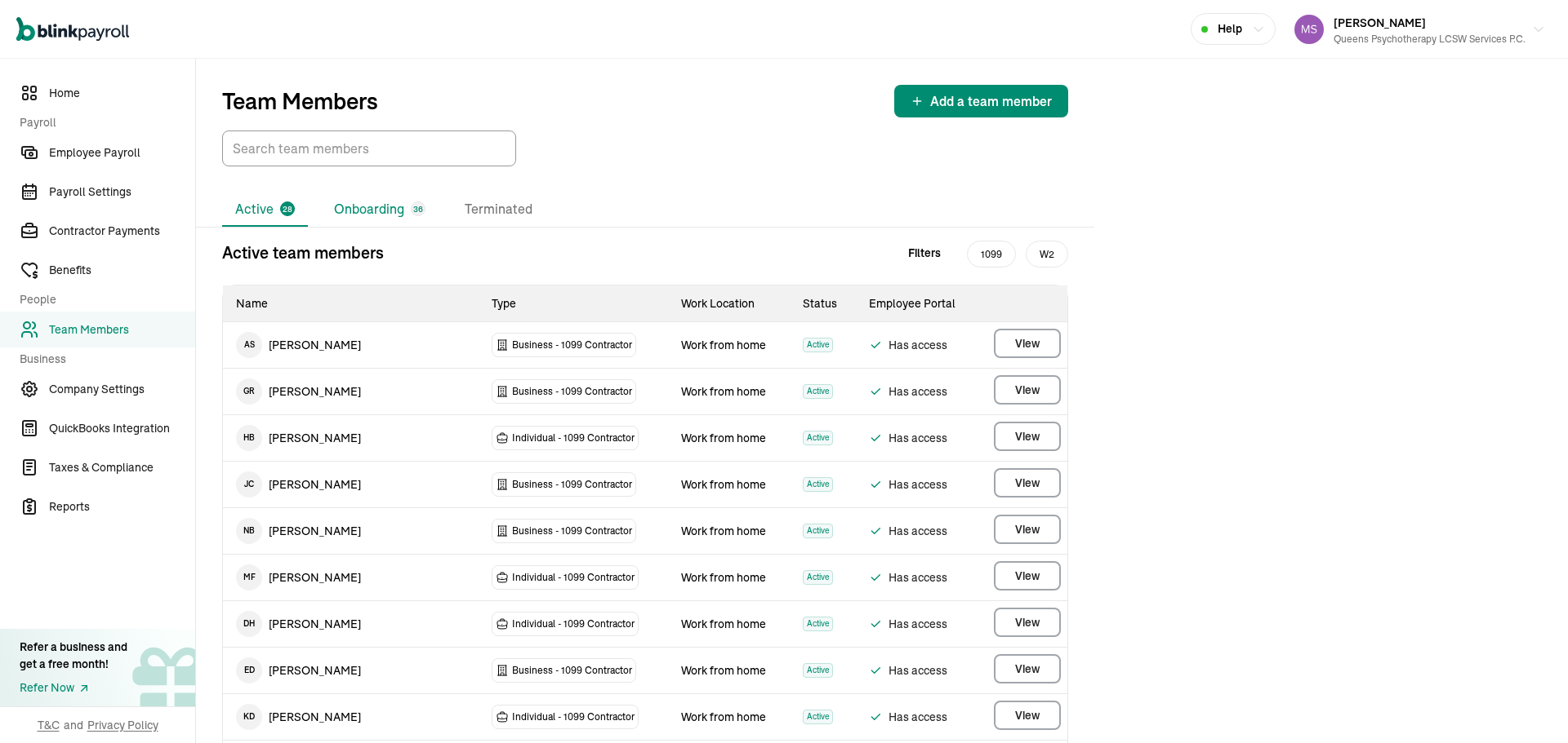
click at [368, 206] on li "Onboarding 36" at bounding box center [379, 210] width 117 height 34
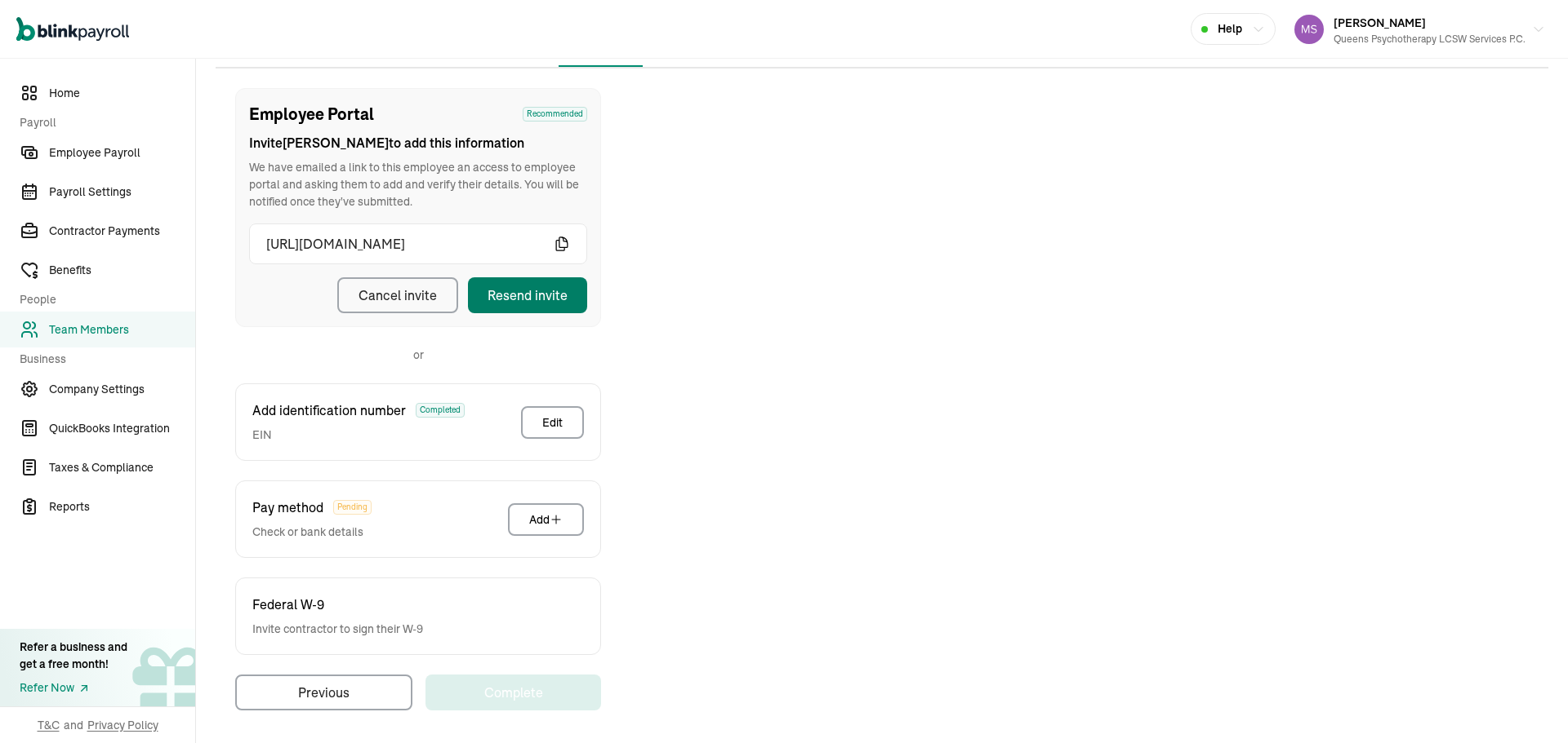
scroll to position [163, 0]
click at [523, 311] on div "Employee Portal Recommended Invite [PERSON_NAME] to add this information We hav…" at bounding box center [418, 204] width 366 height 239
click at [521, 300] on div "Resend invite" at bounding box center [527, 293] width 80 height 20
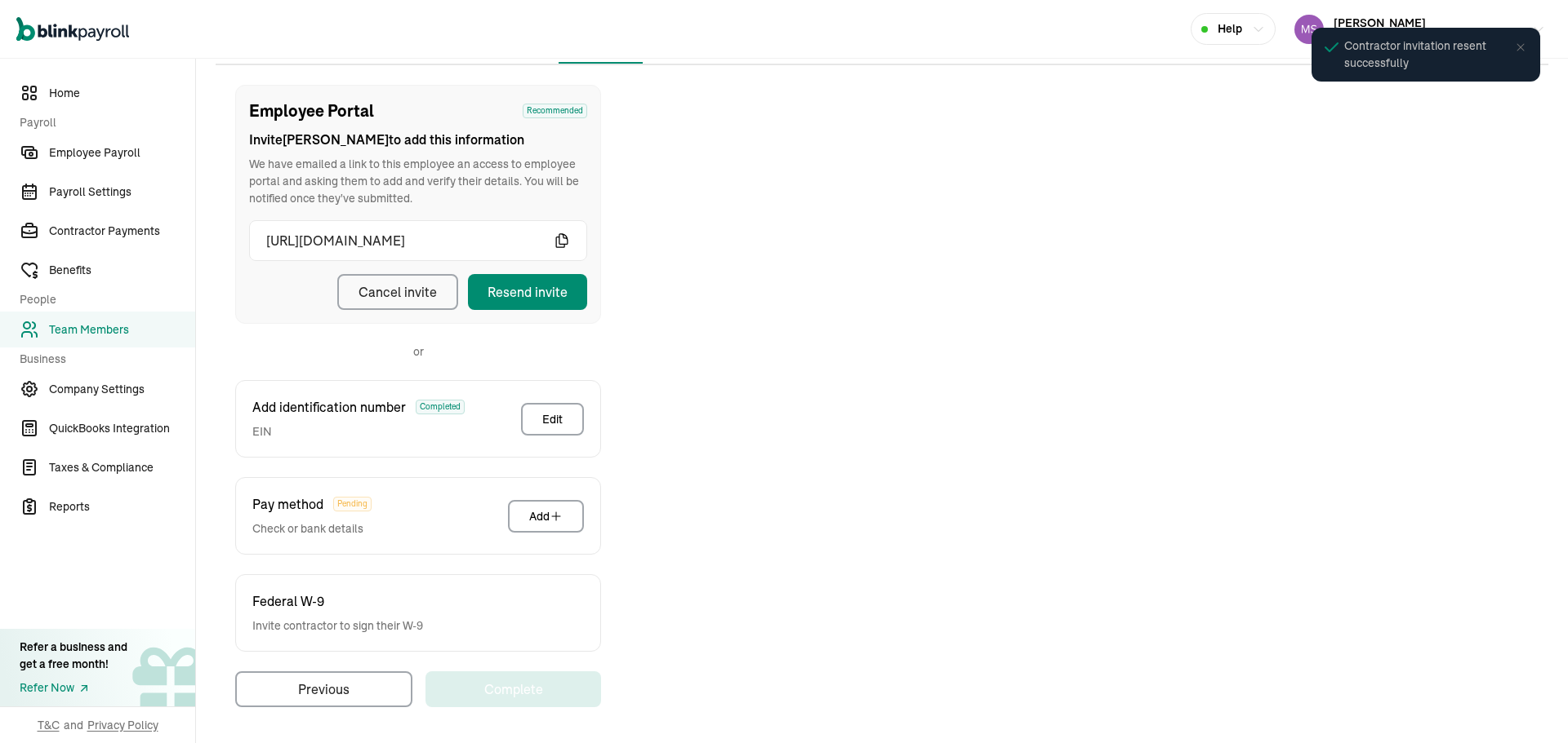
click at [175, 326] on span "Team Members" at bounding box center [122, 330] width 146 height 17
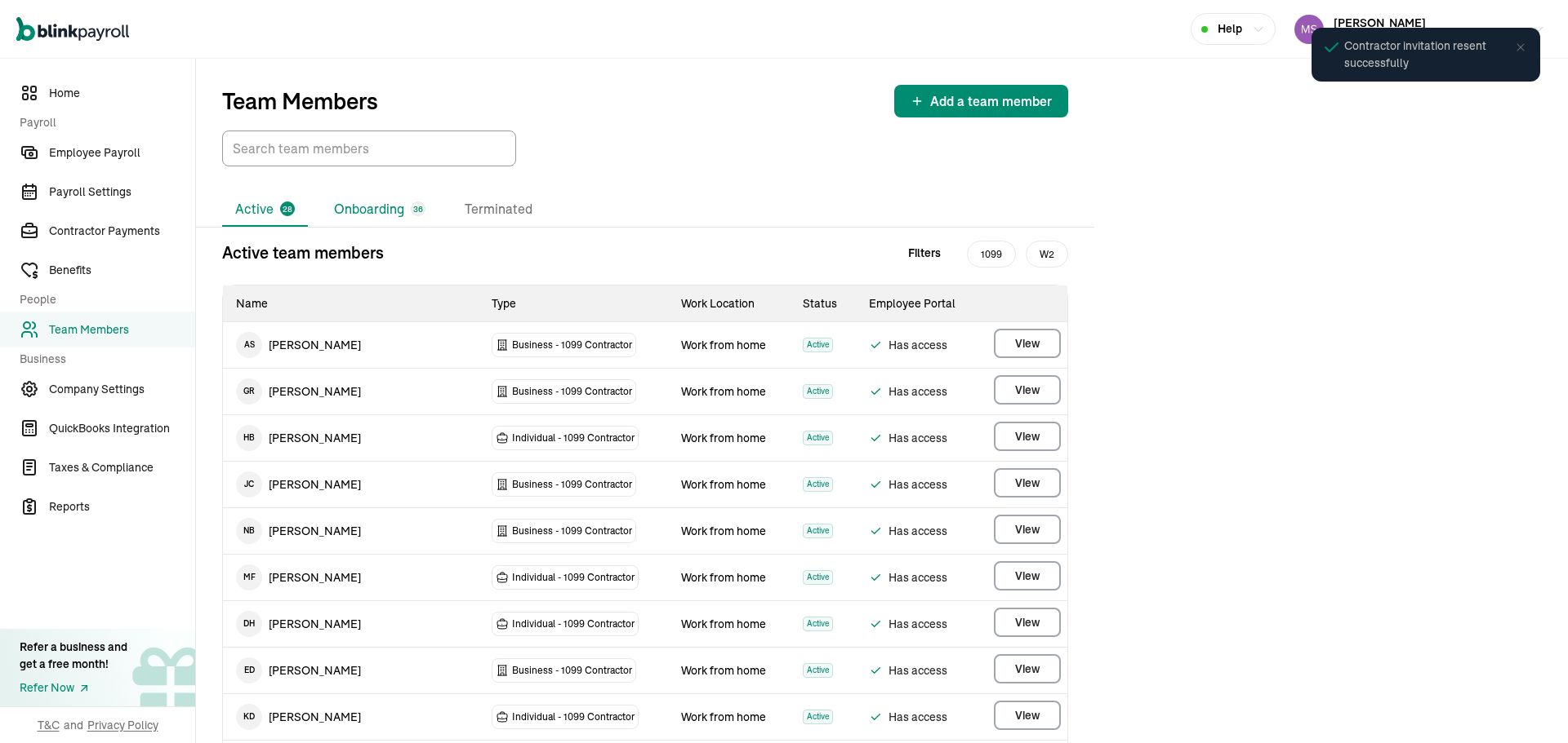
click at [357, 220] on li "Onboarding 36" at bounding box center [379, 210] width 117 height 34
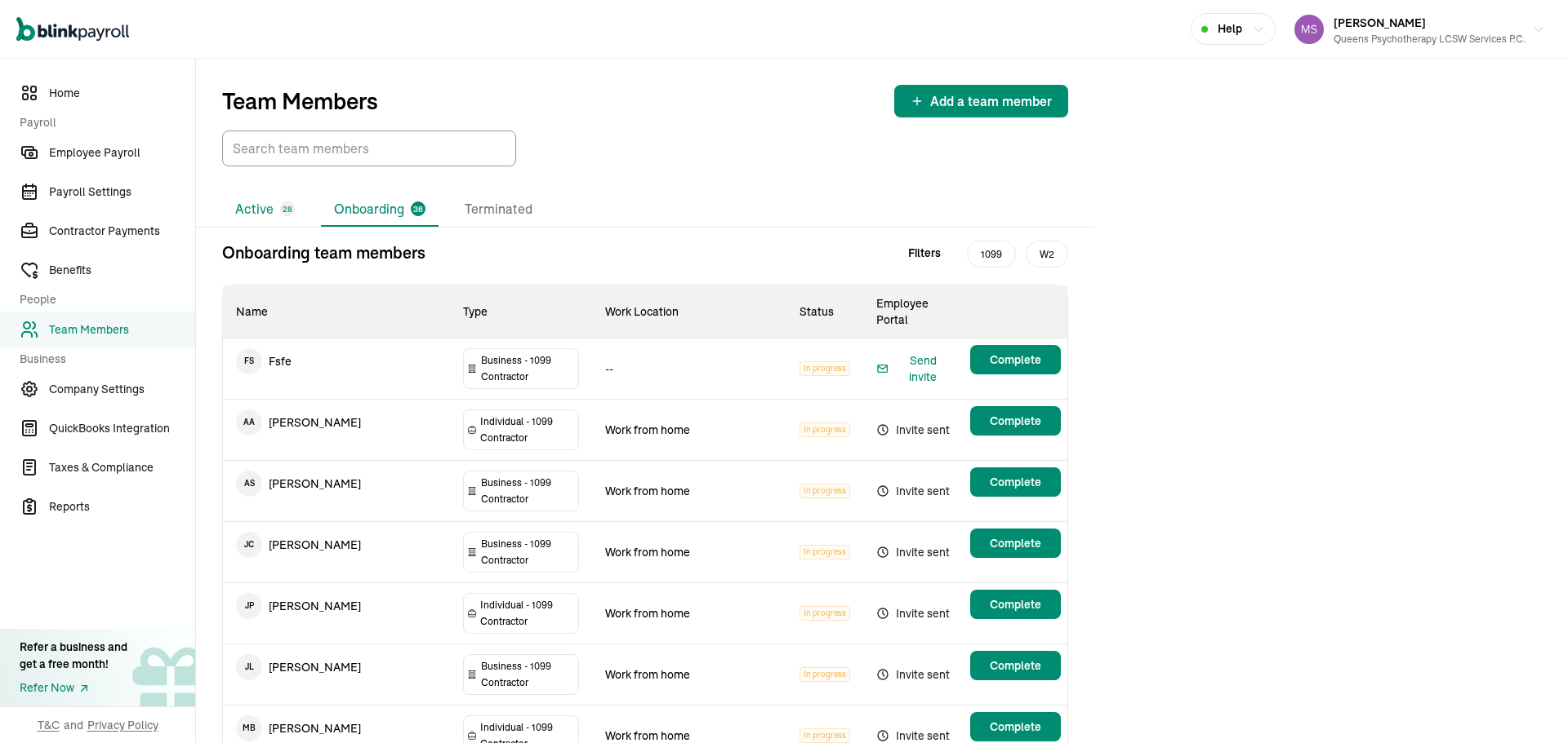
click at [262, 203] on li "Active 28" at bounding box center [264, 210] width 86 height 34
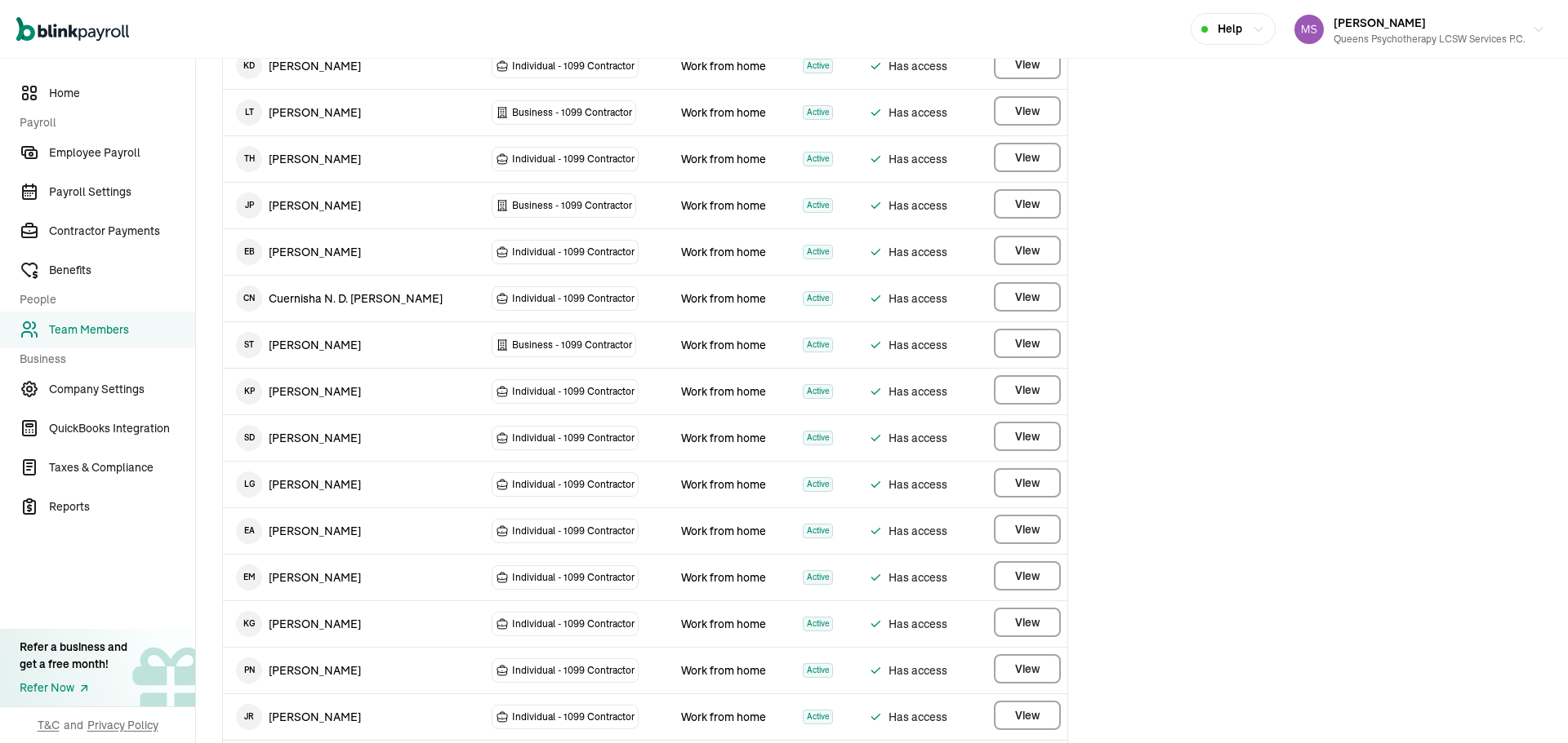
scroll to position [653, 0]
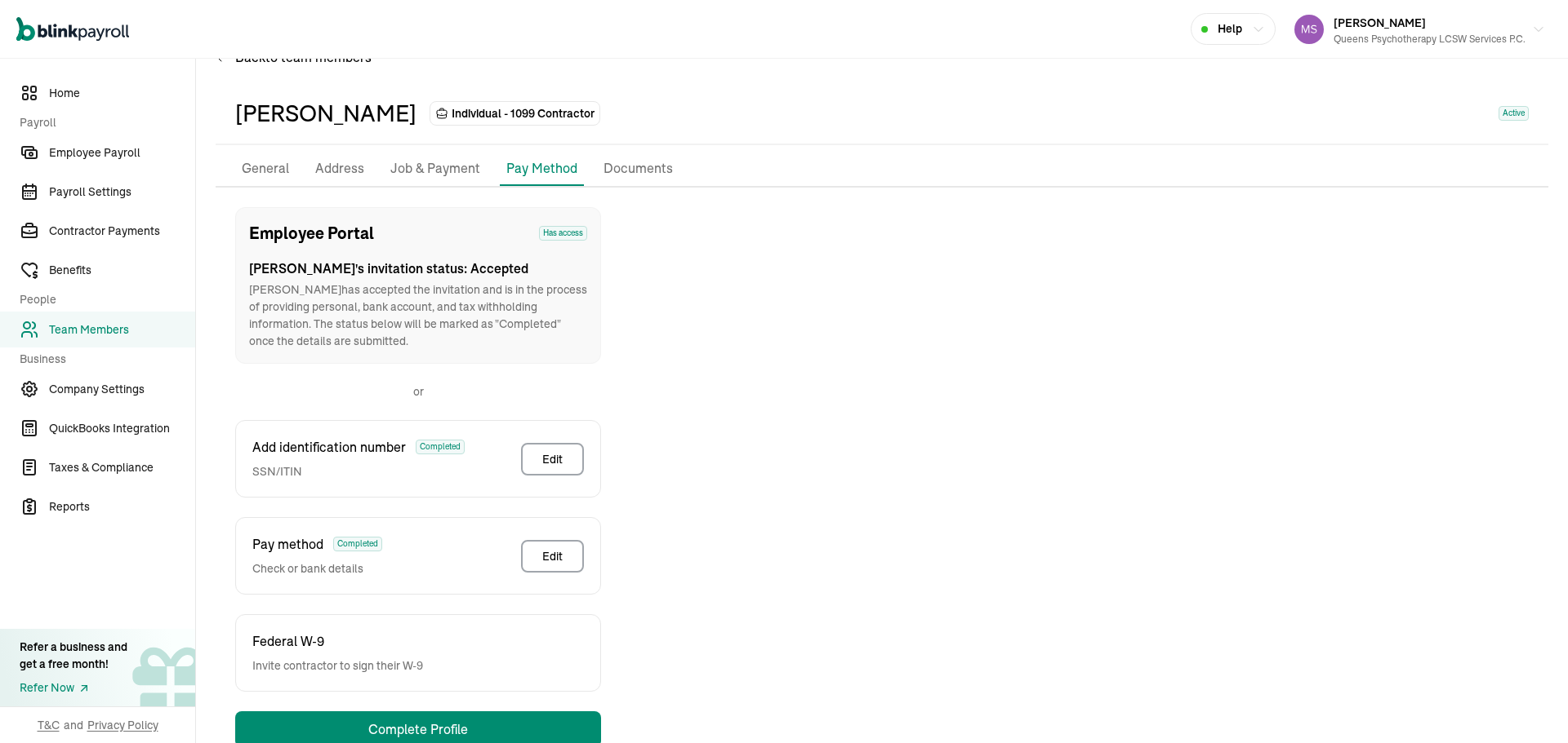
scroll to position [81, 0]
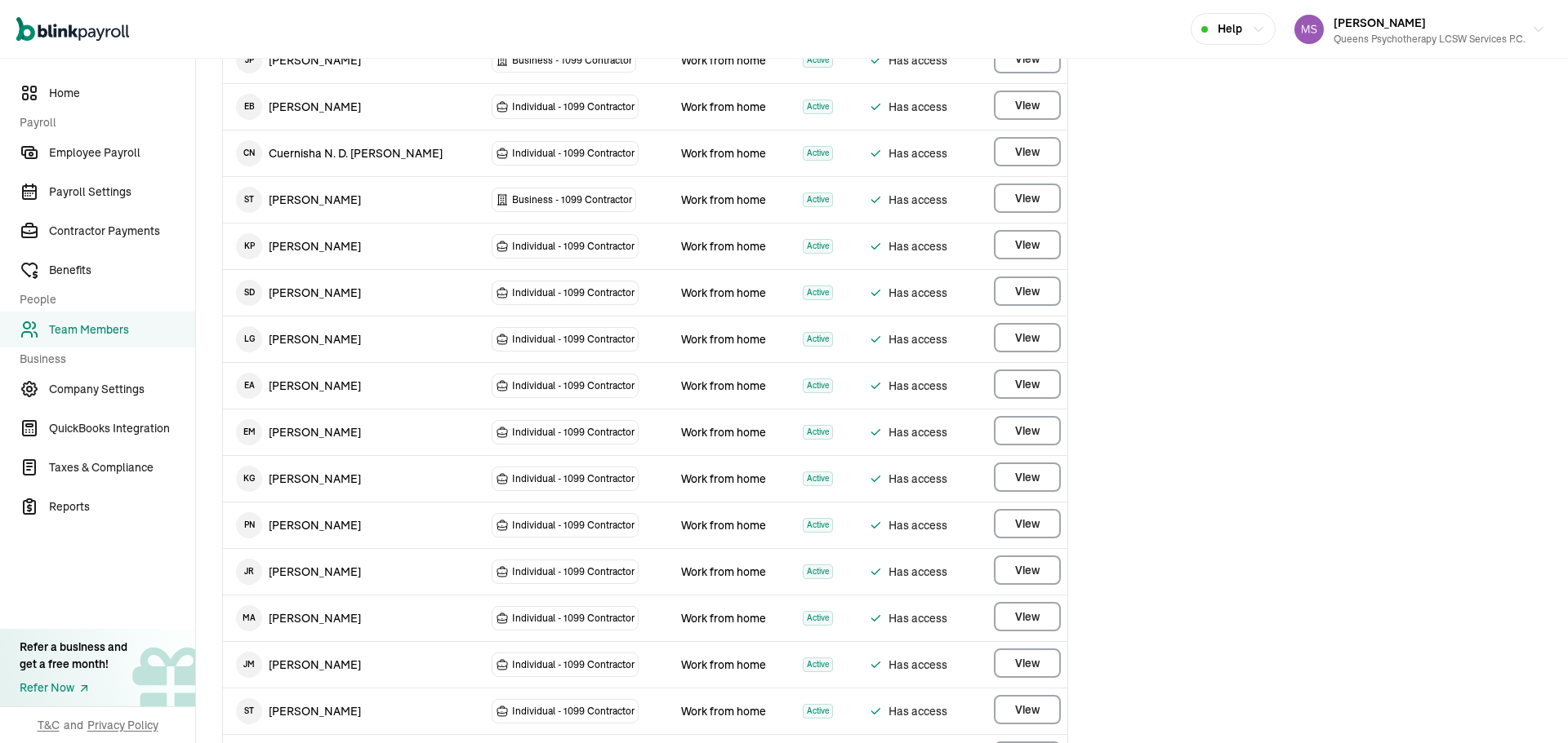
scroll to position [816, 0]
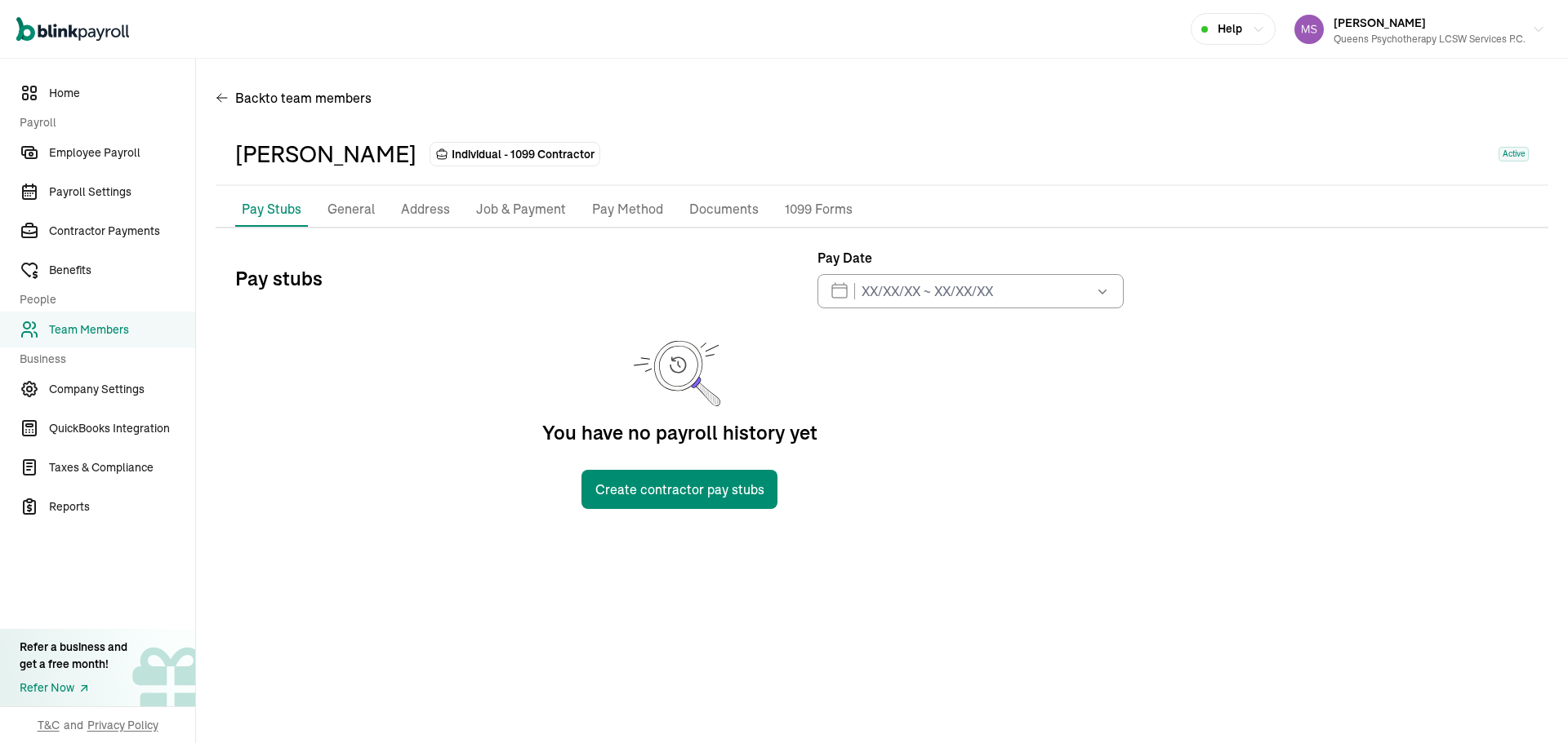
click at [348, 204] on p "General" at bounding box center [351, 210] width 48 height 22
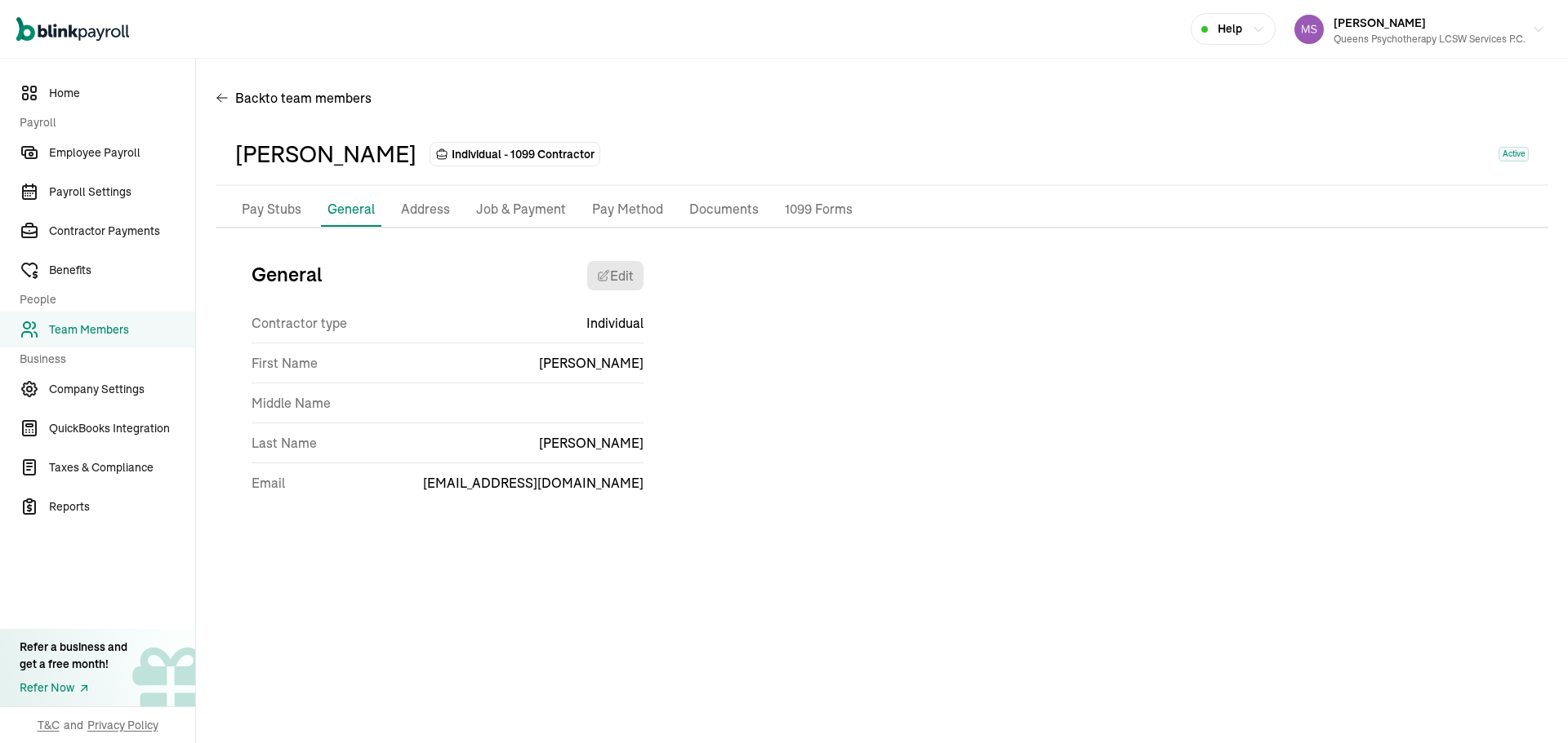
click at [522, 212] on p "Job & Payment" at bounding box center [521, 210] width 90 height 22
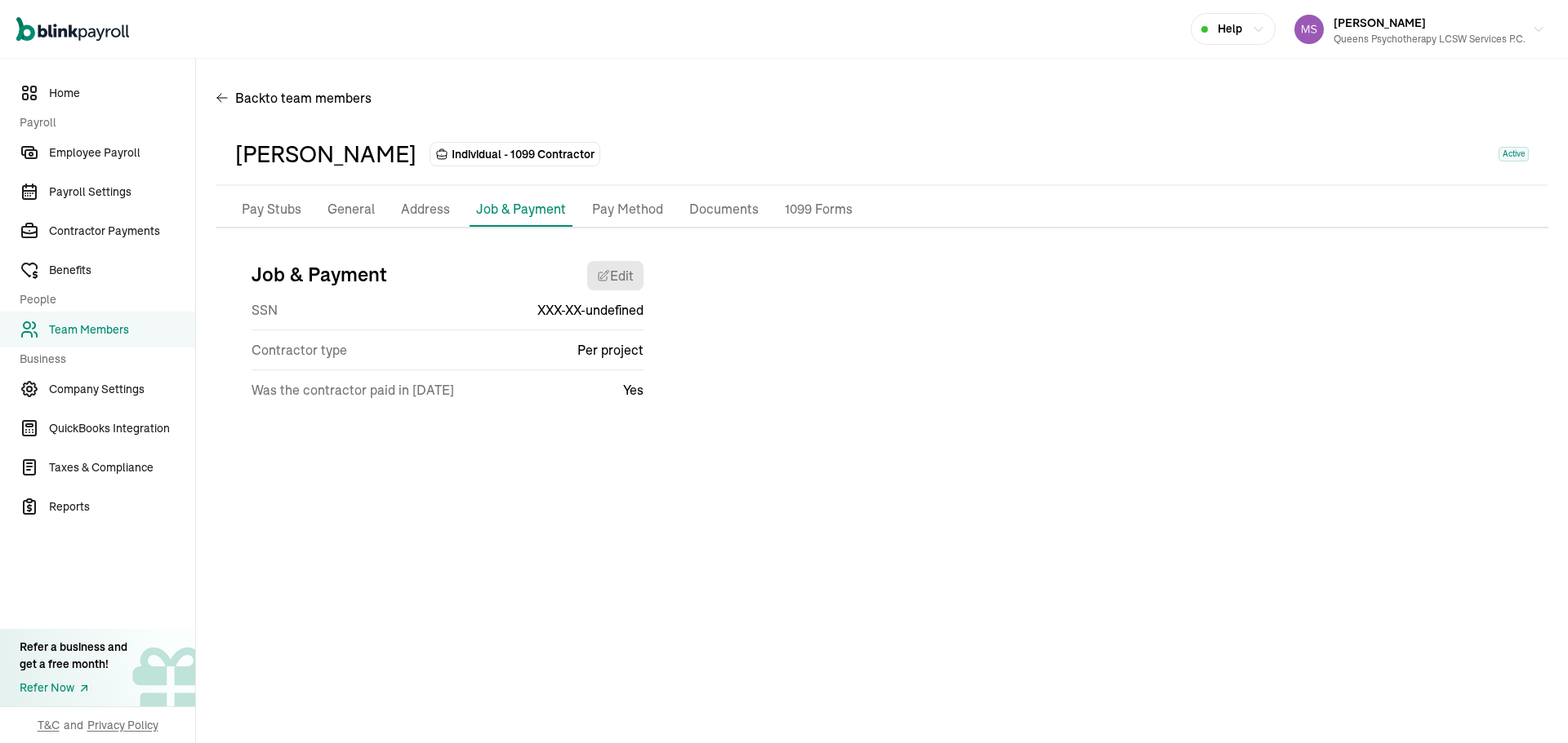
click at [588, 198] on li "Pay Method" at bounding box center [627, 210] width 84 height 34
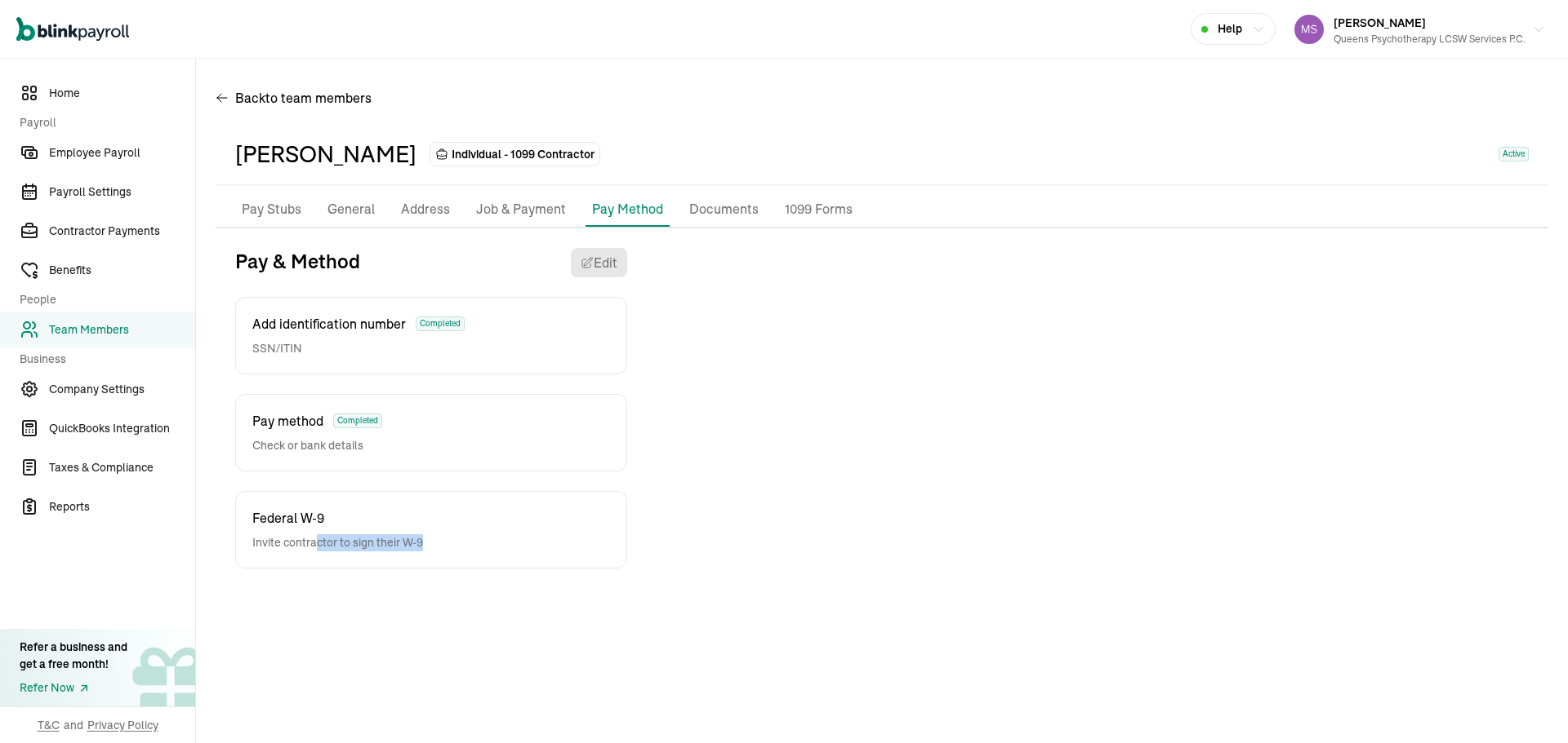
drag, startPoint x: 319, startPoint y: 542, endPoint x: 552, endPoint y: 532, distance: 233.2
click at [552, 532] on div "Federal W-9 Invite contractor to sign their W-9" at bounding box center [431, 530] width 392 height 77
click at [162, 343] on link "Team Members" at bounding box center [97, 330] width 196 height 36
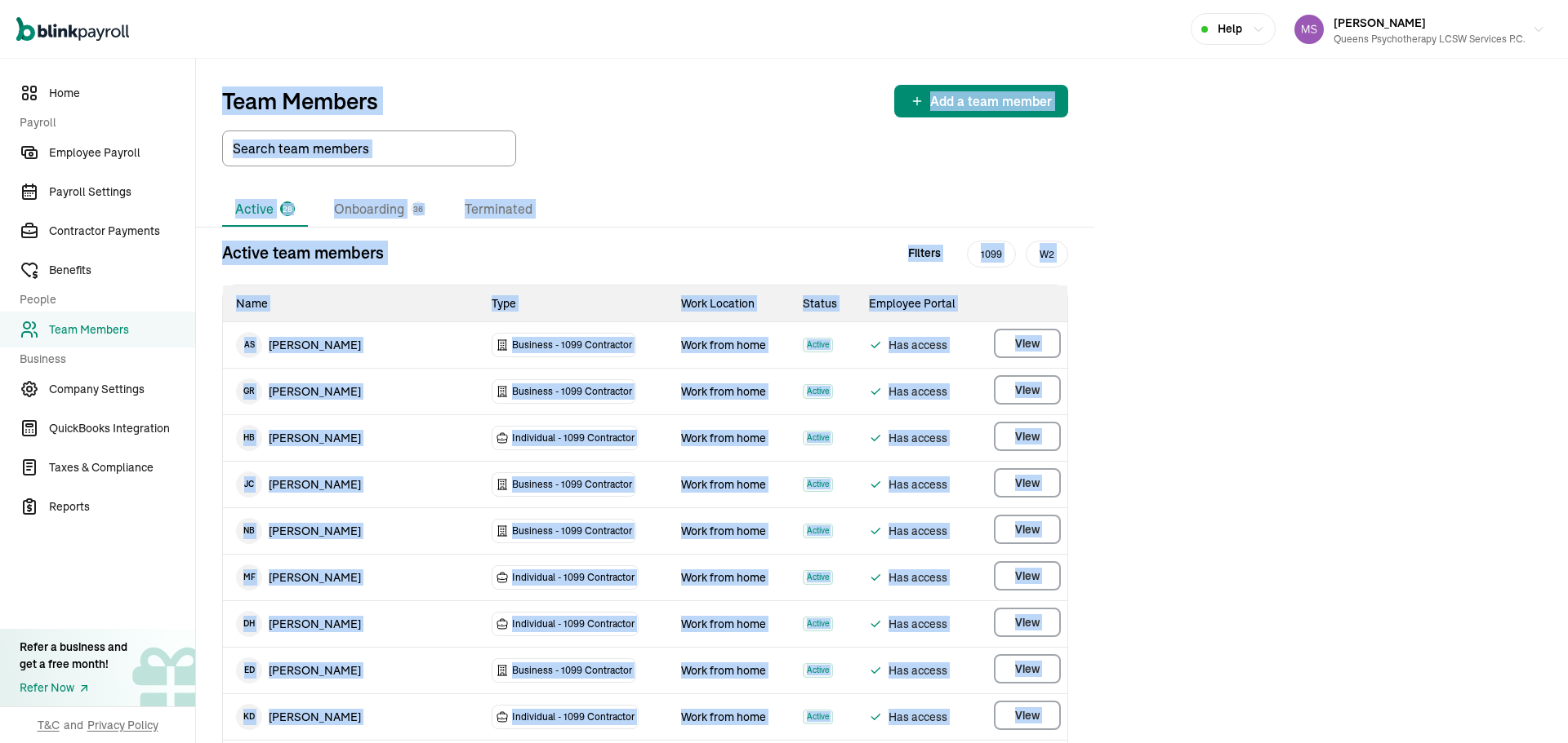
click at [673, 212] on div "Active 28 Onboarding 36 Terminated" at bounding box center [644, 210] width 846 height 34
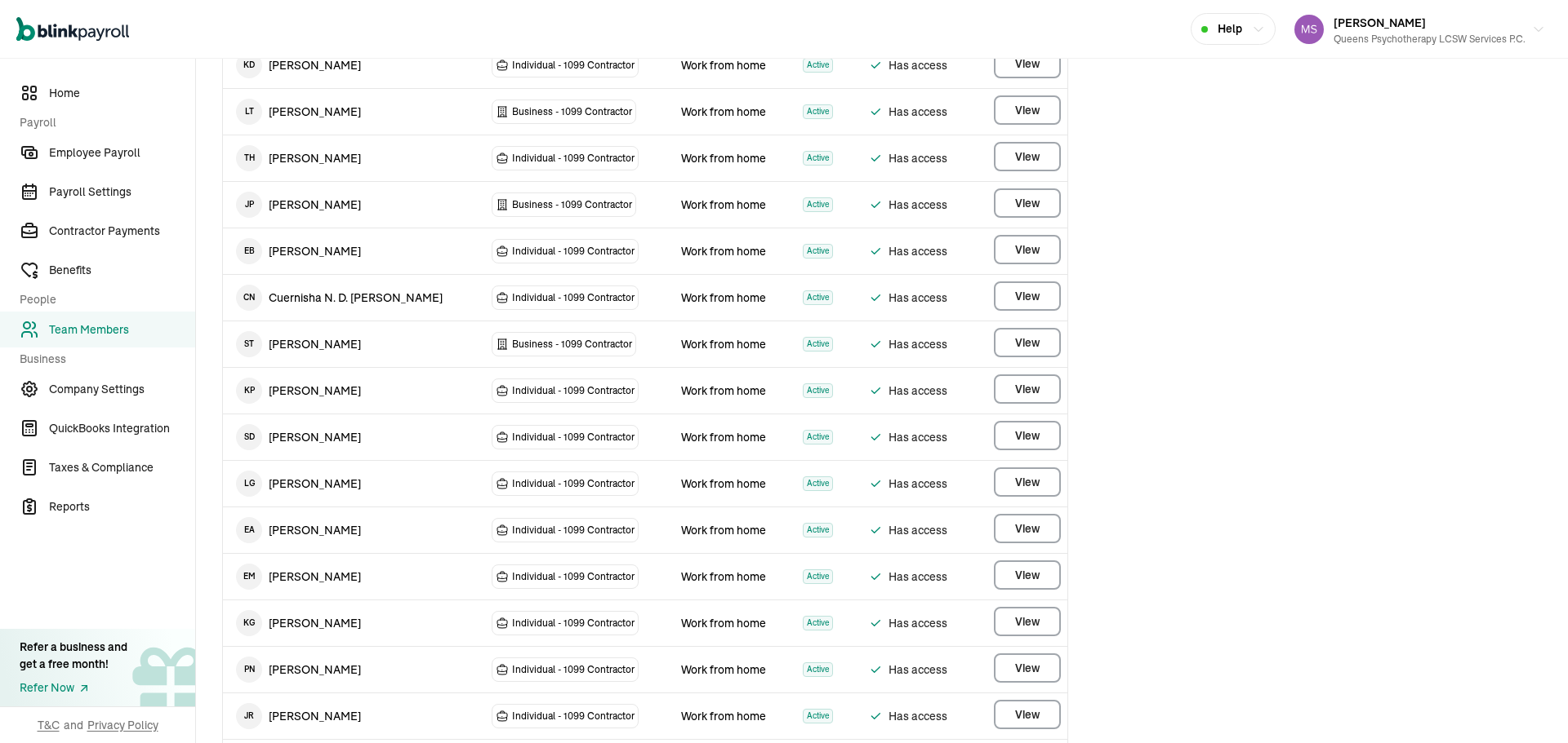
scroll to position [653, 0]
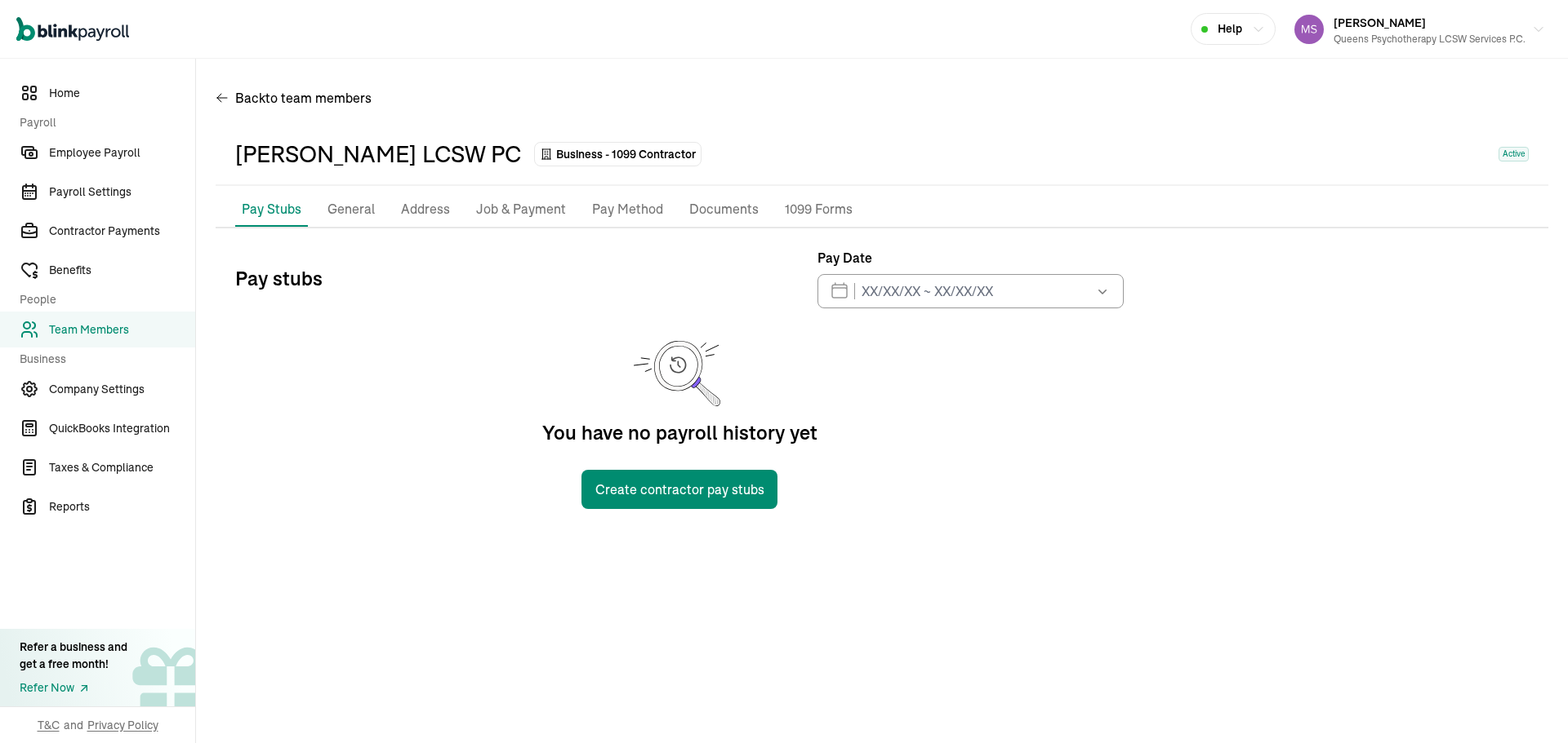
click at [602, 204] on p "Pay Method" at bounding box center [627, 210] width 71 height 22
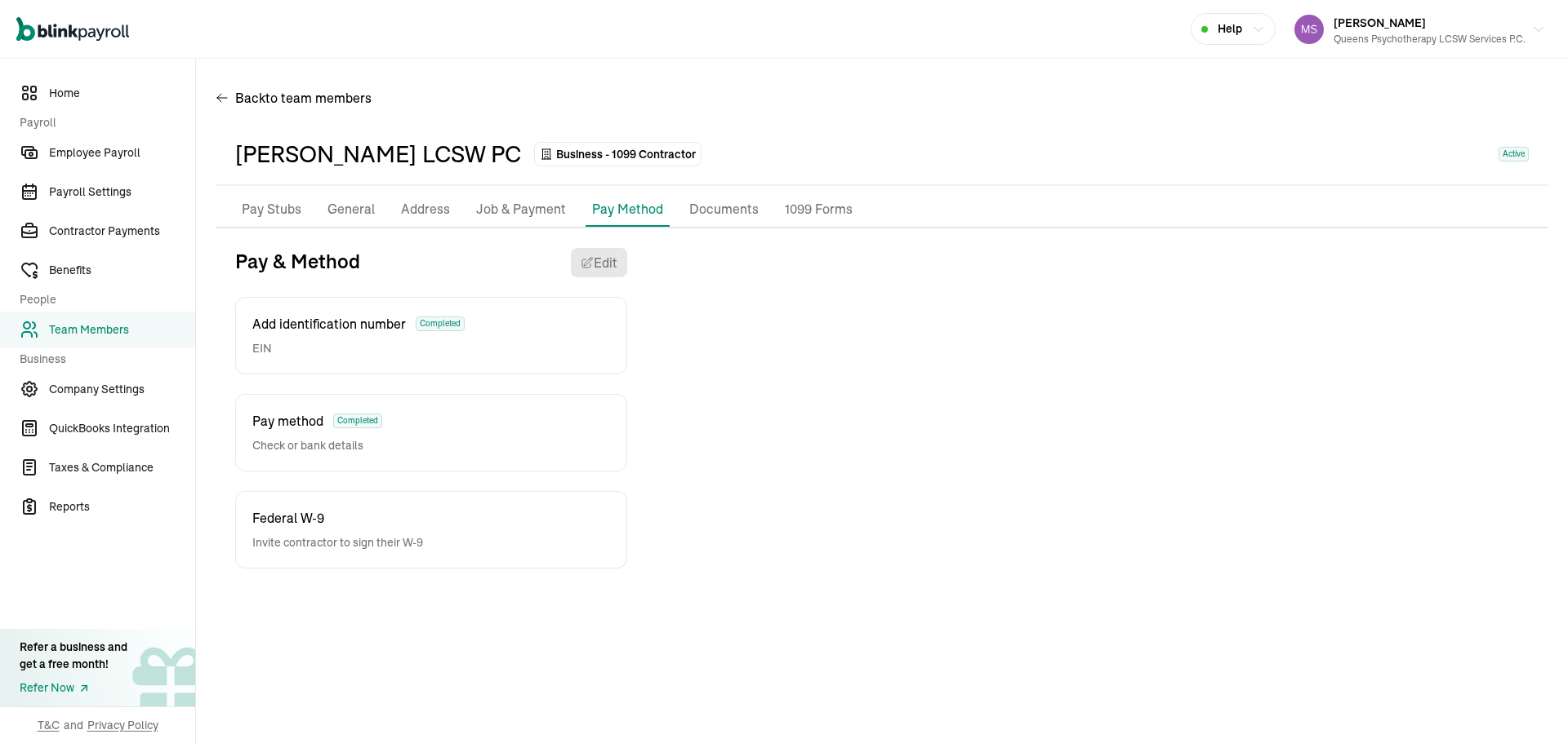
click at [865, 410] on div "Pay & Method Edit Add identification number Completed EIN Pay method Completed …" at bounding box center [881, 408] width 1333 height 321
click at [171, 331] on span "Team Members" at bounding box center [122, 330] width 146 height 17
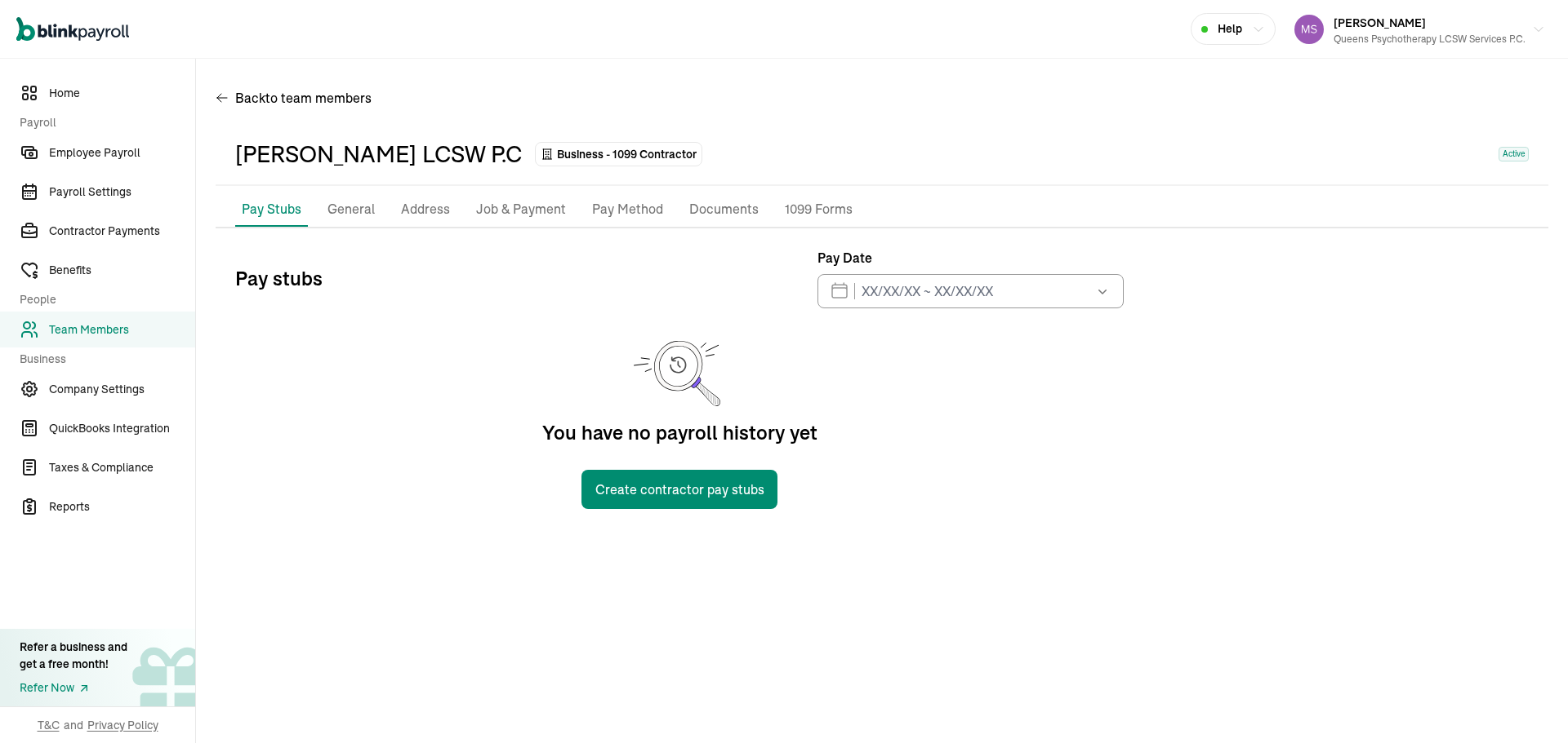
click at [616, 212] on p "Pay Method" at bounding box center [627, 210] width 71 height 22
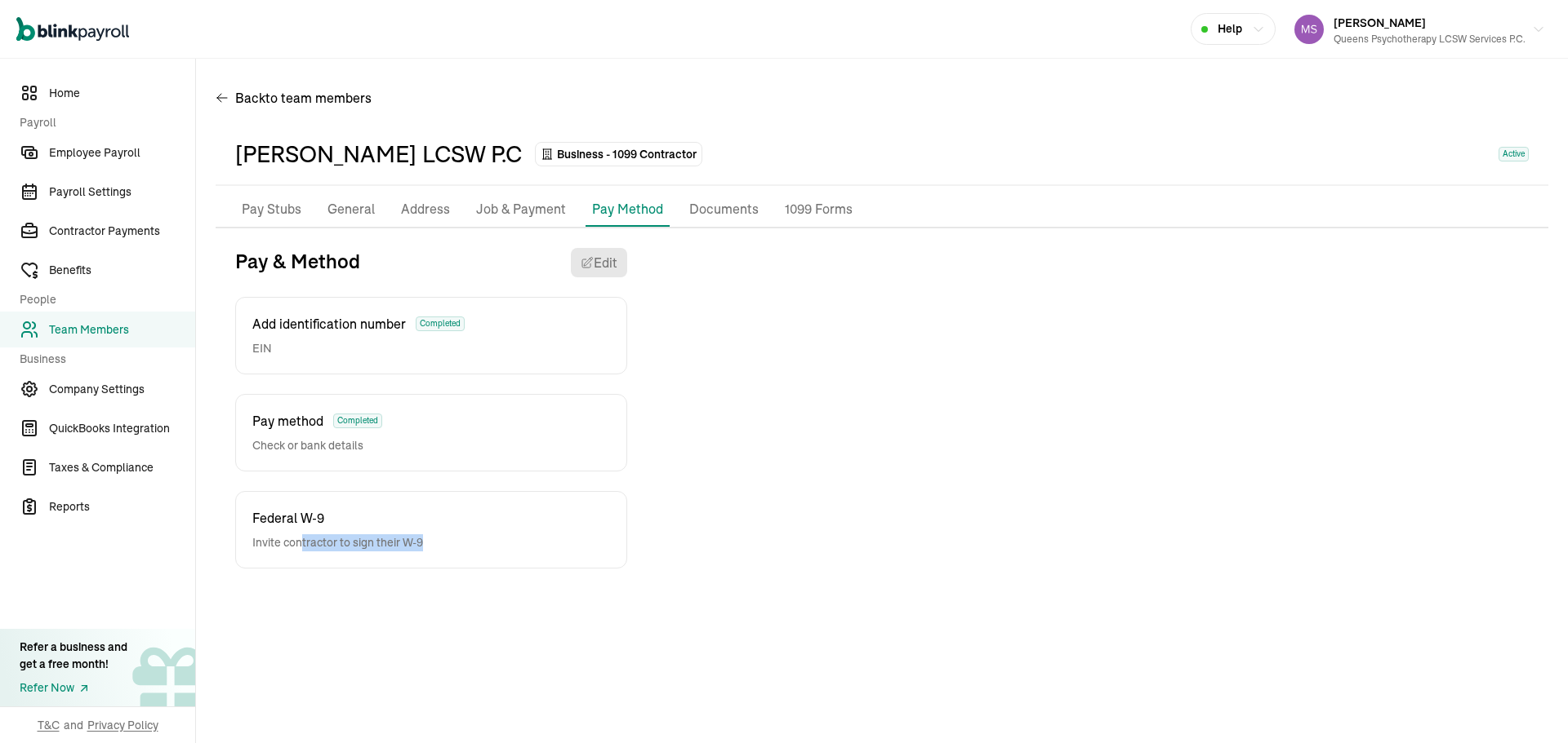
drag, startPoint x: 302, startPoint y: 548, endPoint x: 480, endPoint y: 538, distance: 178.3
click at [480, 538] on div "Federal W-9 Invite contractor to sign their W-9" at bounding box center [431, 530] width 392 height 77
click at [259, 506] on div "Federal W-9 Invite contractor to sign their W-9" at bounding box center [431, 530] width 392 height 77
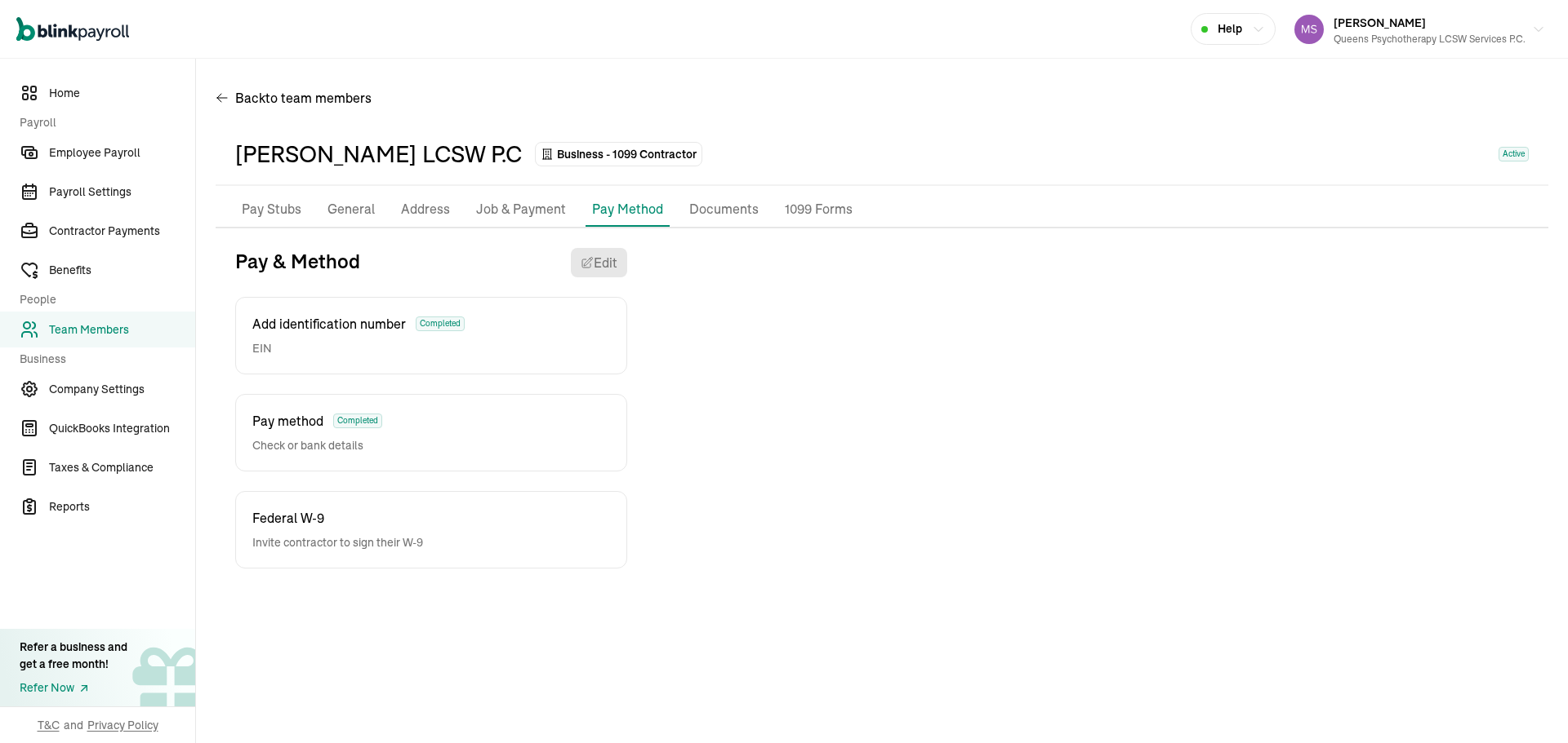
click at [603, 509] on div "Federal W-9 Invite contractor to sign their W-9" at bounding box center [431, 530] width 392 height 77
click at [287, 212] on p "Pay Stubs" at bounding box center [271, 210] width 59 height 22
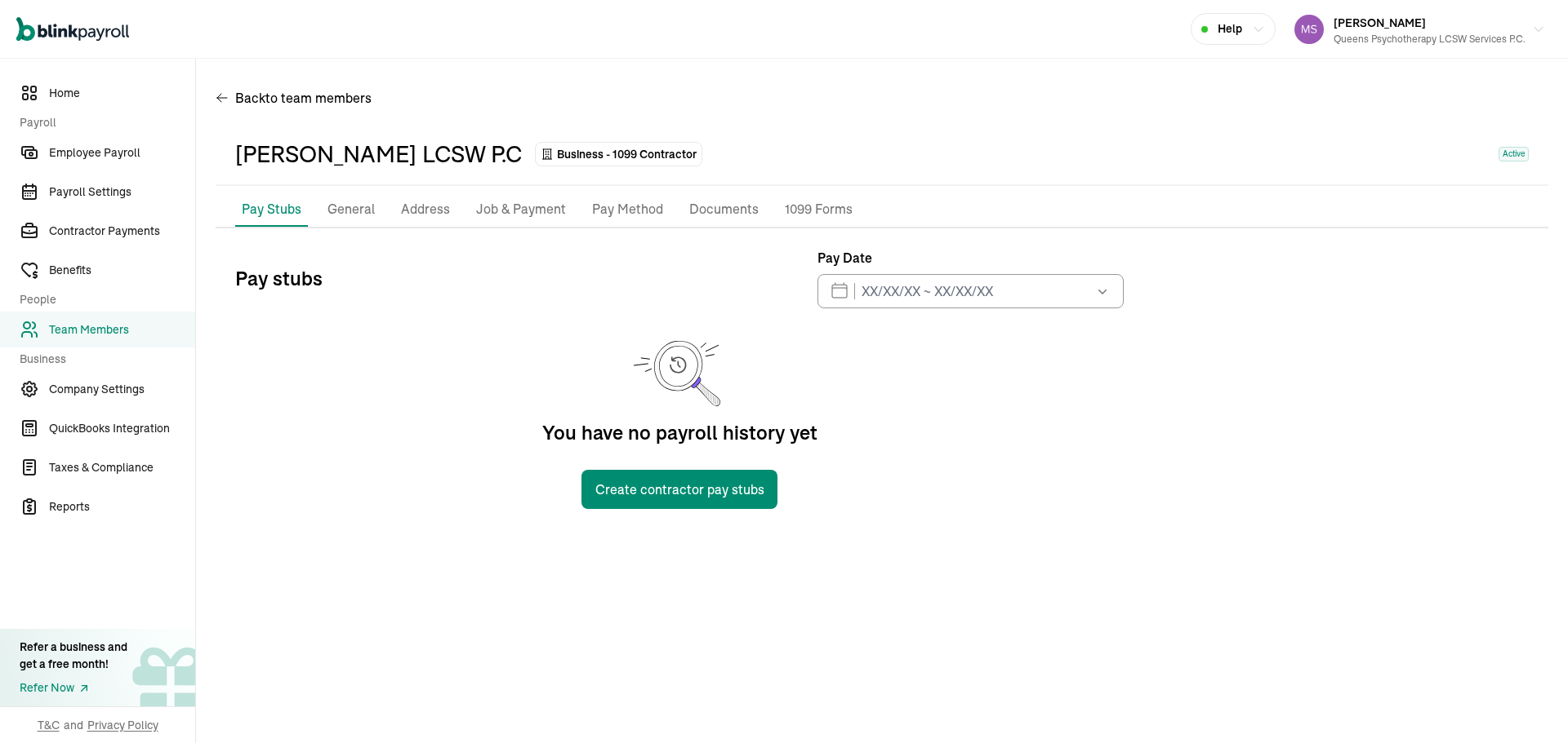
click at [214, 95] on div "Back to team members [PERSON_NAME] LCSW P.C Business - 1099 Contractor Active P…" at bounding box center [881, 302] width 1372 height 486
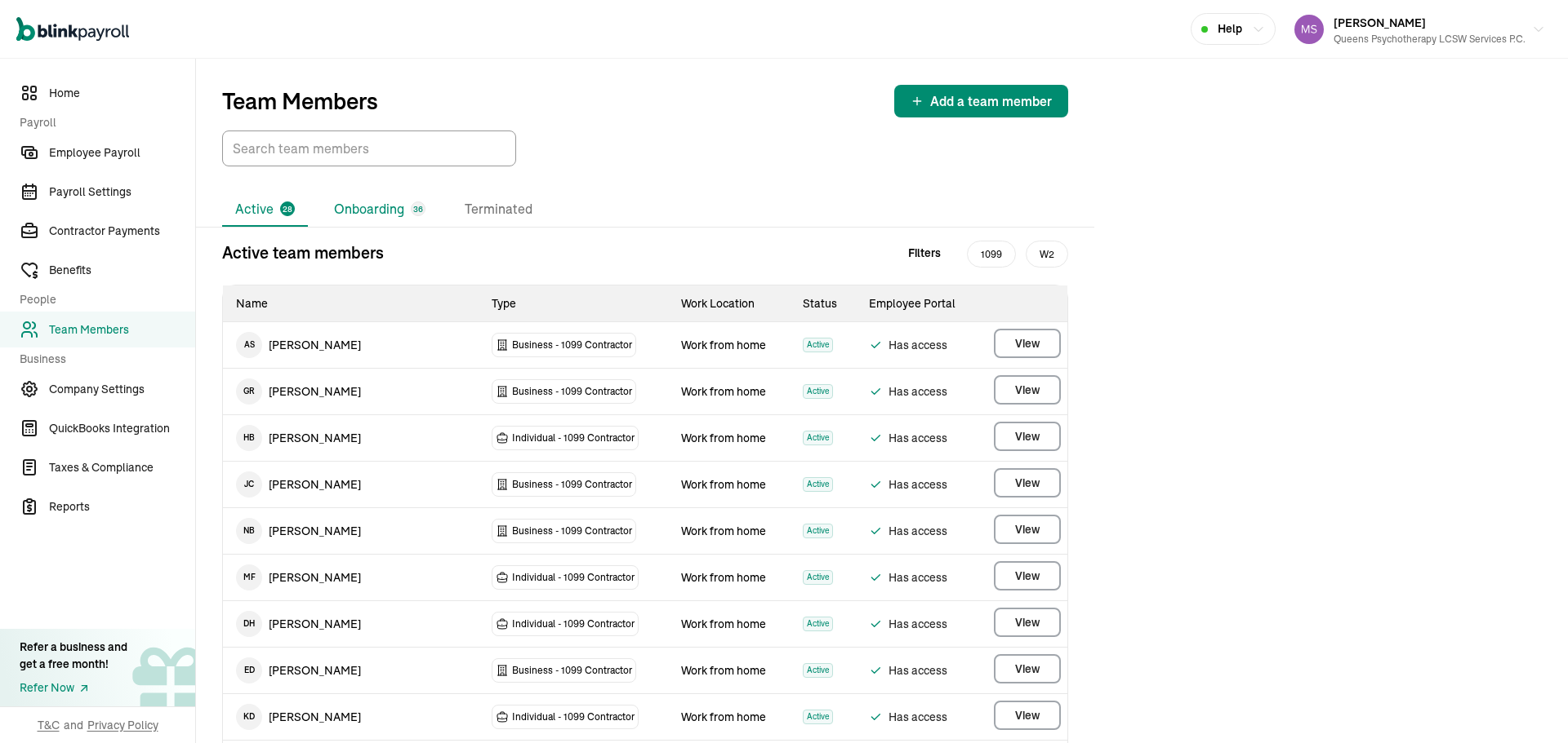
click at [354, 219] on li "Onboarding 36" at bounding box center [379, 210] width 117 height 34
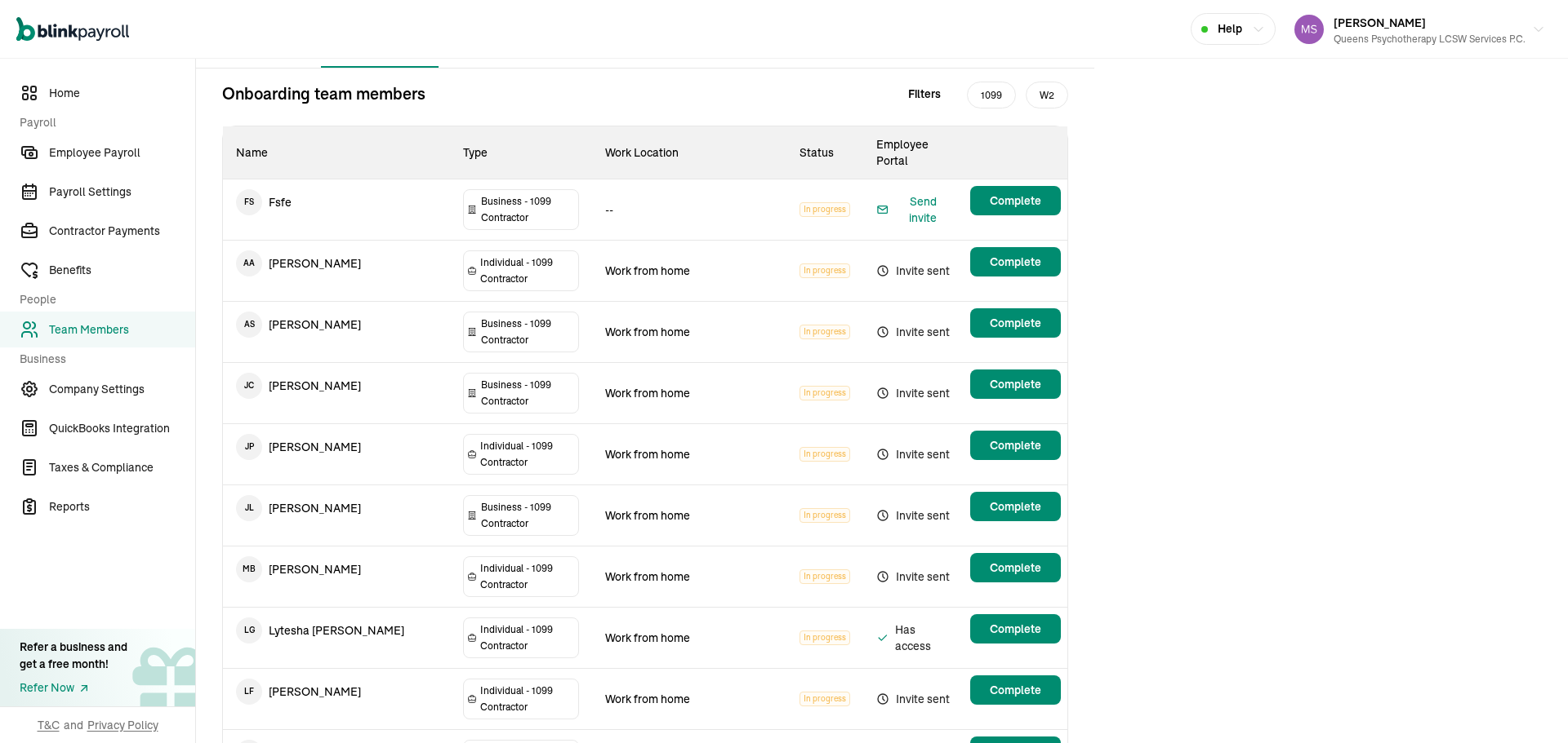
scroll to position [1, 0]
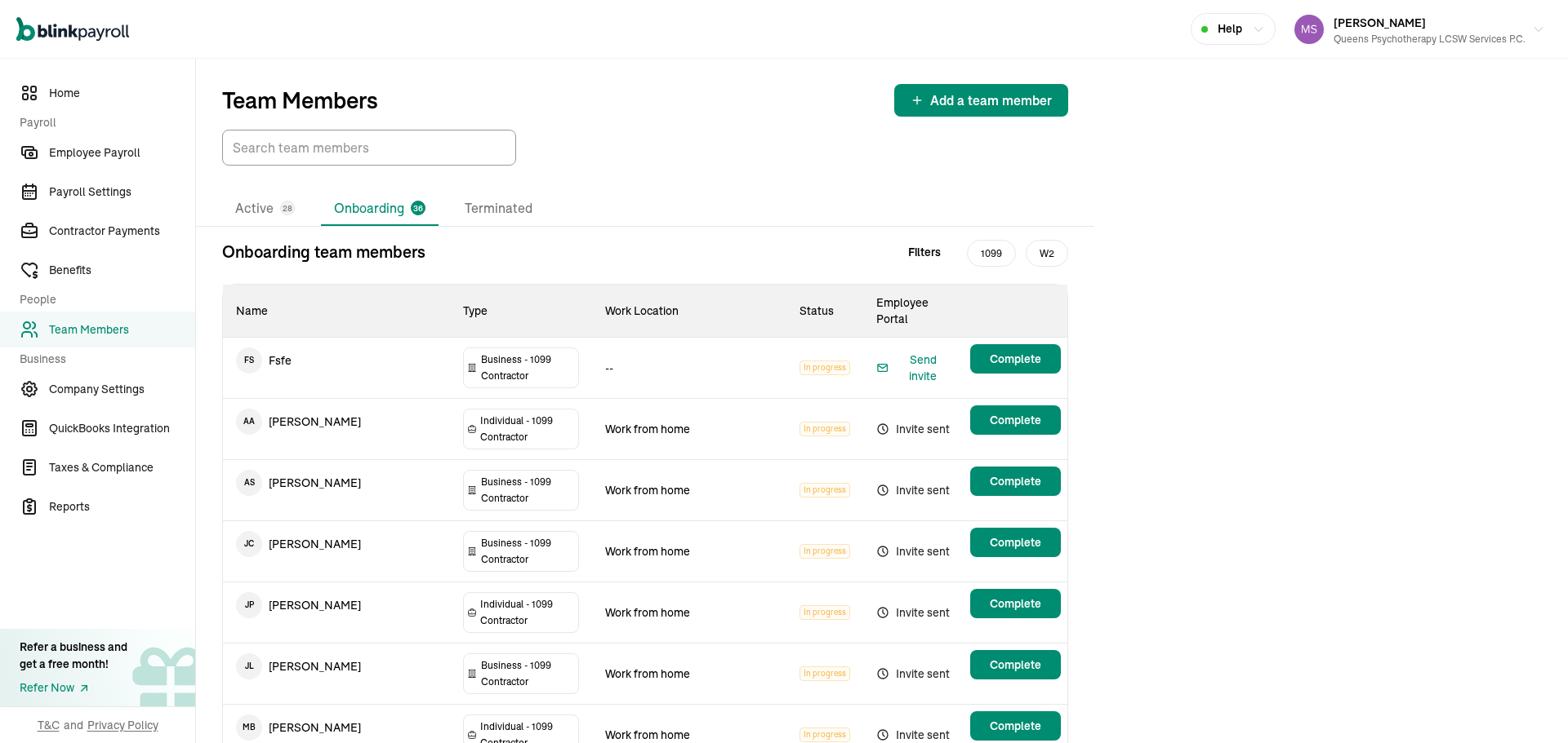
click at [895, 161] on div at bounding box center [644, 148] width 846 height 36
click at [916, 165] on div at bounding box center [644, 148] width 846 height 36
drag, startPoint x: 283, startPoint y: 208, endPoint x: 1144, endPoint y: 32, distance: 878.8
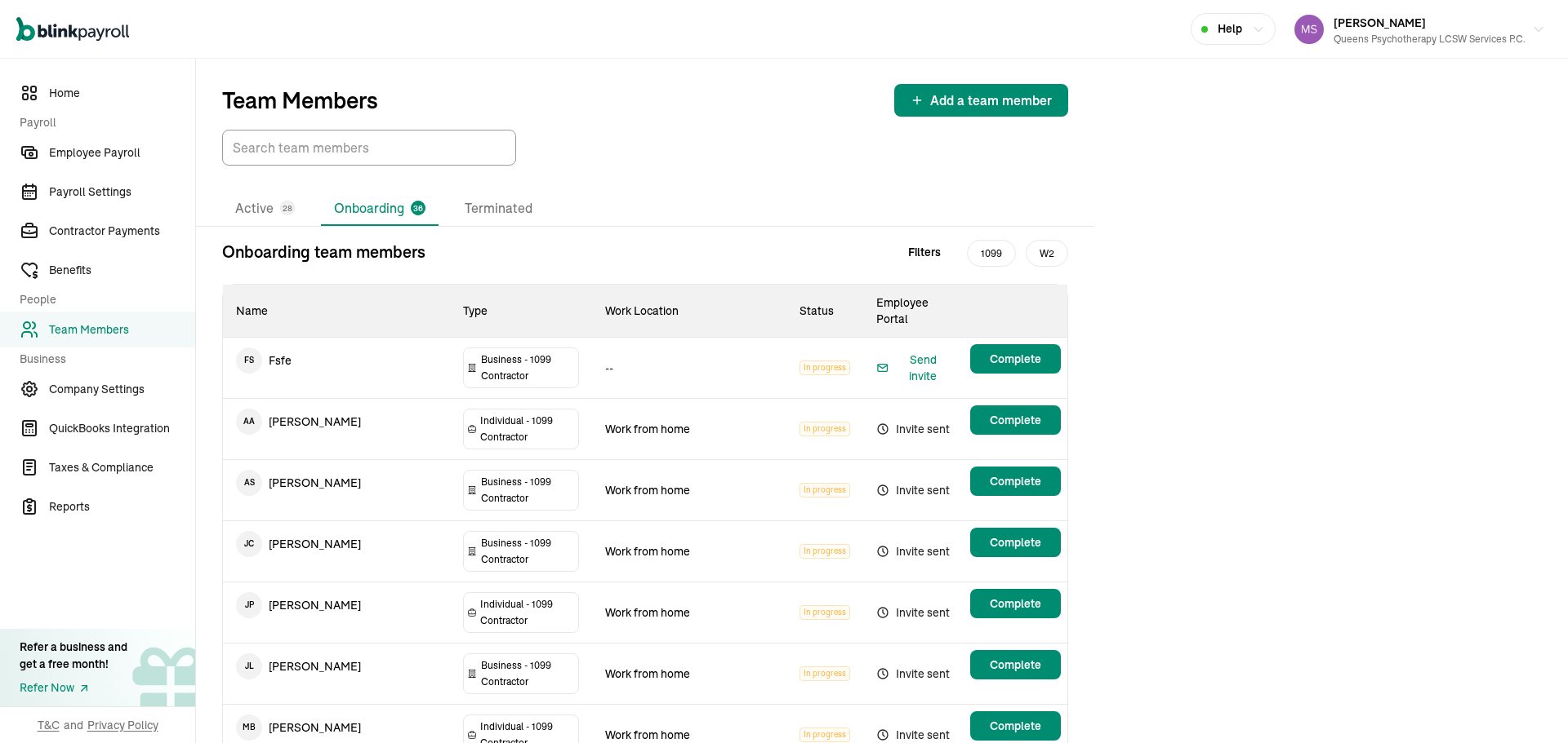
click at [283, 207] on span "28" at bounding box center [287, 209] width 10 height 13
click at [246, 205] on li "Active 28" at bounding box center [264, 209] width 86 height 34
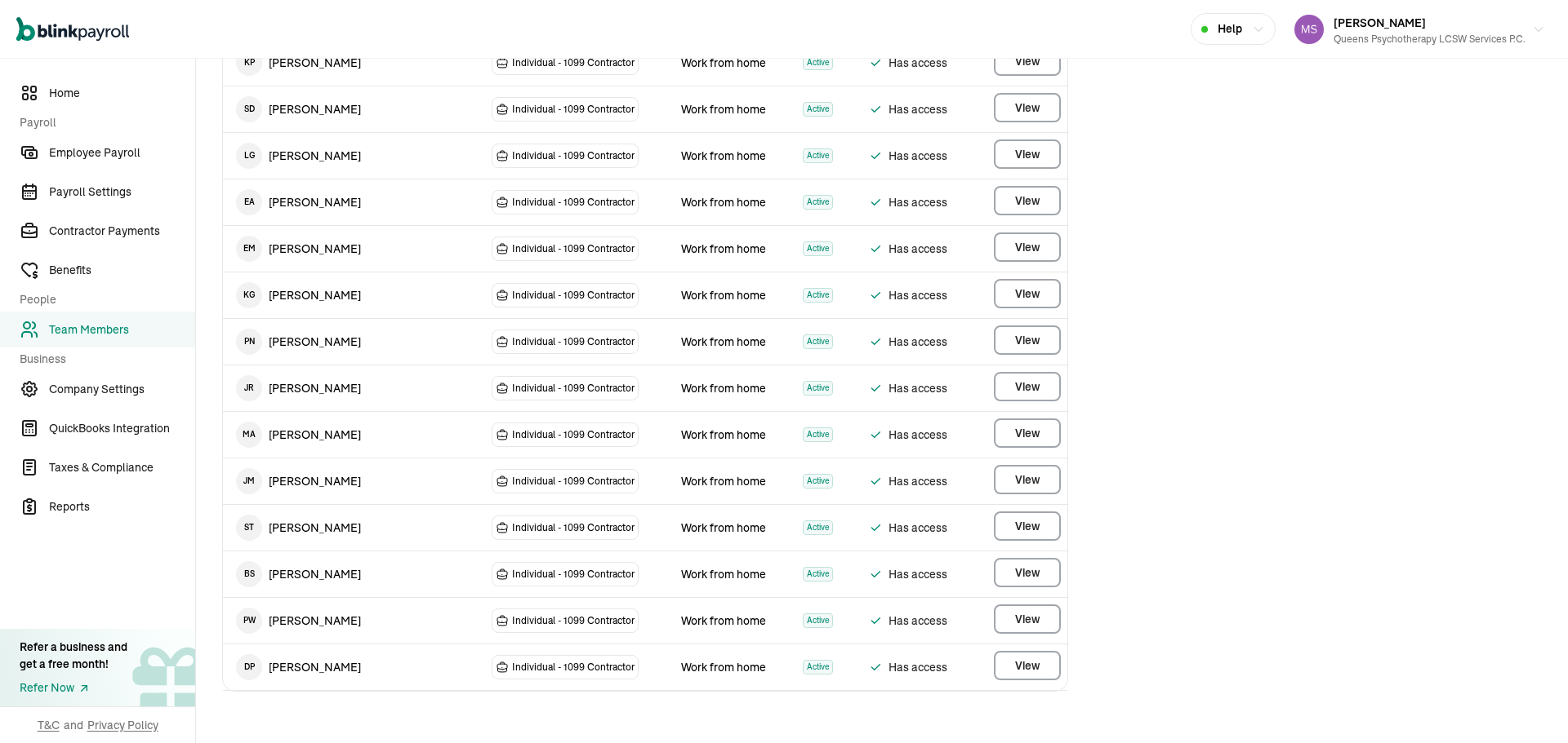
scroll to position [981, 0]
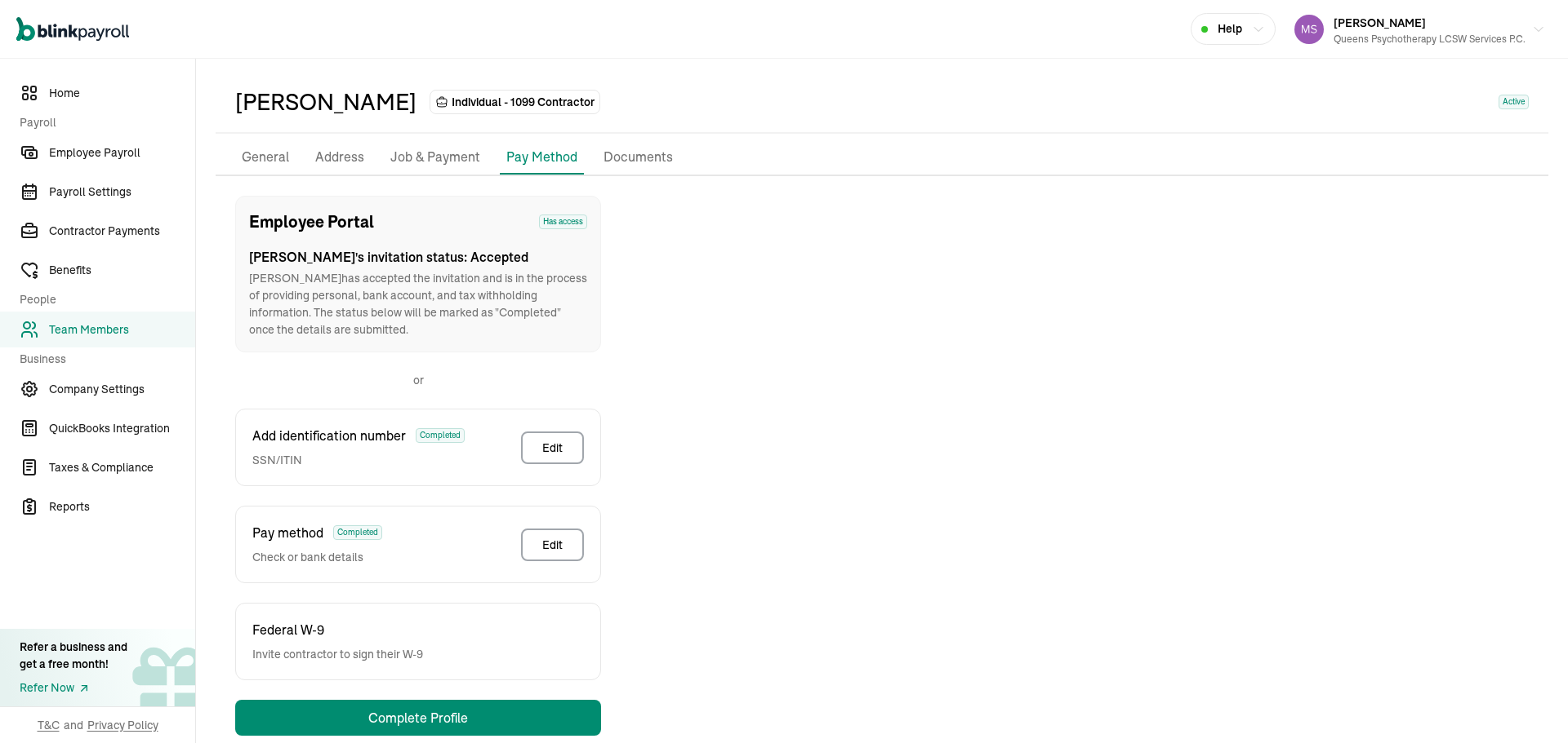
scroll to position [81, 0]
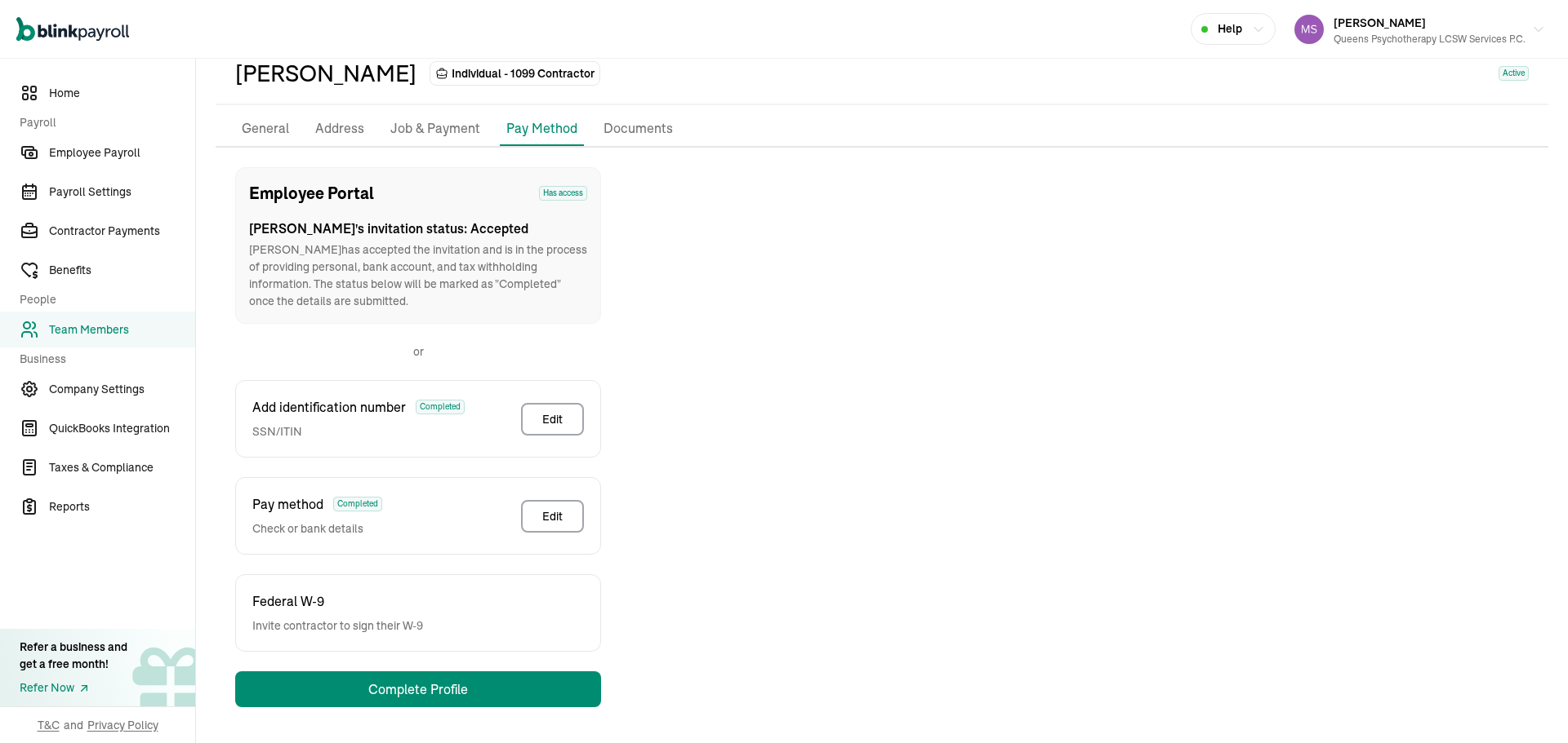
click at [449, 113] on li "Job & Payment" at bounding box center [435, 129] width 103 height 34
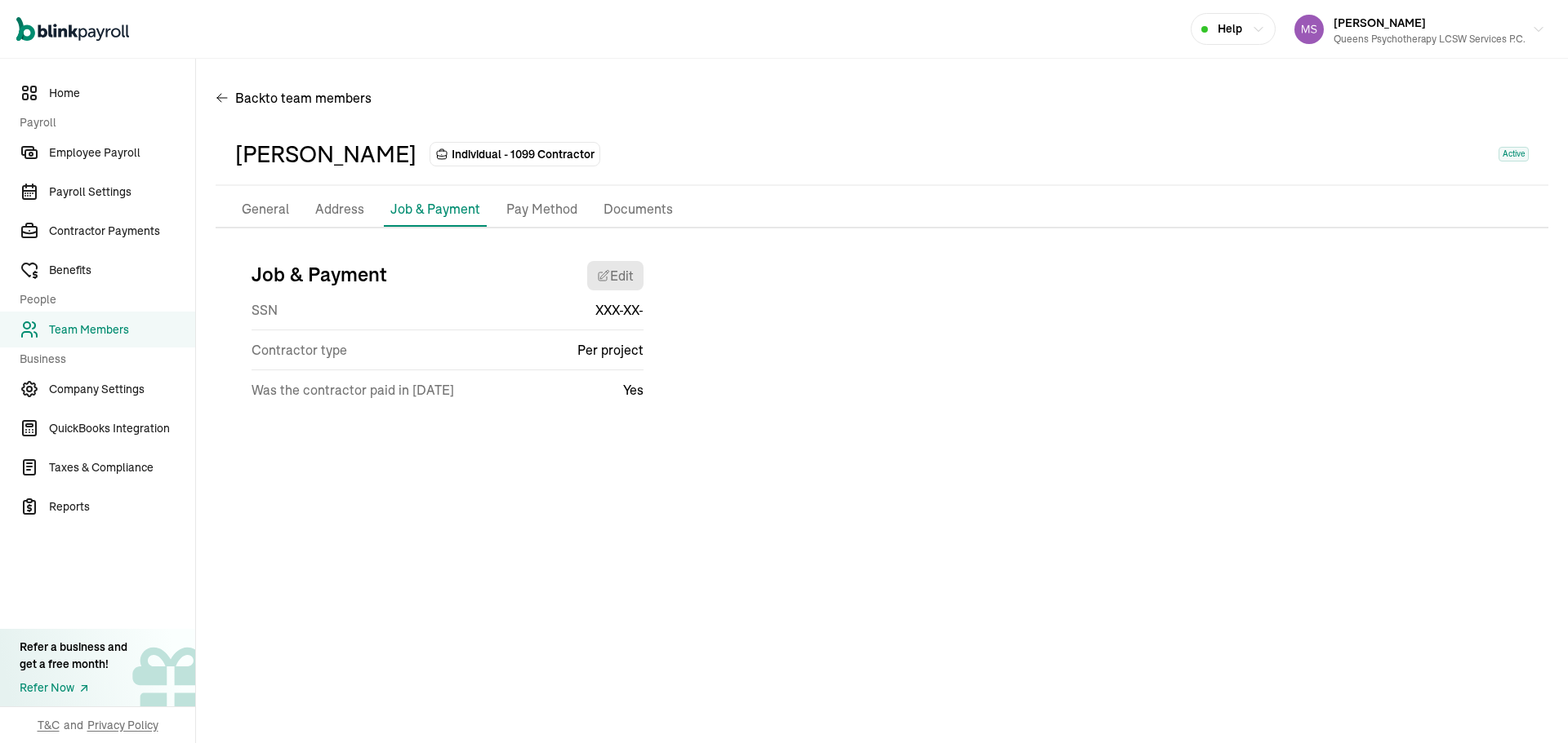
scroll to position [0, 0]
click at [544, 204] on p "Pay Method" at bounding box center [542, 210] width 71 height 22
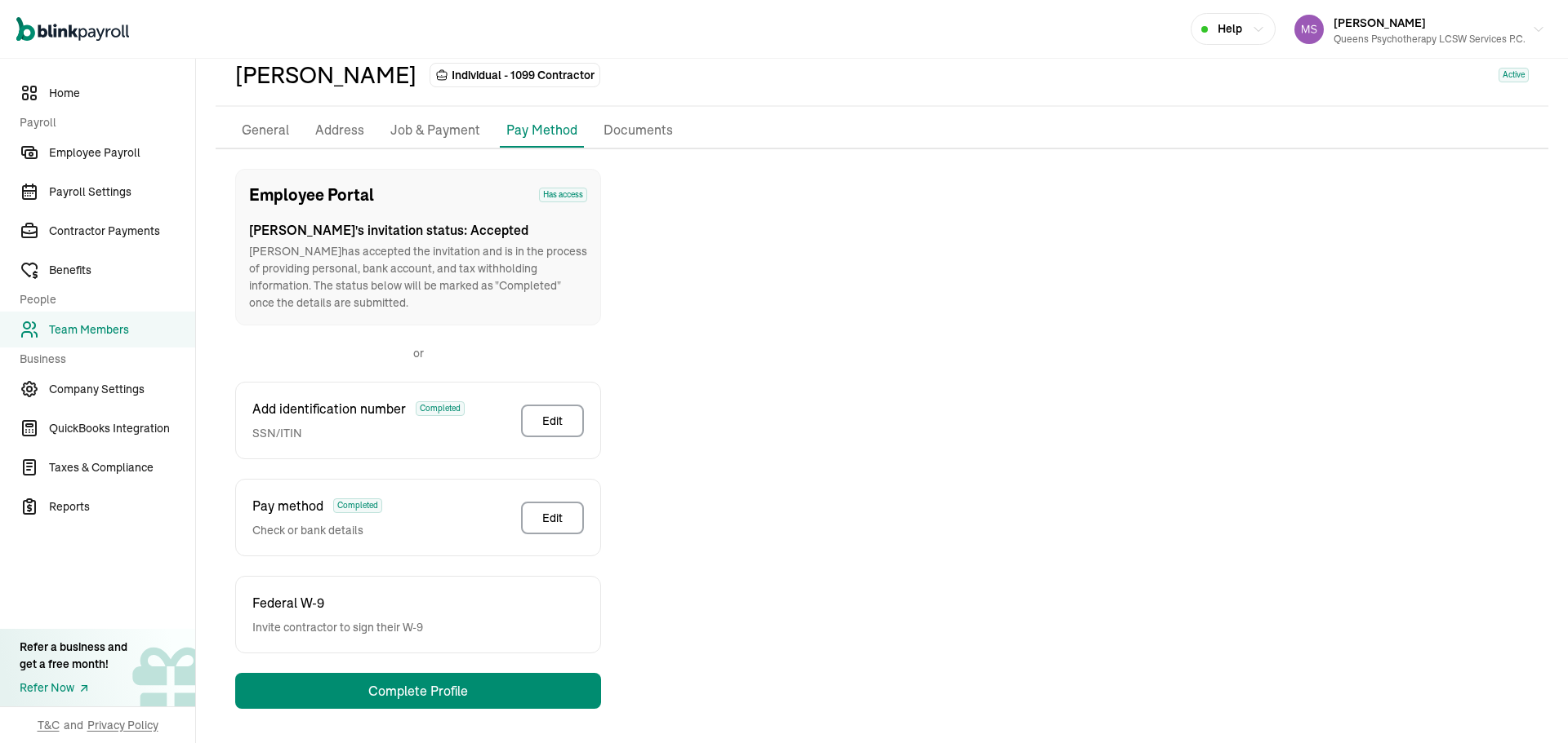
scroll to position [81, 0]
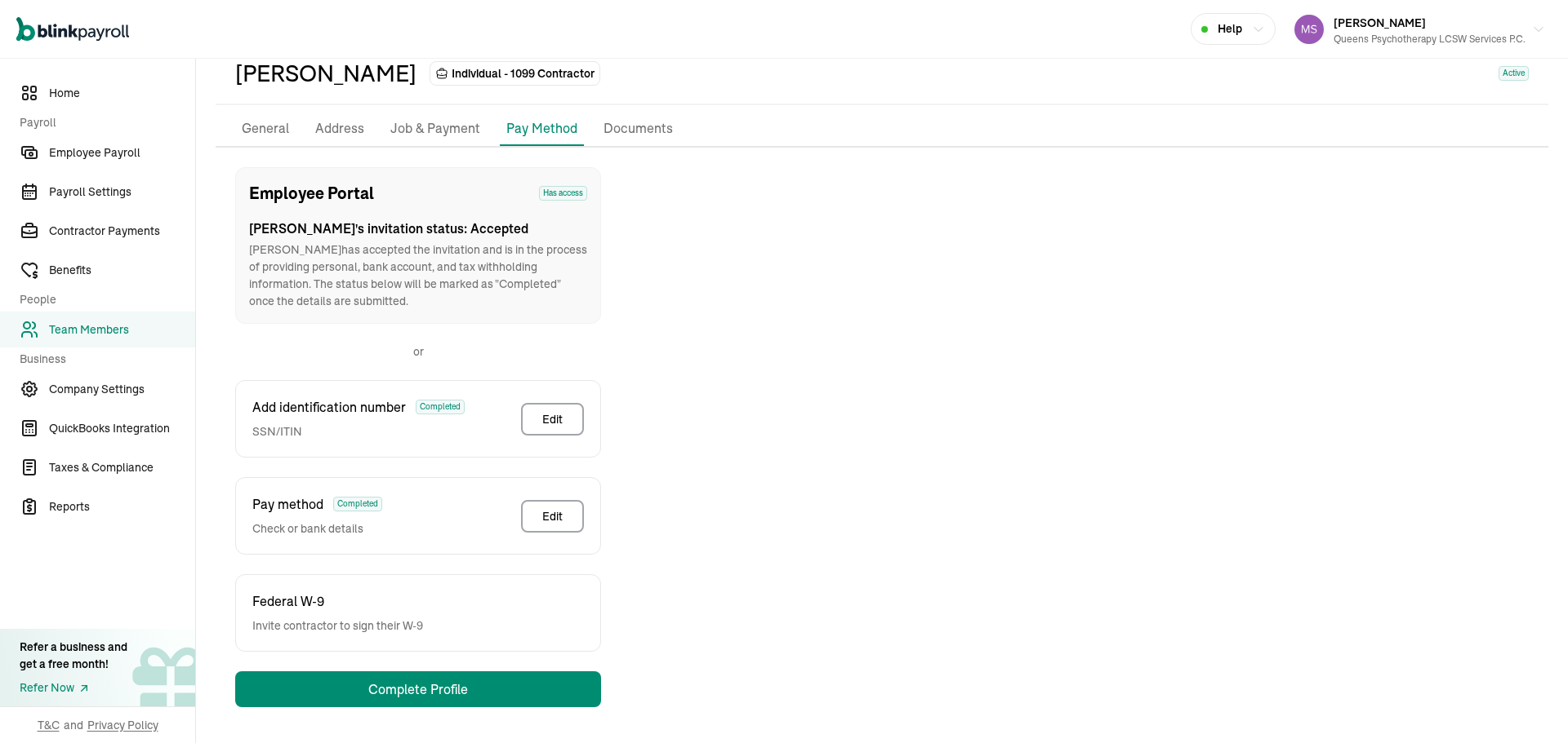
click at [278, 133] on p "General" at bounding box center [265, 129] width 48 height 22
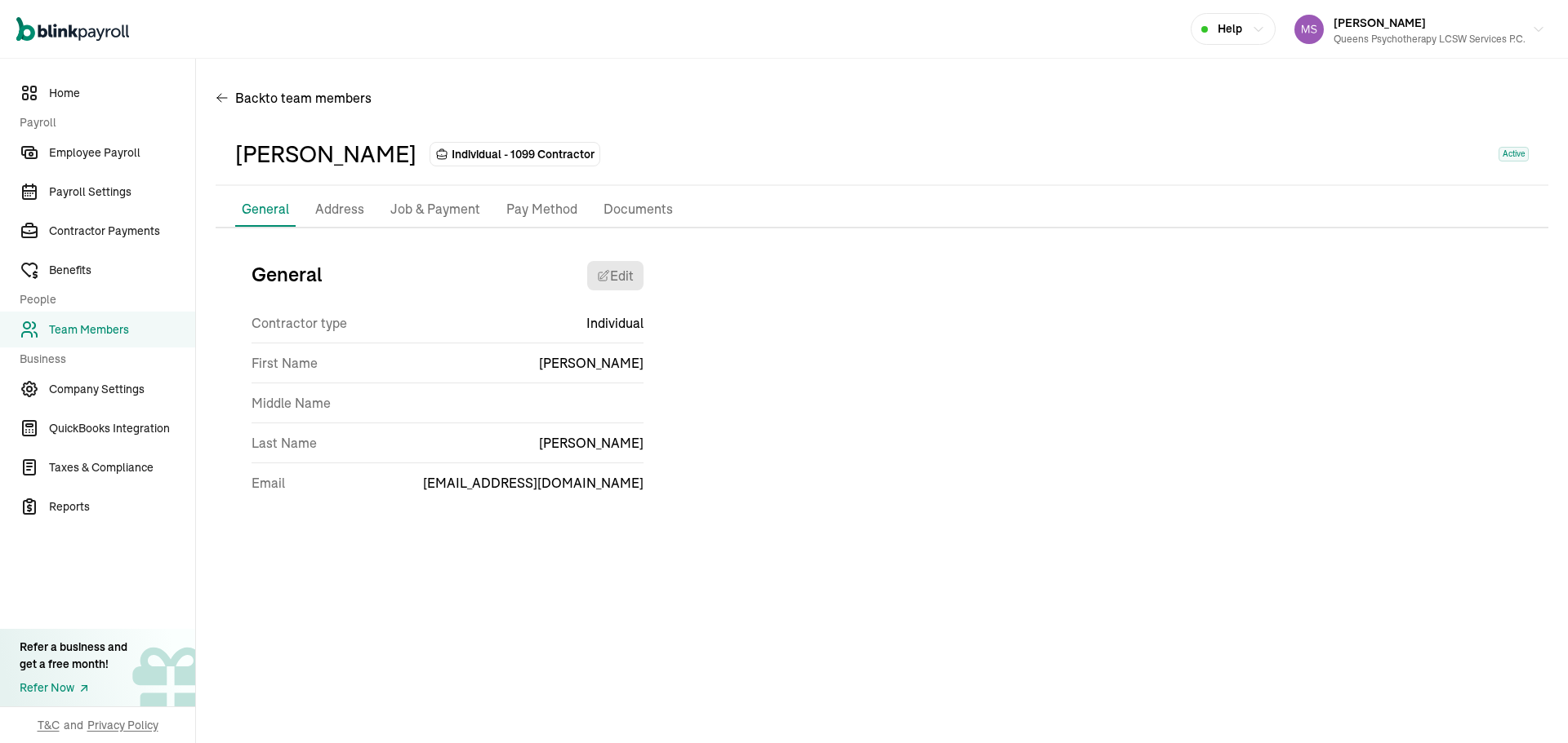
scroll to position [0, 0]
